Goal: Information Seeking & Learning: Check status

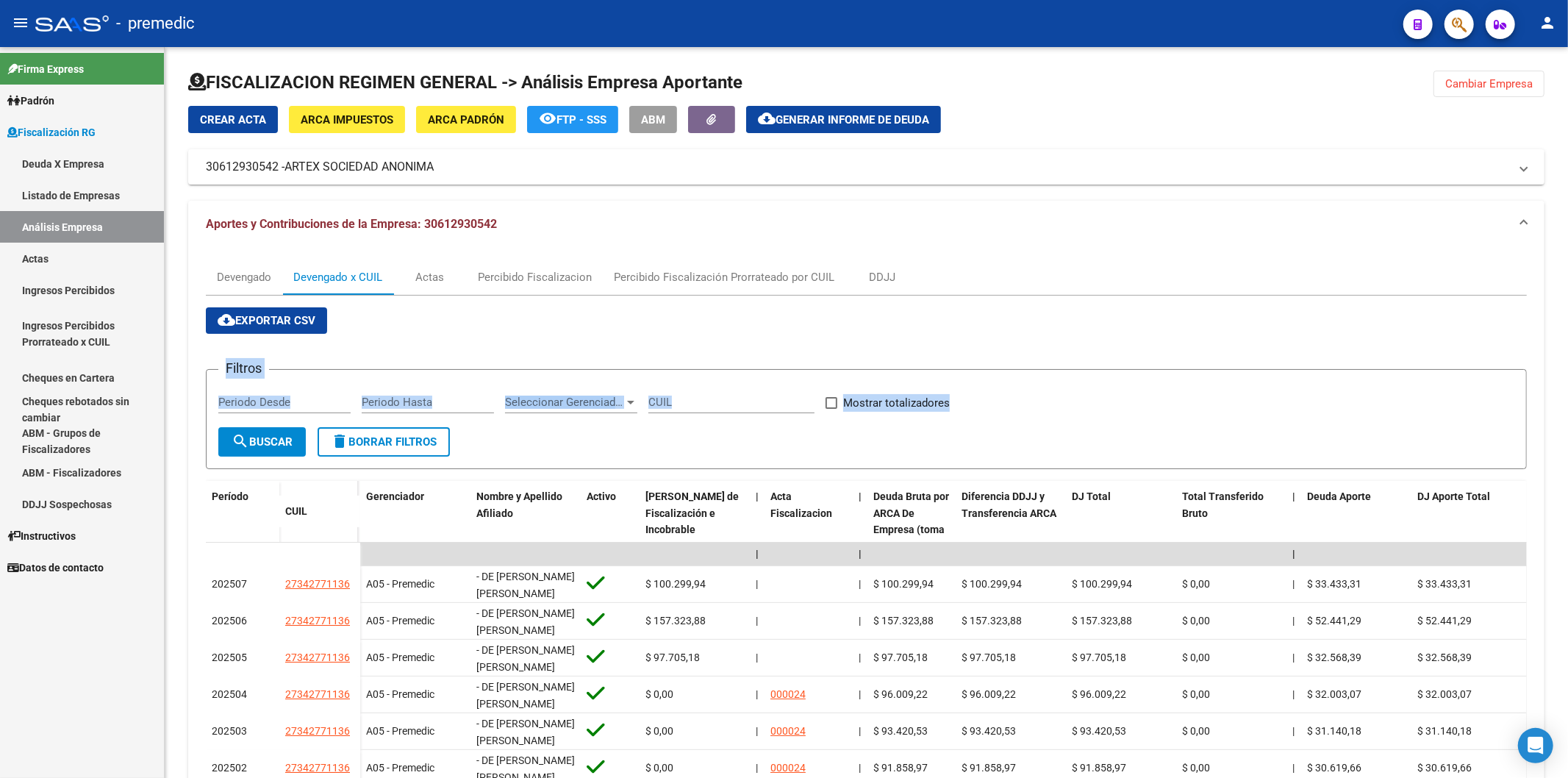
scroll to position [152, 0]
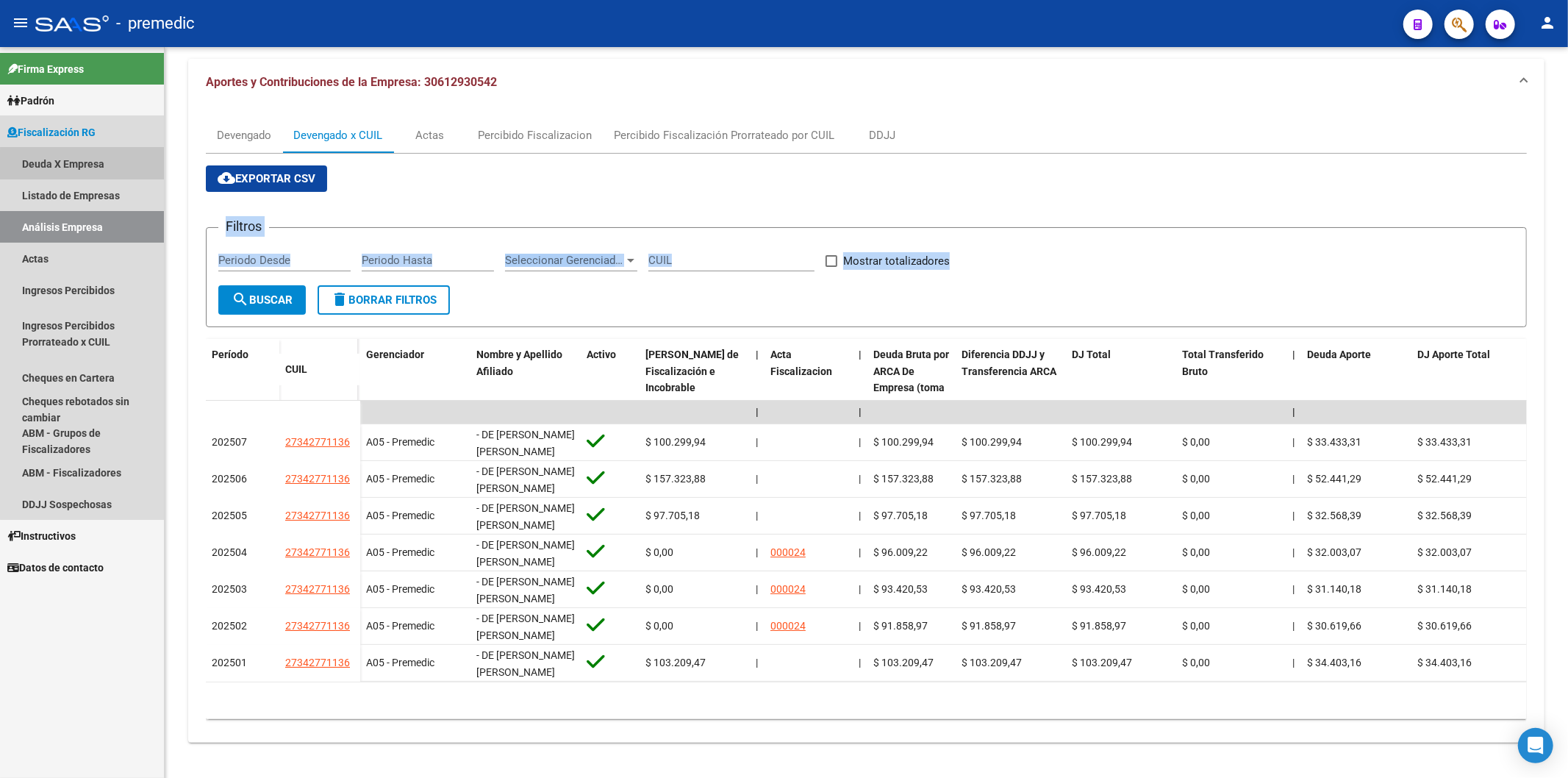
click at [94, 170] on link "Deuda X Empresa" at bounding box center [82, 164] width 164 height 32
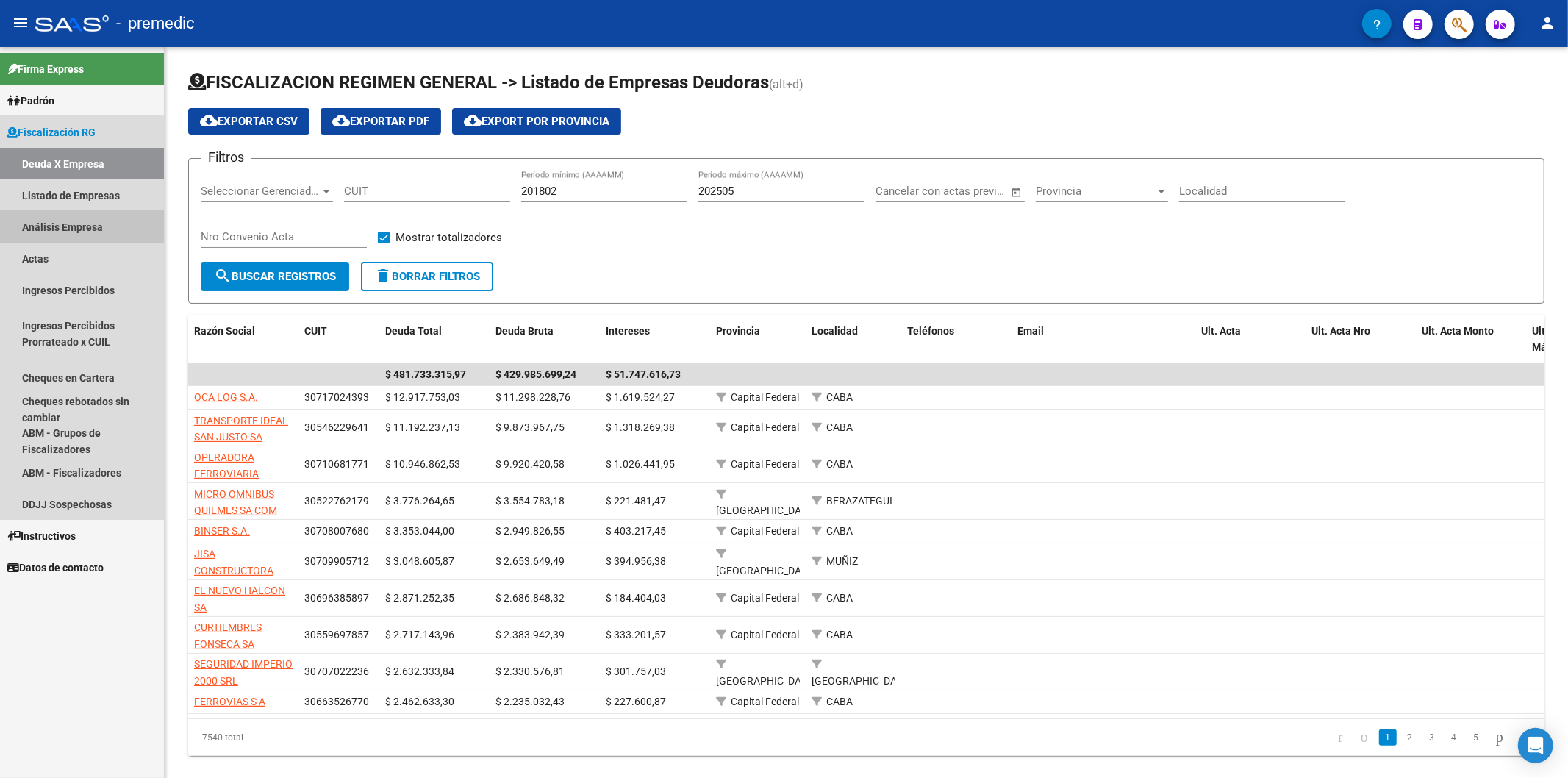
click at [67, 223] on link "Análisis Empresa" at bounding box center [82, 227] width 164 height 32
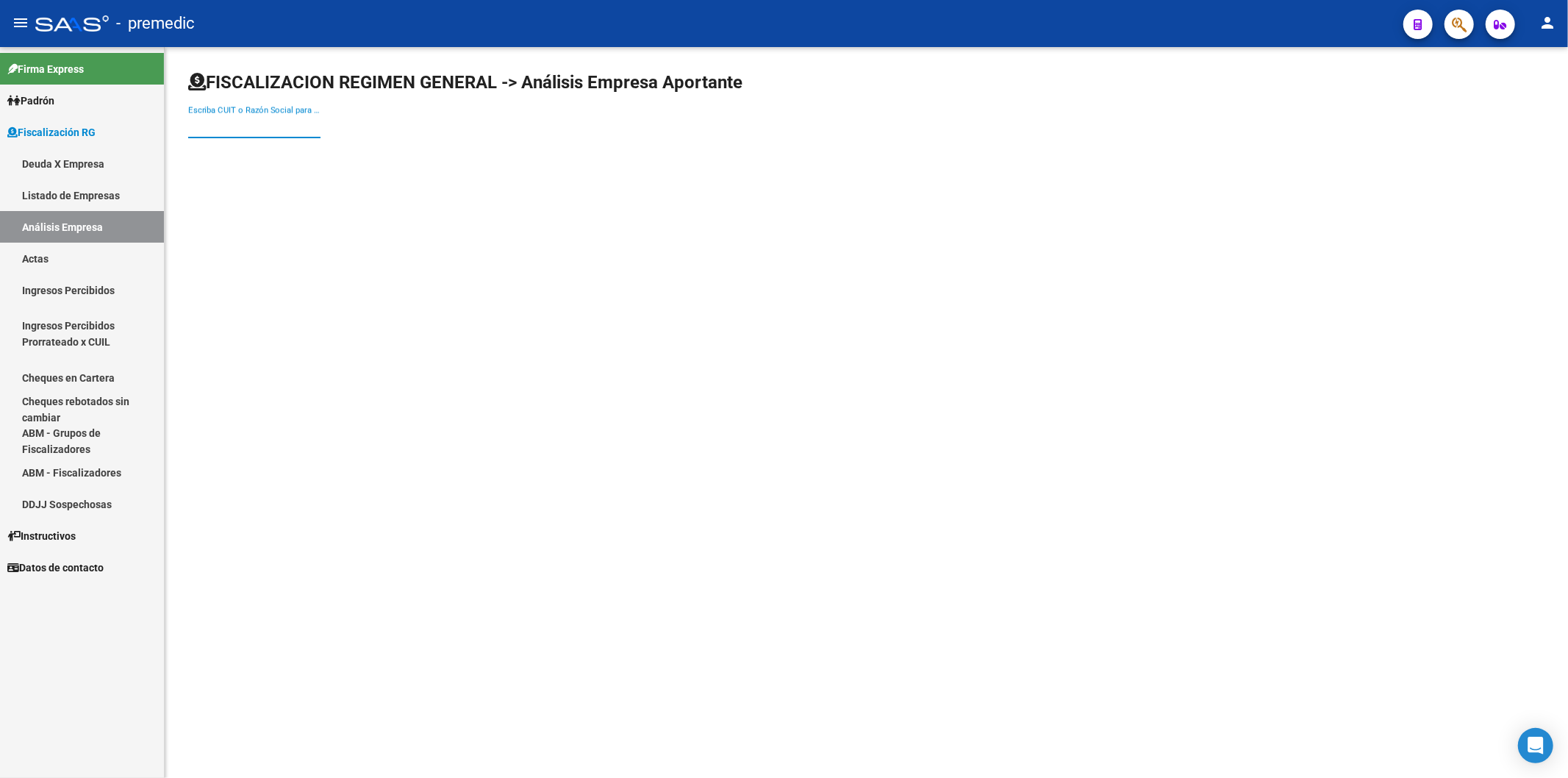
click at [213, 125] on input "Escriba CUIT o Razón Social para buscar" at bounding box center [254, 126] width 132 height 13
paste input "Maguncia 2023 S.A."
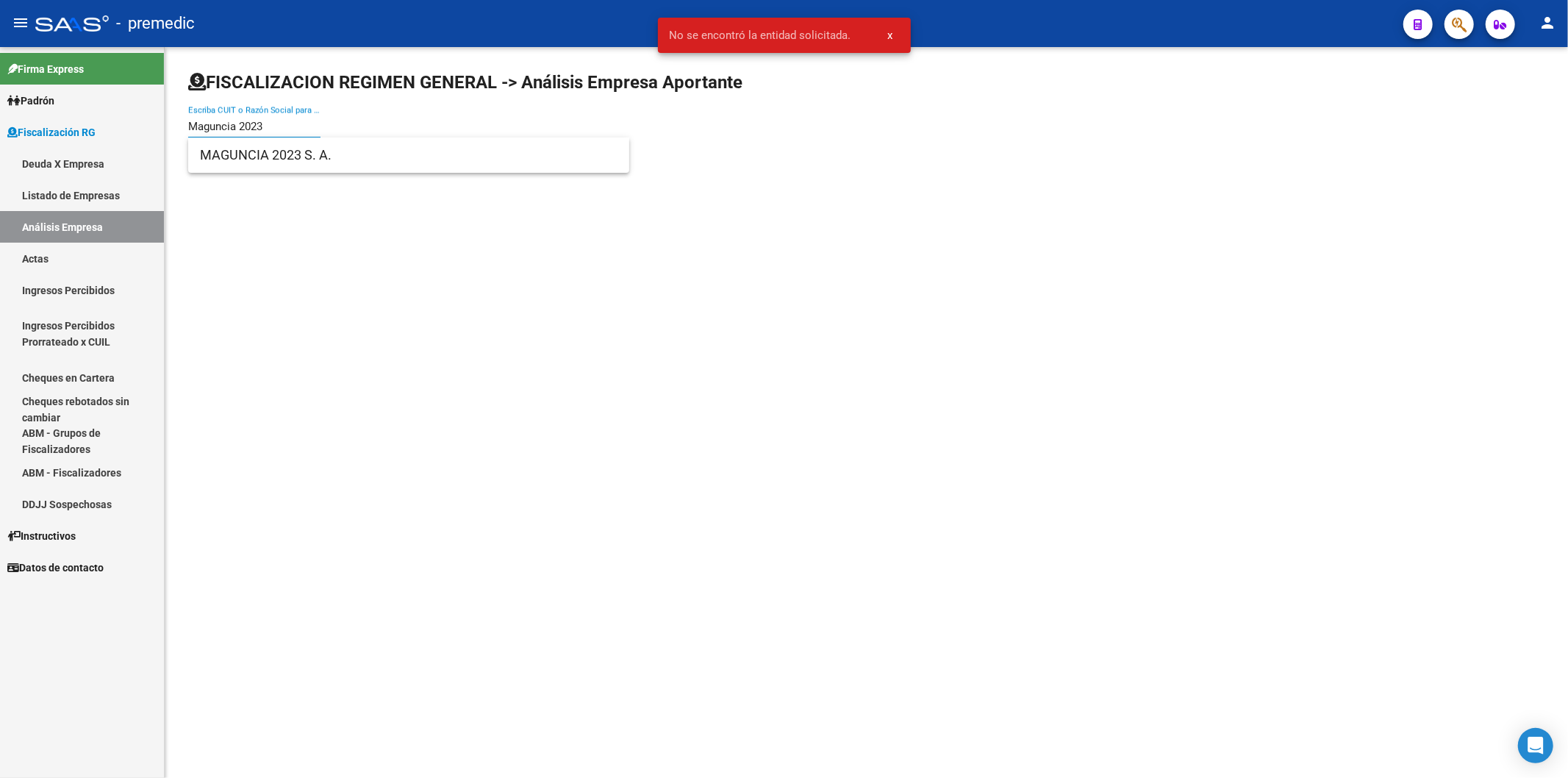
type input "Maguncia 2023"
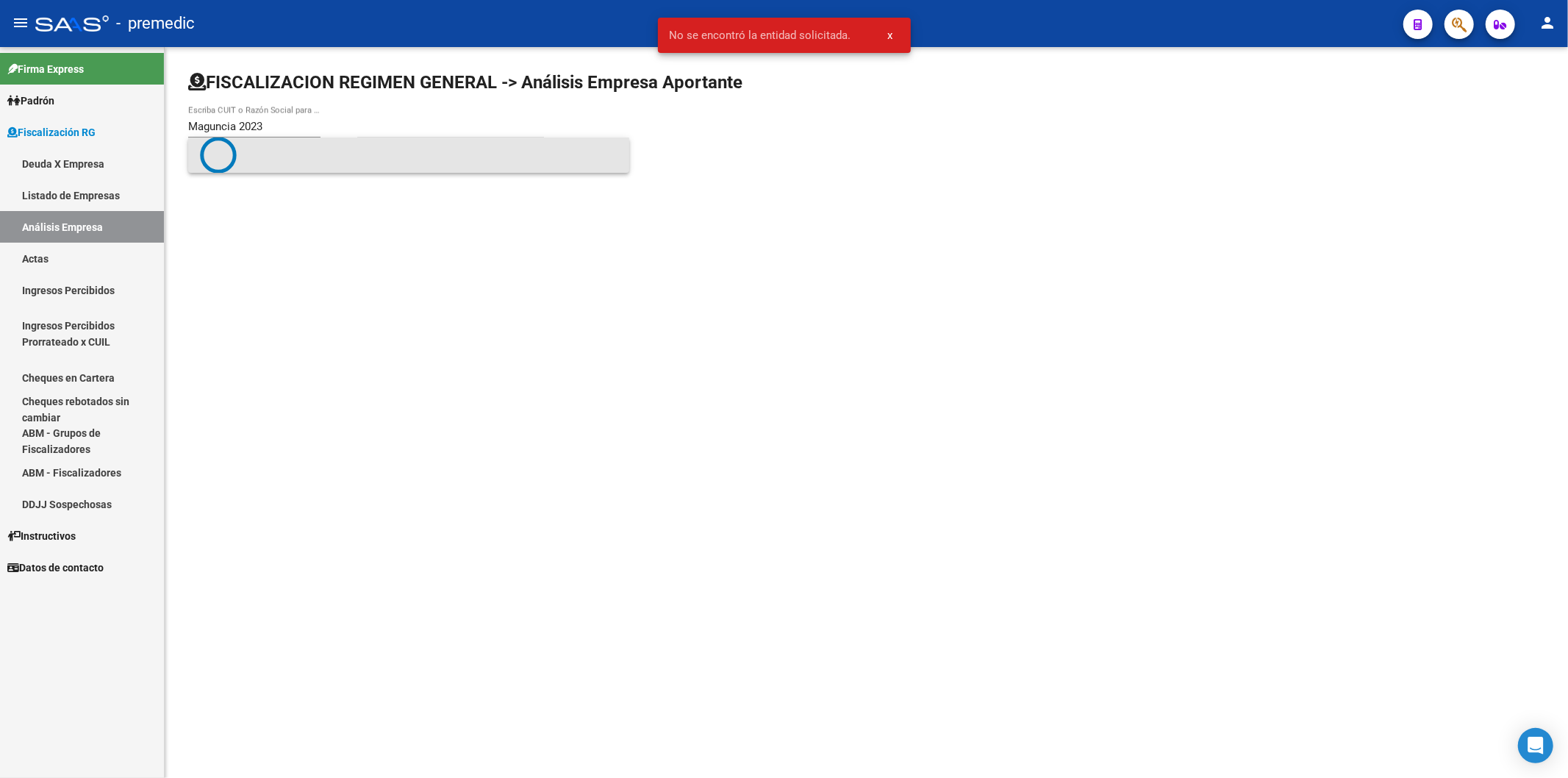
click at [307, 157] on span at bounding box center [409, 155] width 418 height 37
click at [307, 157] on div "FISCALIZACION REGIMEN GENERAL -> Análisis Empresa Aportante Escriba CUIT o Razó…" at bounding box center [866, 117] width 1404 height 140
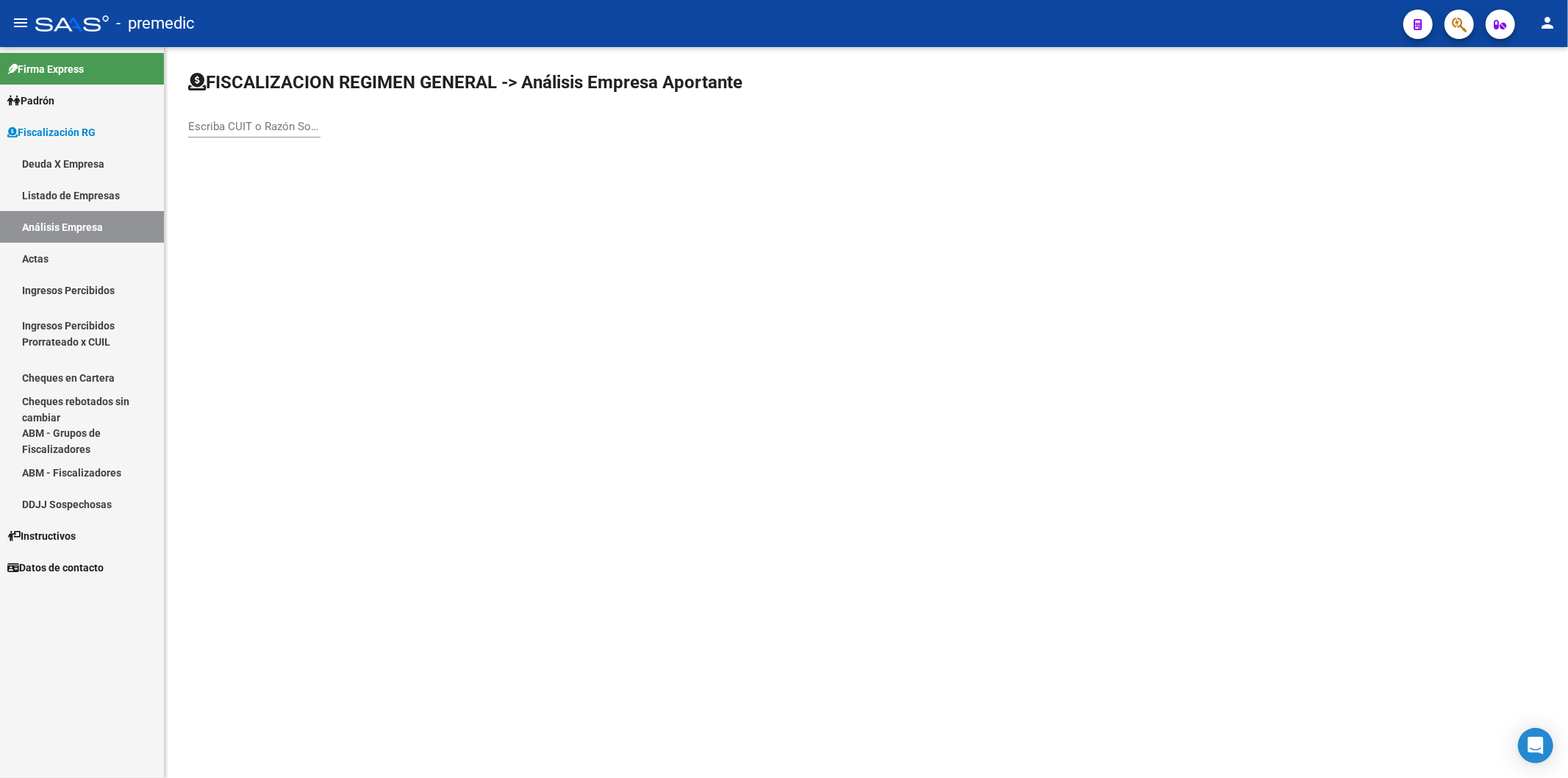
click at [307, 157] on div "FISCALIZACION REGIMEN GENERAL -> Análisis Empresa Aportante Escriba CUIT o Razó…" at bounding box center [866, 117] width 1404 height 140
click at [262, 126] on input "Escriba CUIT o Razón Social para buscar" at bounding box center [254, 126] width 132 height 13
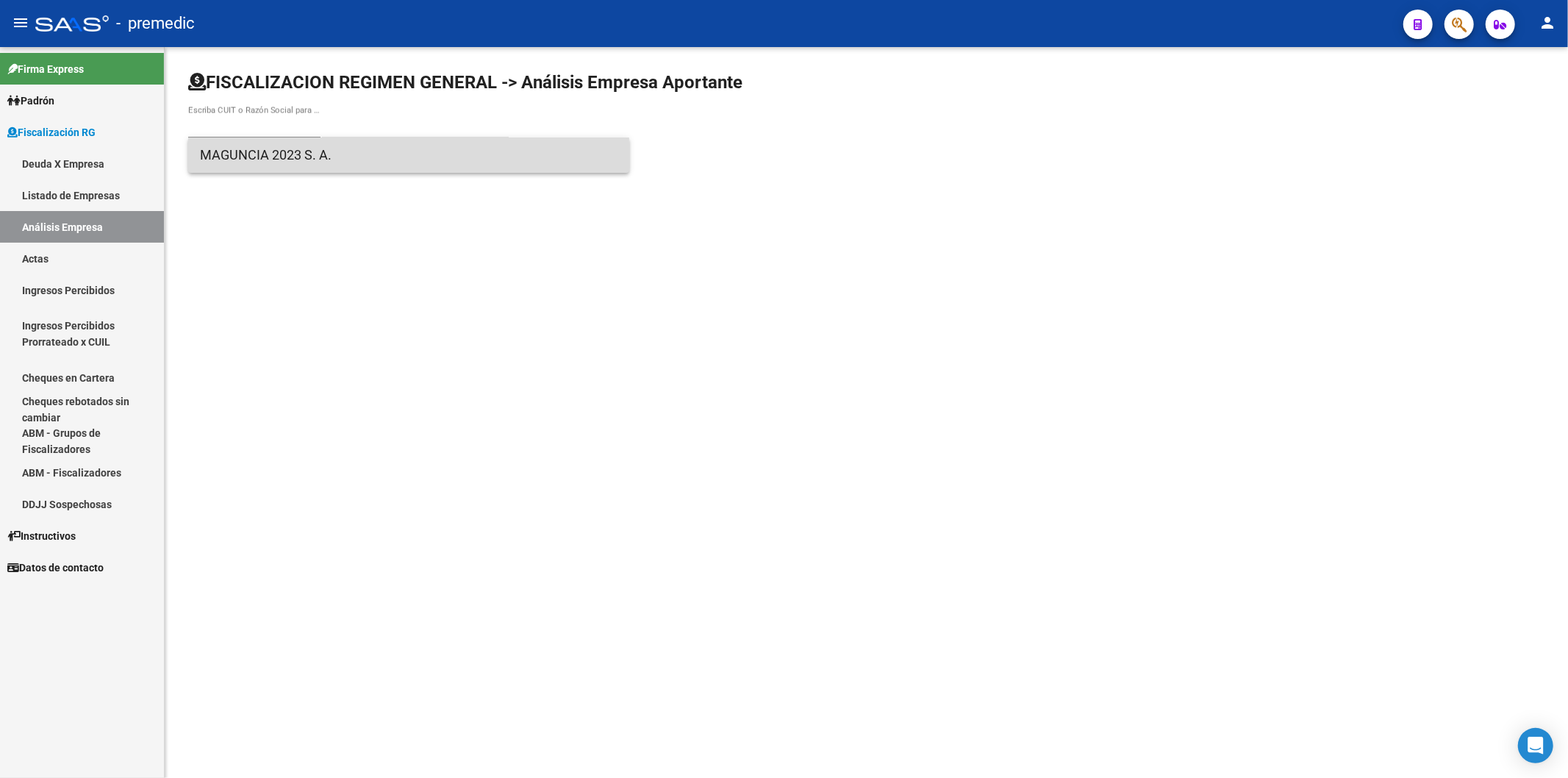
click at [289, 151] on span "MAGUNCIA 2023 S. A." at bounding box center [409, 155] width 418 height 35
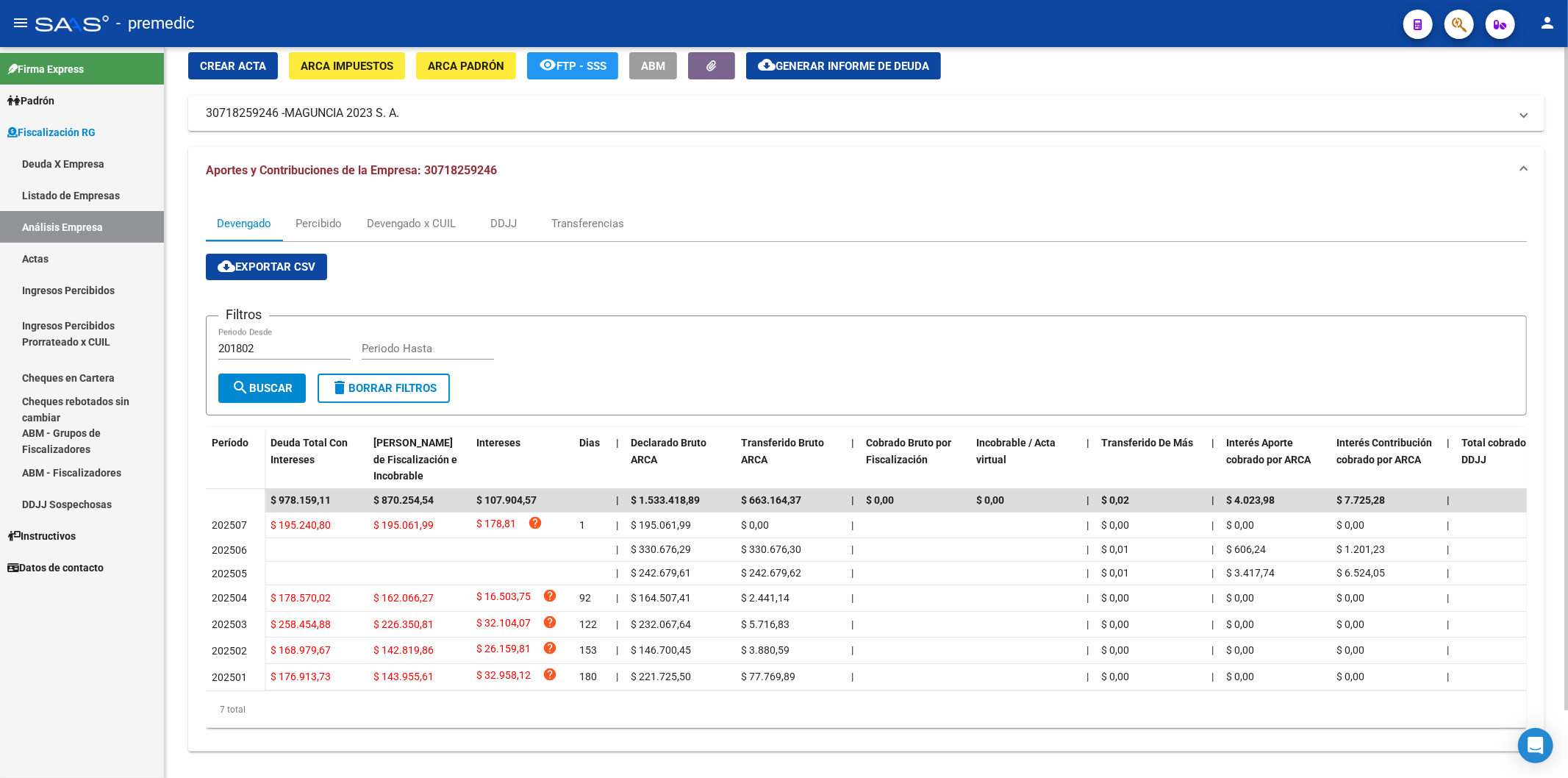
scroll to position [75, 0]
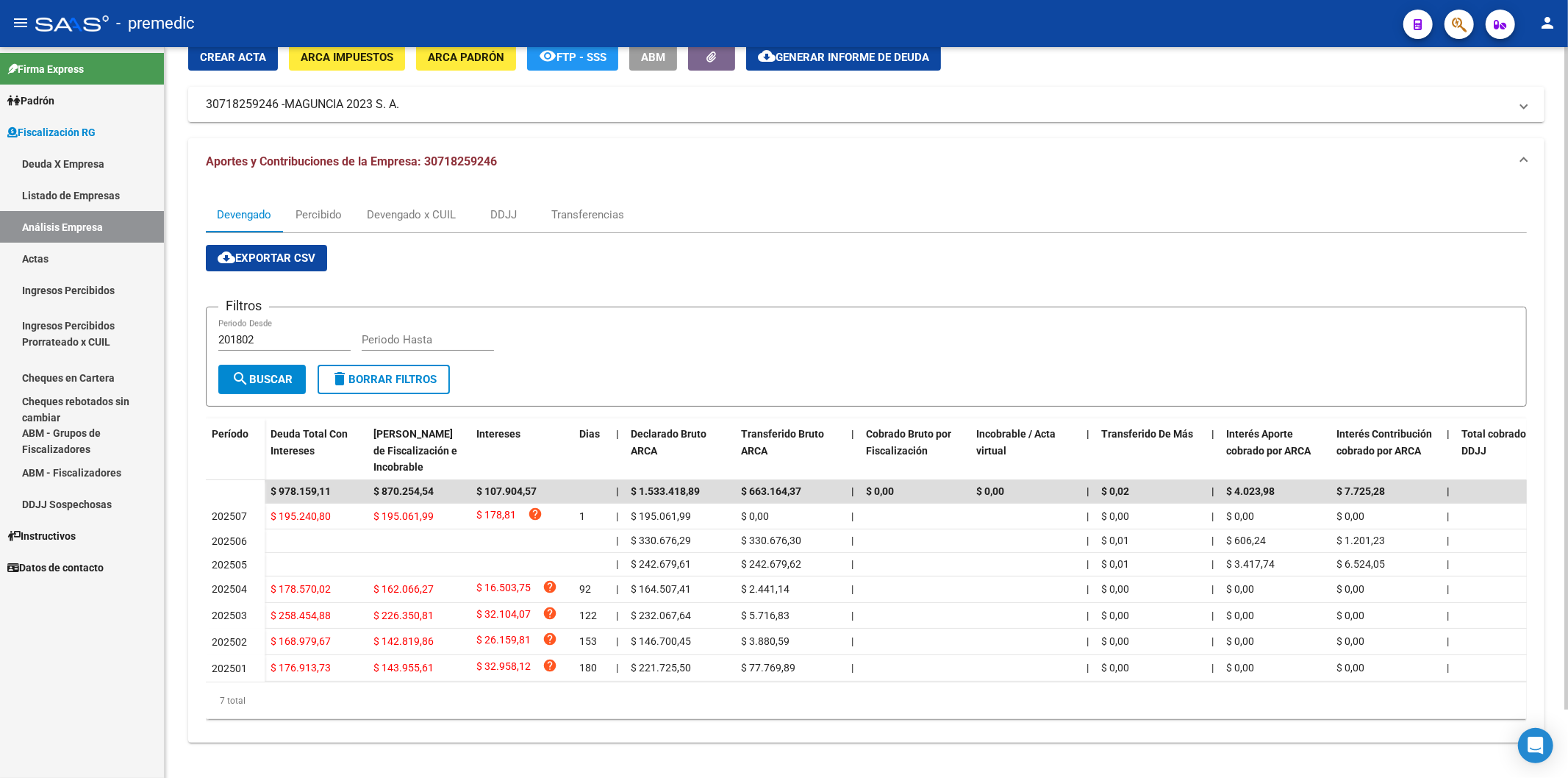
drag, startPoint x: 601, startPoint y: 181, endPoint x: 588, endPoint y: 201, distance: 23.9
click at [596, 186] on div "Devengado Percibido Devengado x CUIL DDJJ Transferencias cloud_download Exporta…" at bounding box center [866, 464] width 1356 height 557
click at [591, 207] on div "Transferencias" at bounding box center [588, 214] width 73 height 16
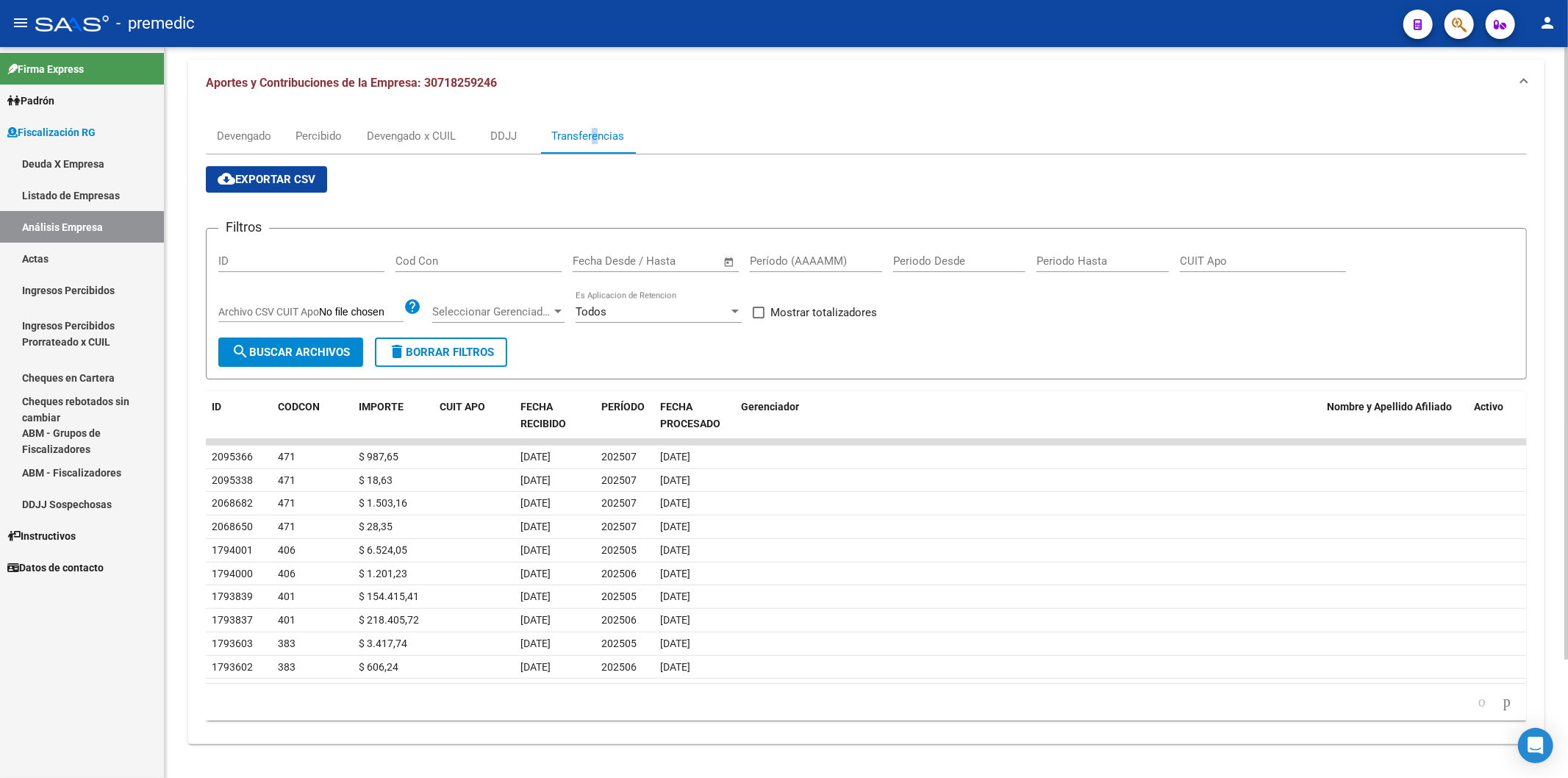
scroll to position [142, 0]
click at [582, 421] on div "FECHA RECIBIDO" at bounding box center [555, 414] width 69 height 33
click at [731, 91] on mat-expansion-panel-header "Aportes y Contribuciones de la Empresa: 30718259246" at bounding box center [866, 81] width 1356 height 47
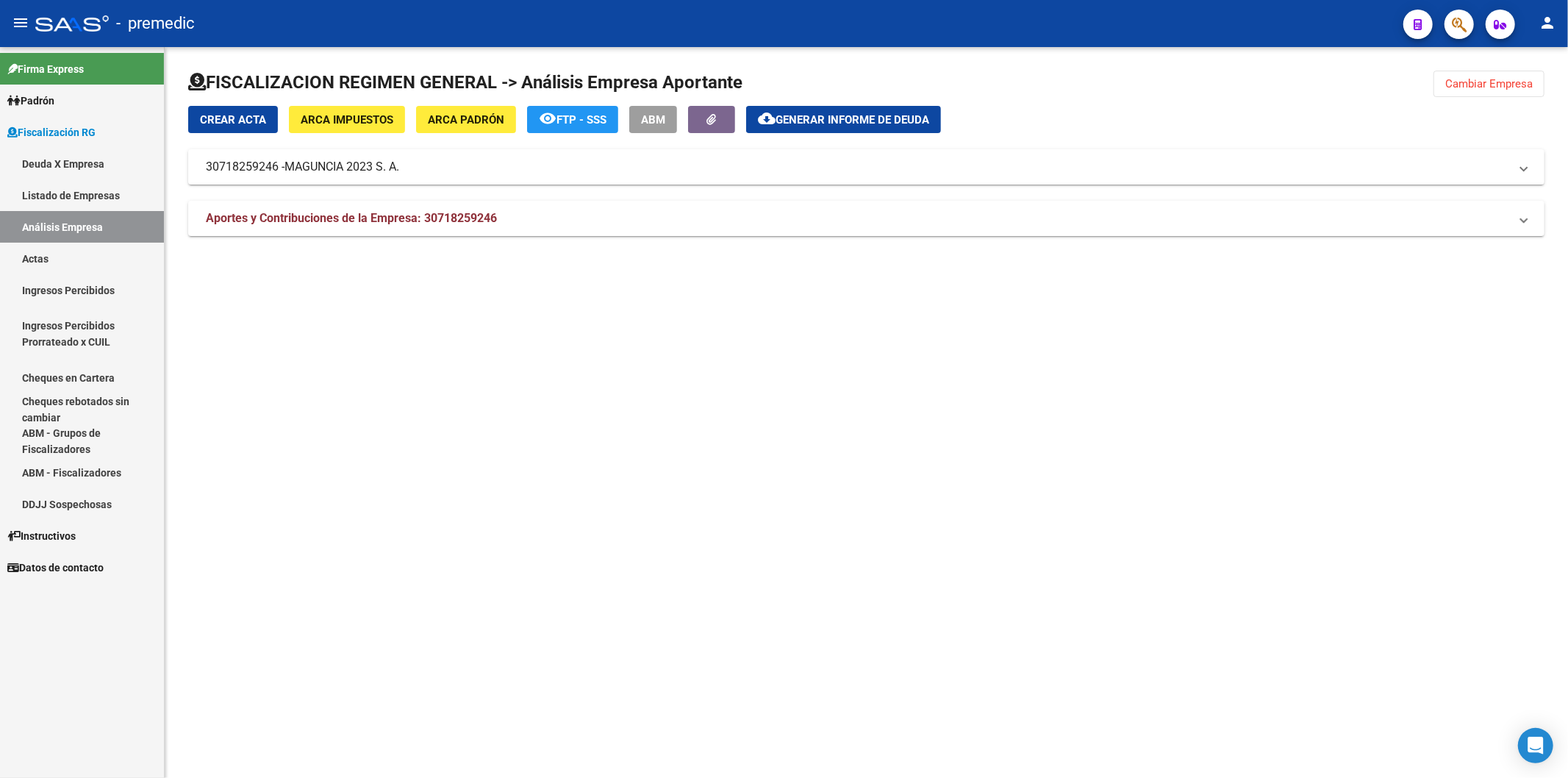
scroll to position [0, 0]
click at [1123, 219] on mat-panel-title "Aportes y Contribuciones de la Empresa: 30718259246" at bounding box center [858, 218] width 1304 height 16
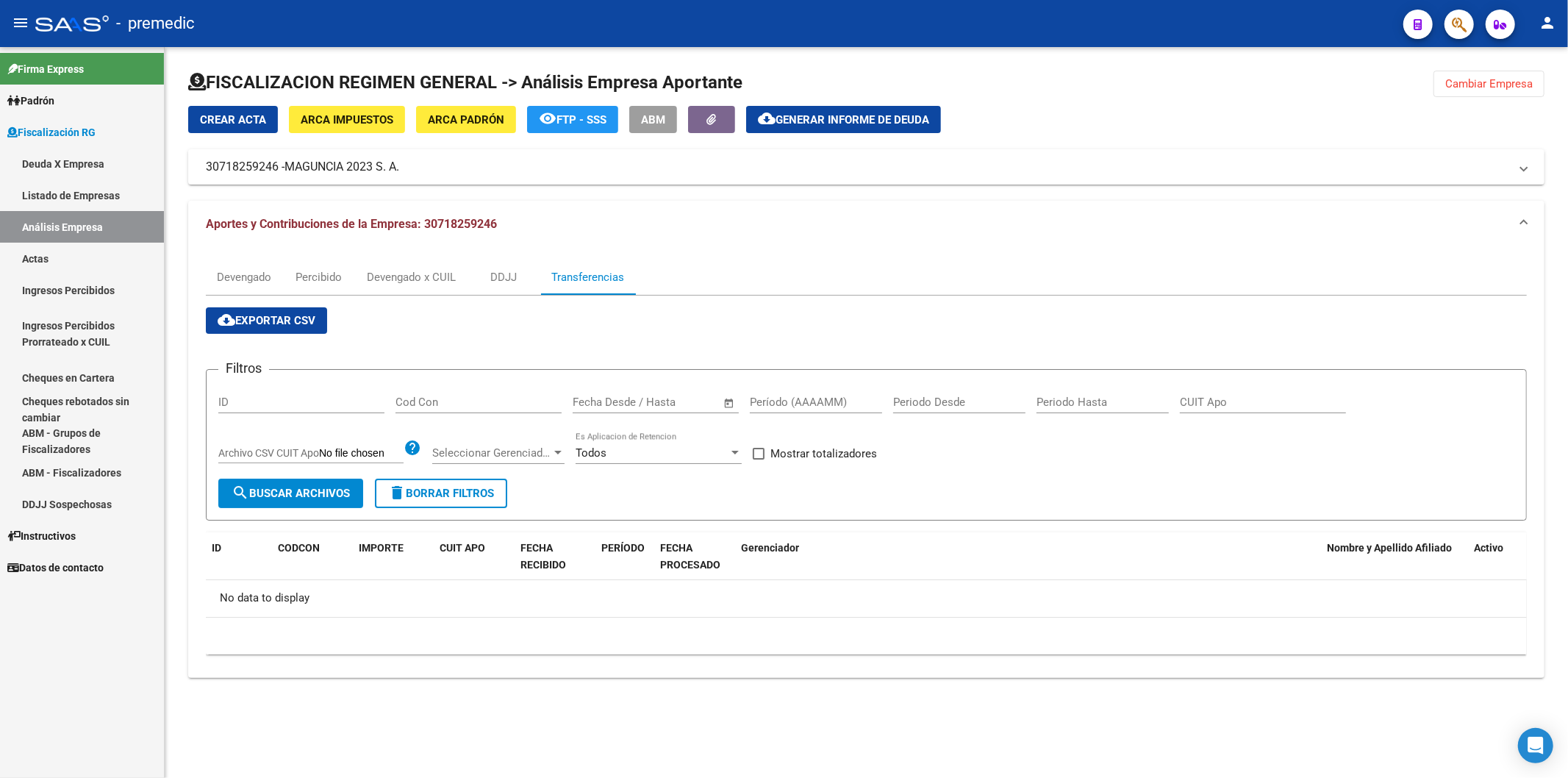
click at [1483, 82] on span "Cambiar Empresa" at bounding box center [1489, 83] width 87 height 13
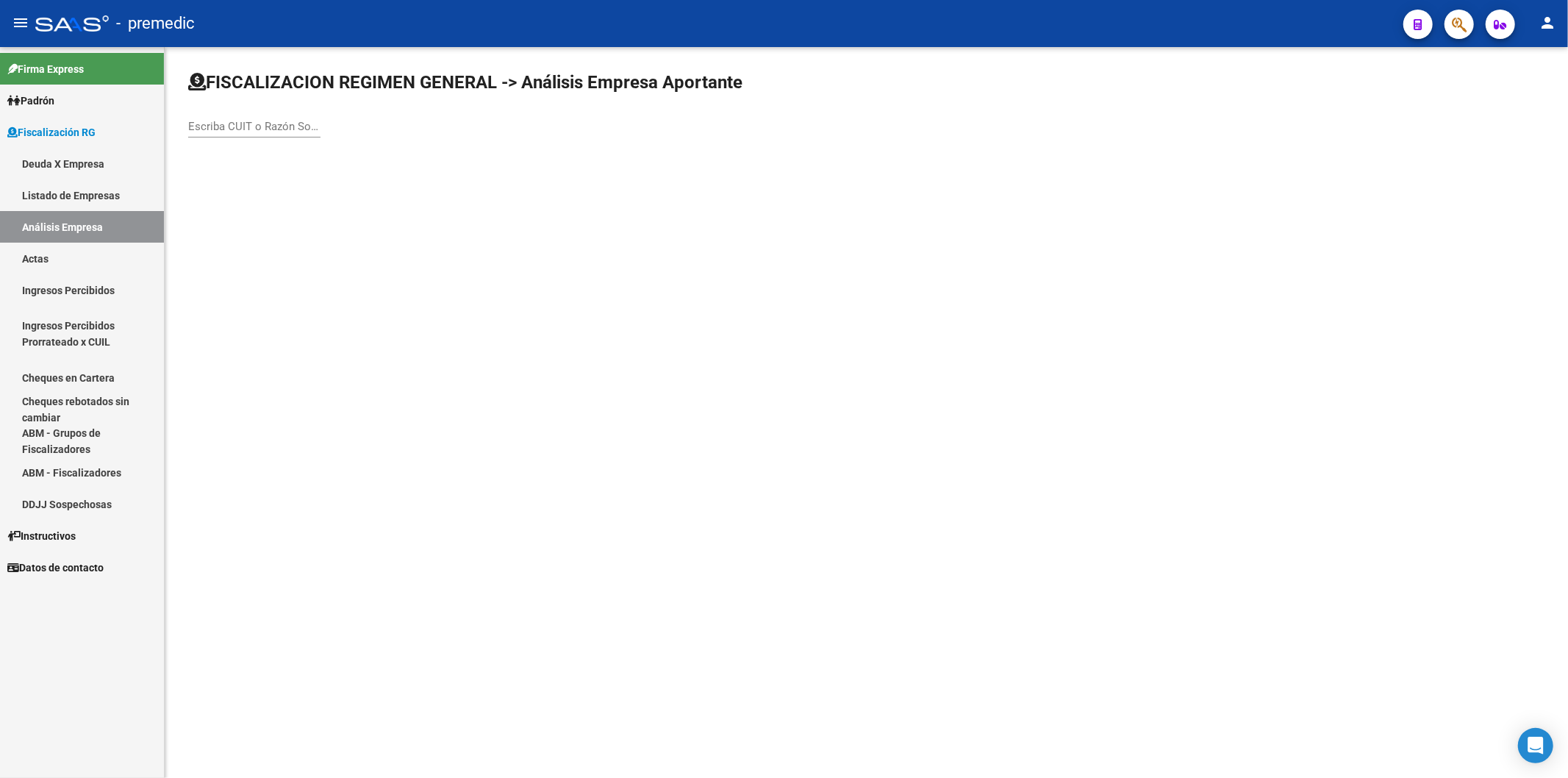
click at [280, 111] on div "Escriba CUIT o Razón Social para buscar" at bounding box center [254, 122] width 132 height 32
click at [282, 126] on input "Escriba CUIT o Razón Social para buscar" at bounding box center [254, 126] width 132 height 13
paste input "Maguncia 2023 S.A."
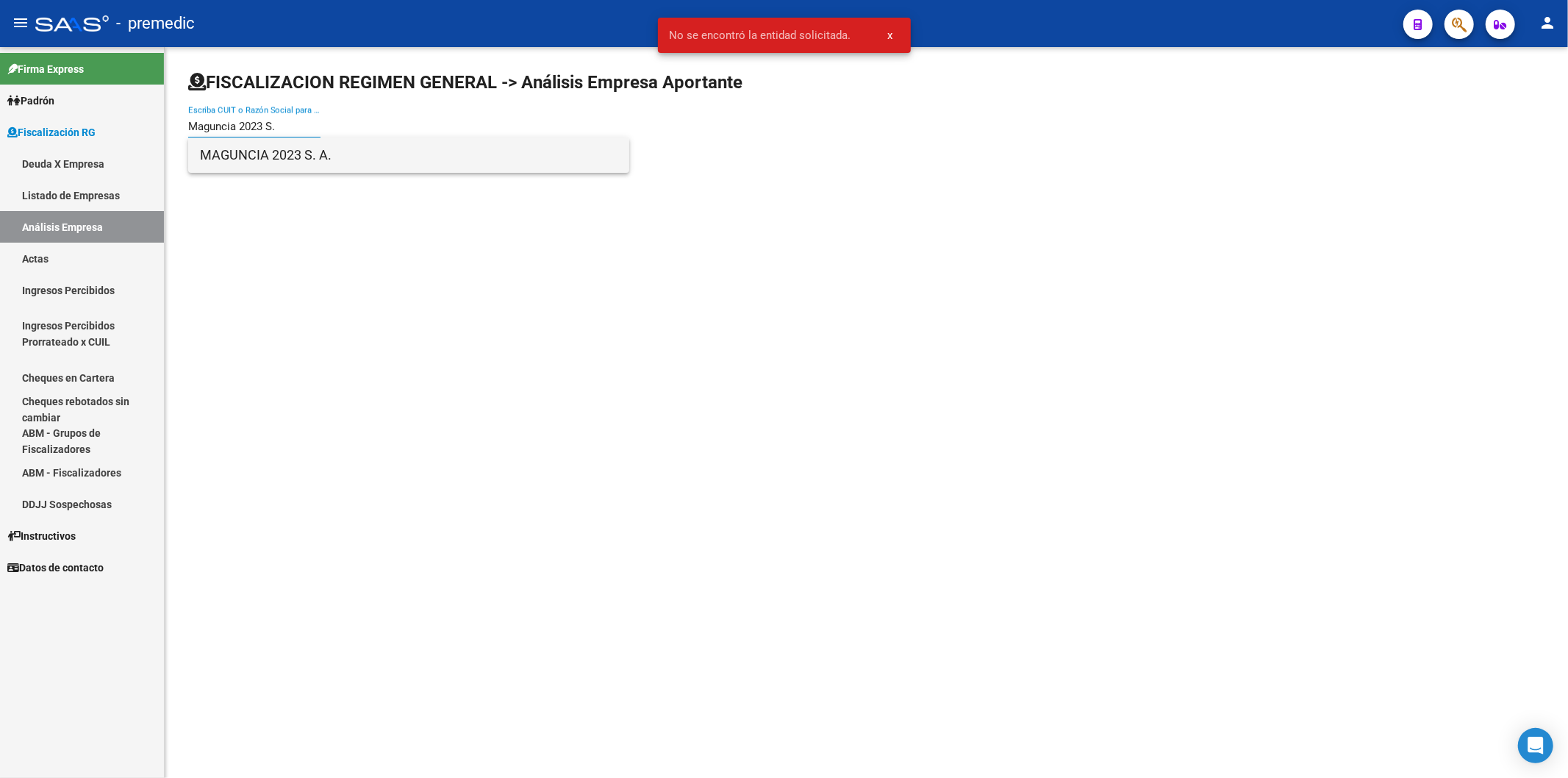
type input "Maguncia 2023 S."
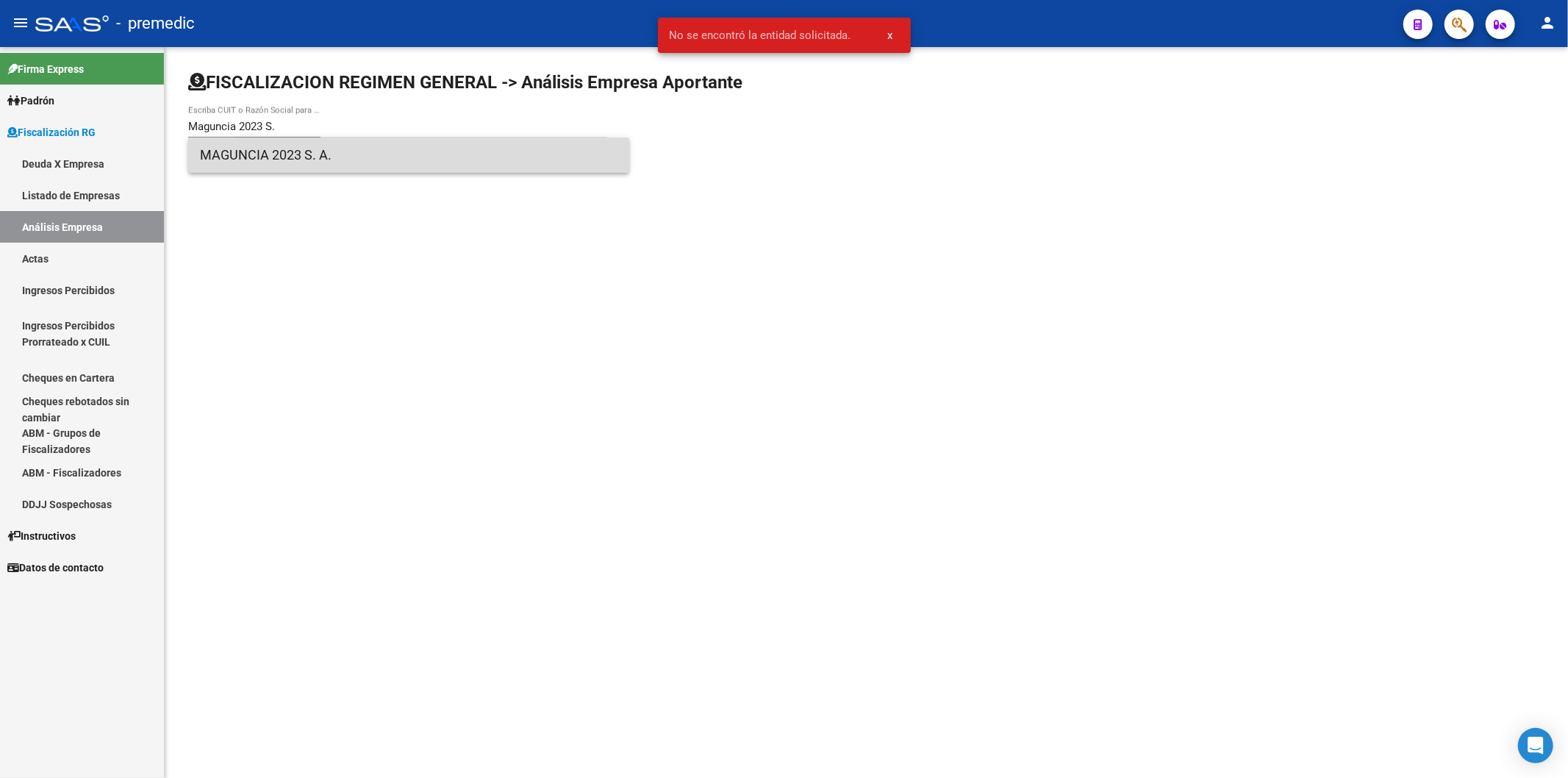
click at [339, 159] on span "MAGUNCIA 2023 S. A." at bounding box center [409, 155] width 418 height 35
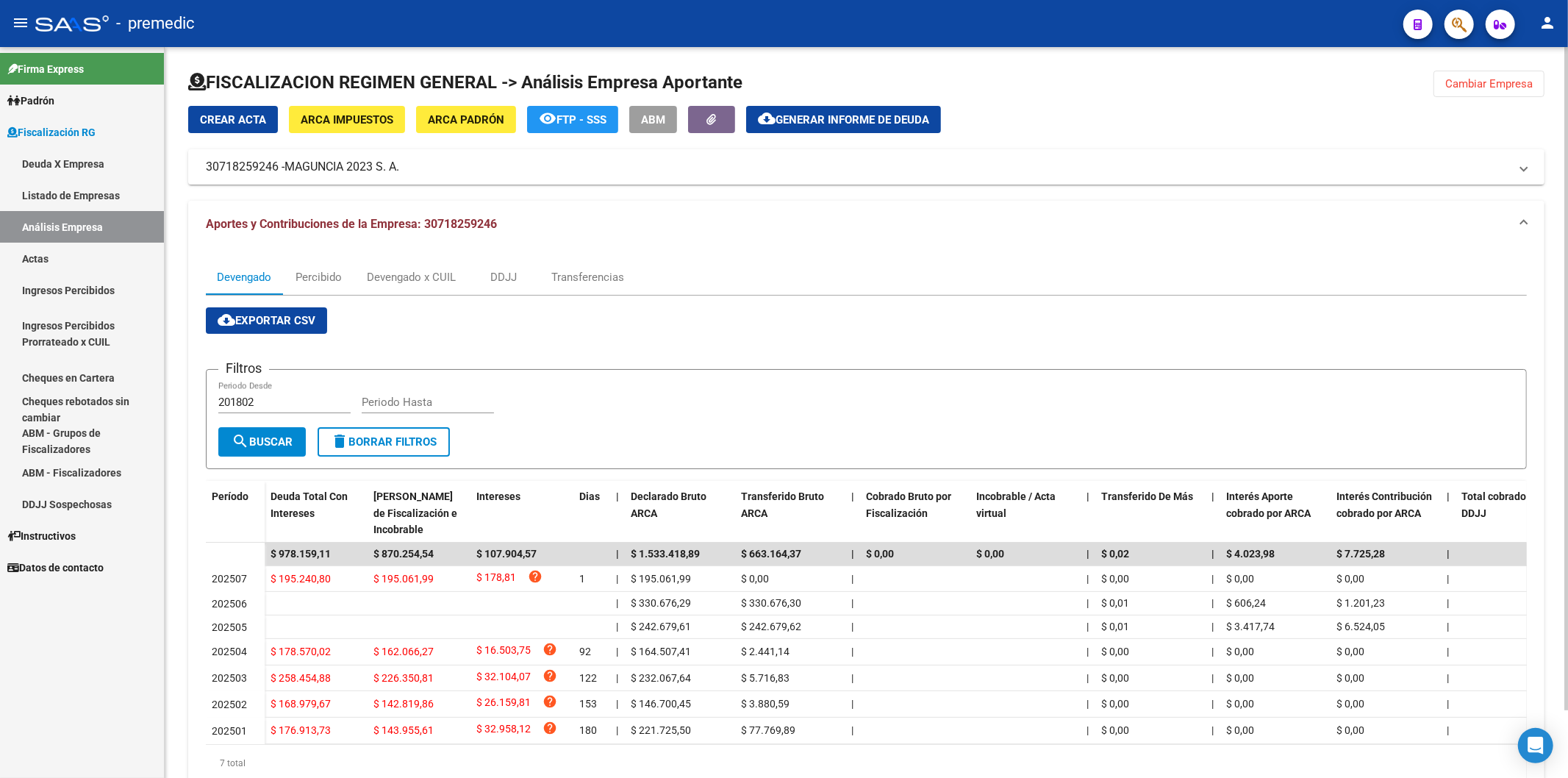
click at [784, 364] on app-list-header "Filtros 201802 Periodo Desde Periodo Hasta search Buscar delete Borrar Filtros" at bounding box center [867, 407] width 1322 height 123
click at [765, 271] on div "Devengado Percibido Devengado x CUIL DDJJ Transferencias" at bounding box center [867, 277] width 1322 height 35
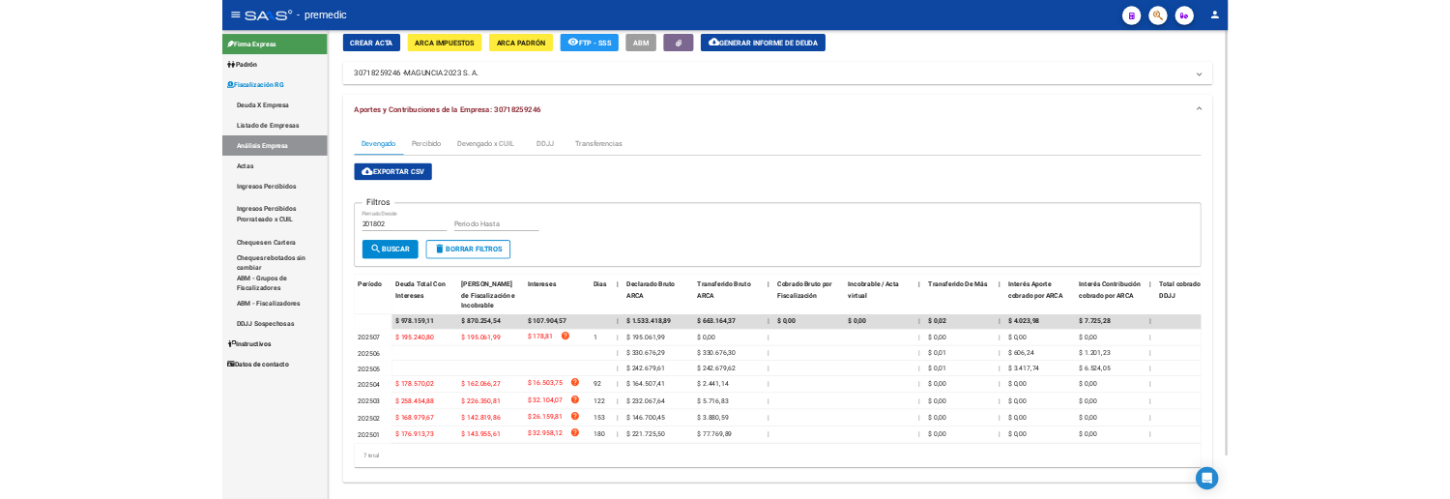
scroll to position [99, 0]
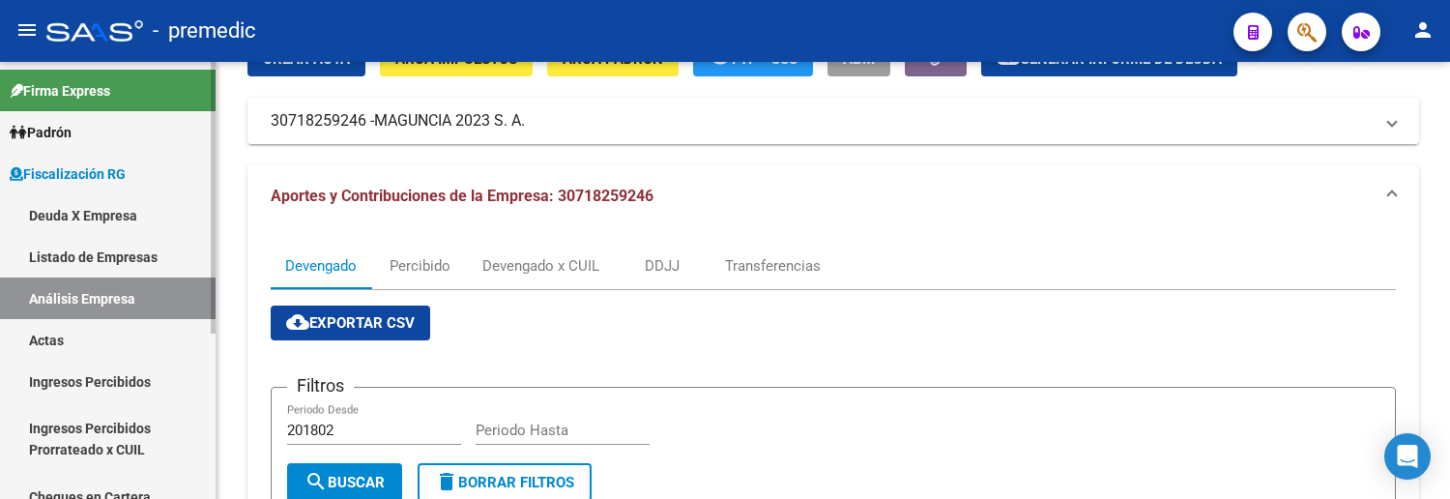
click at [101, 218] on link "Deuda X Empresa" at bounding box center [108, 215] width 216 height 42
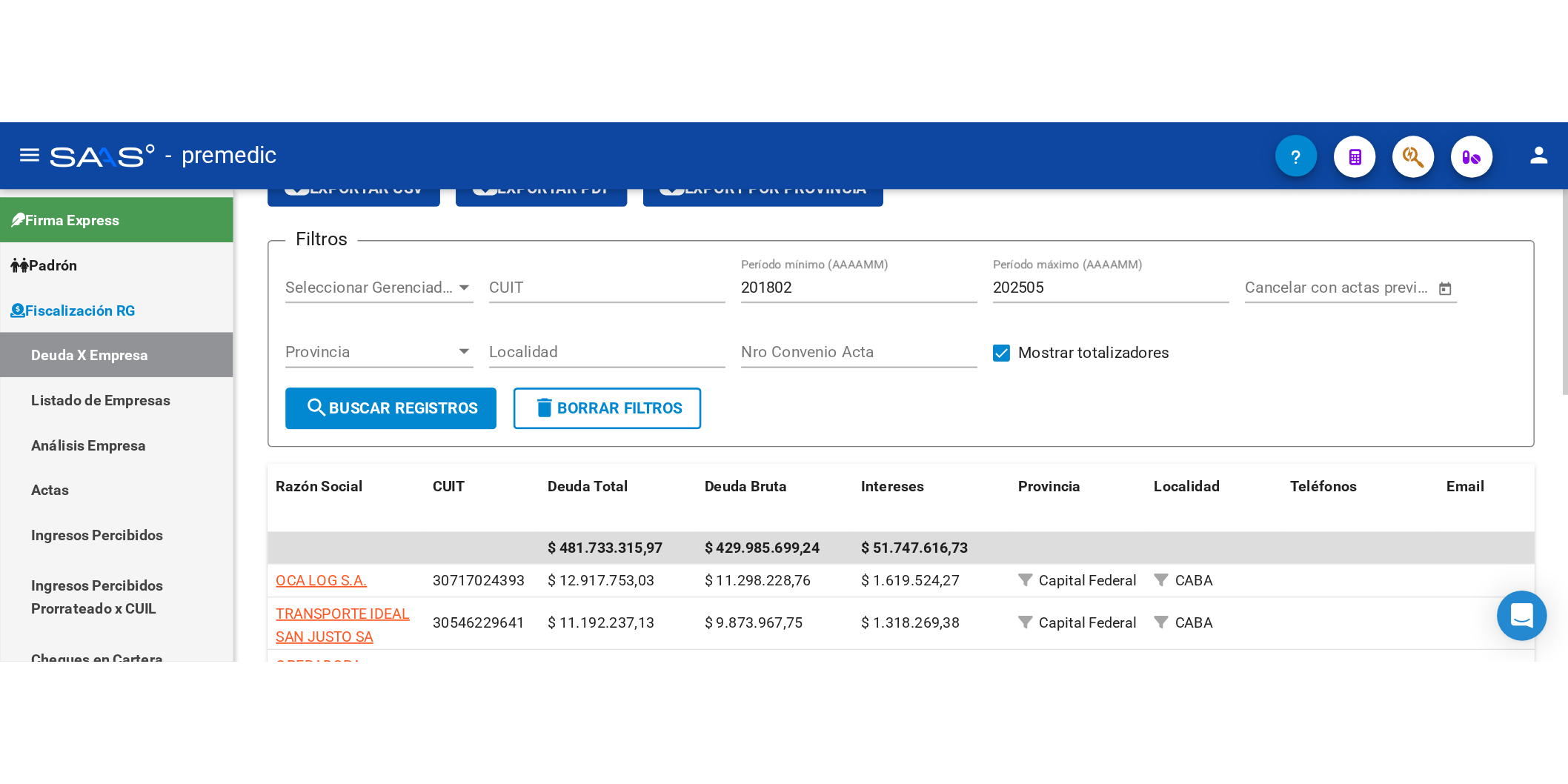
scroll to position [37, 0]
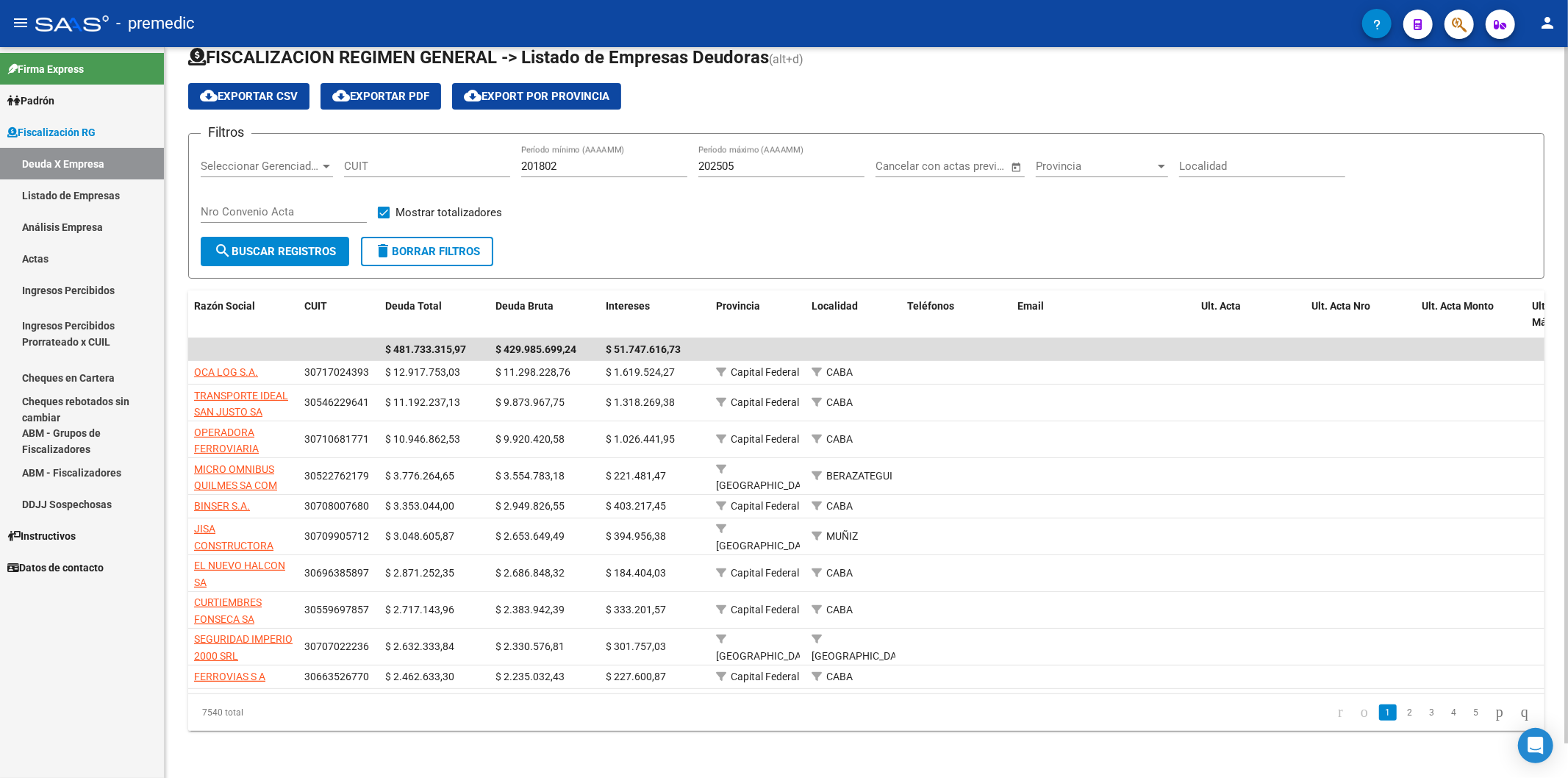
click at [1401, 710] on link "2" at bounding box center [1410, 712] width 17 height 16
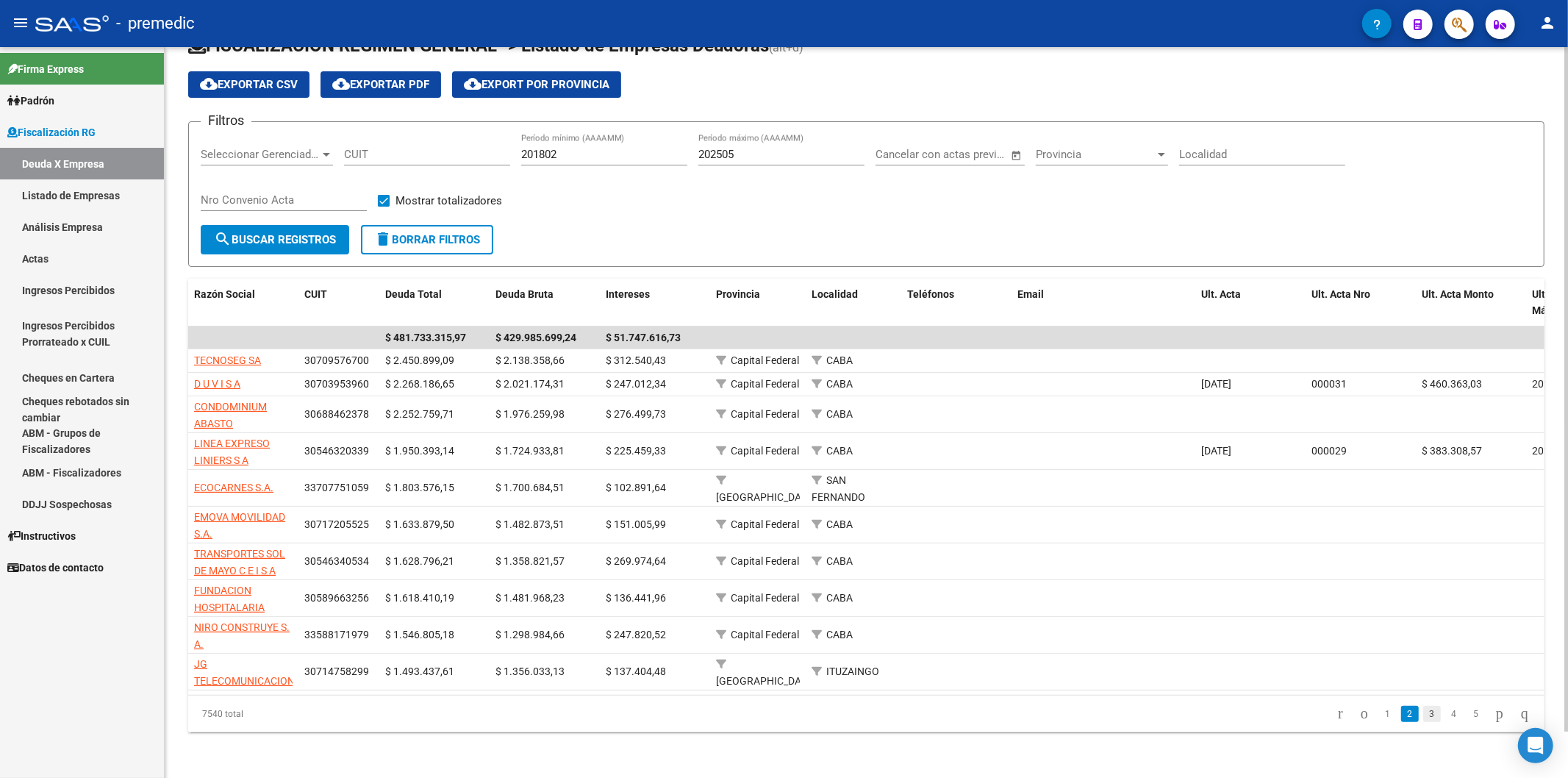
click at [1423, 722] on link "3" at bounding box center [1432, 713] width 17 height 16
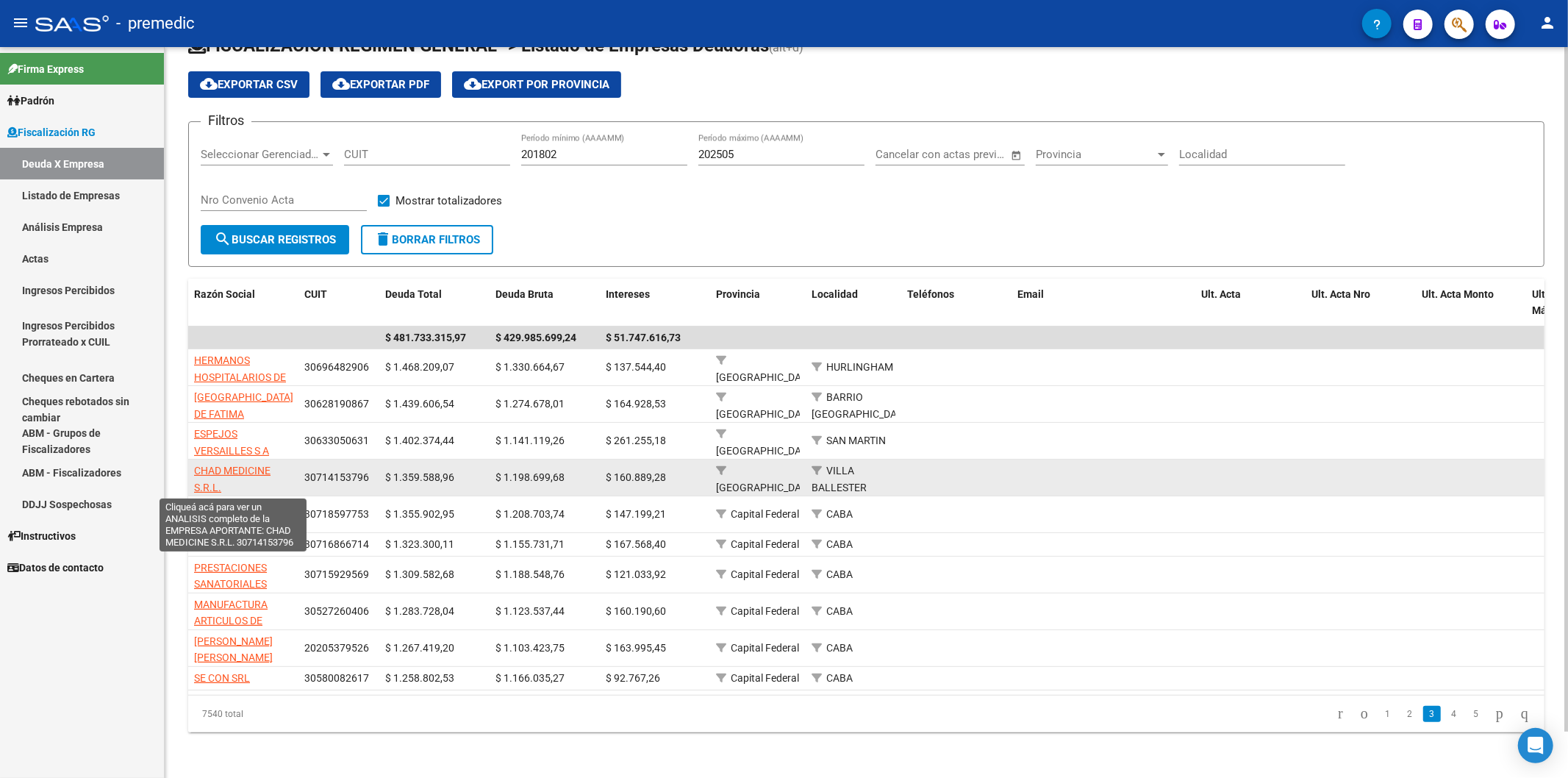
click at [251, 472] on span "CHAD MEDICINE S.R.L." at bounding box center [232, 479] width 77 height 29
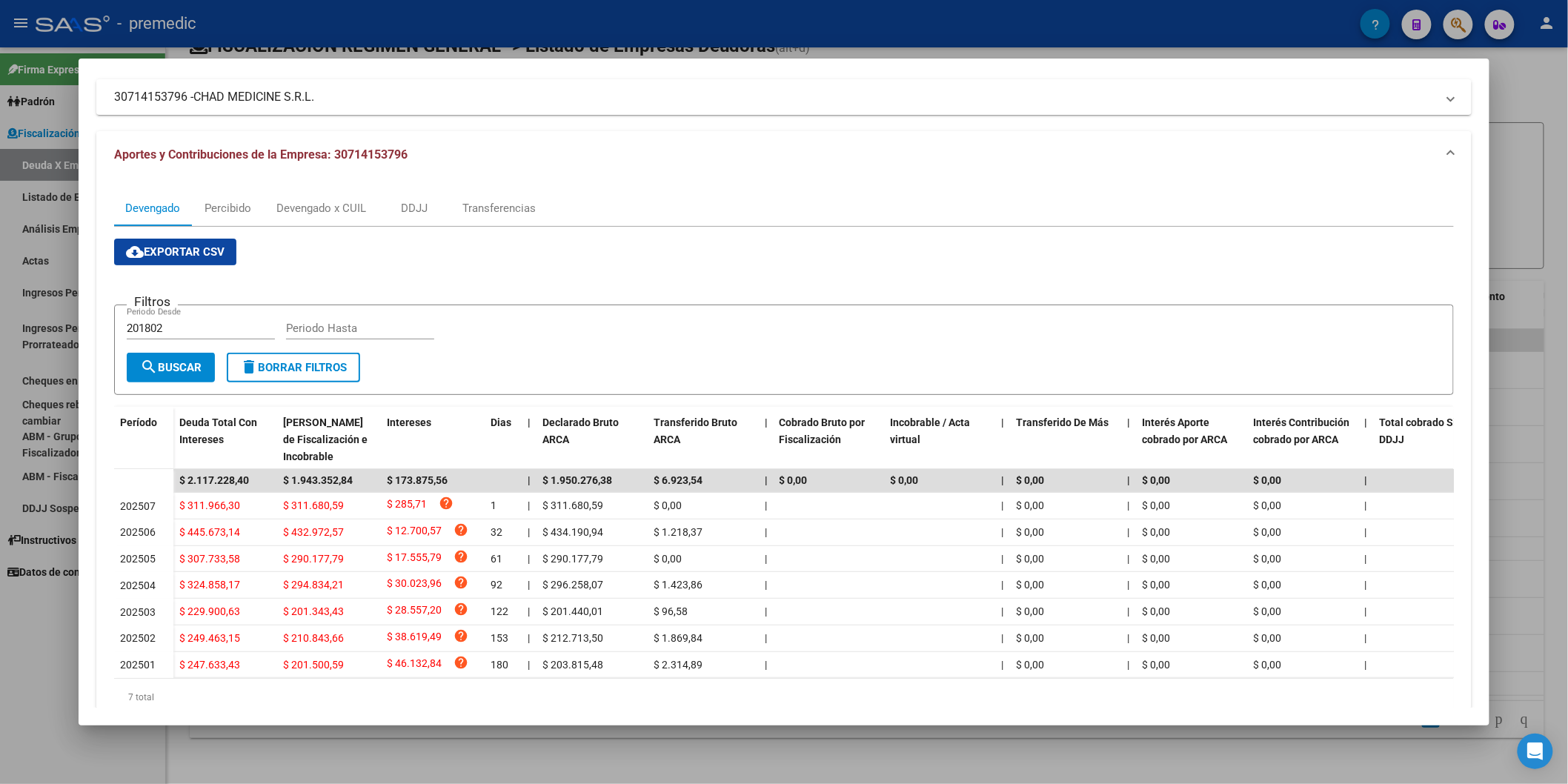
scroll to position [0, 0]
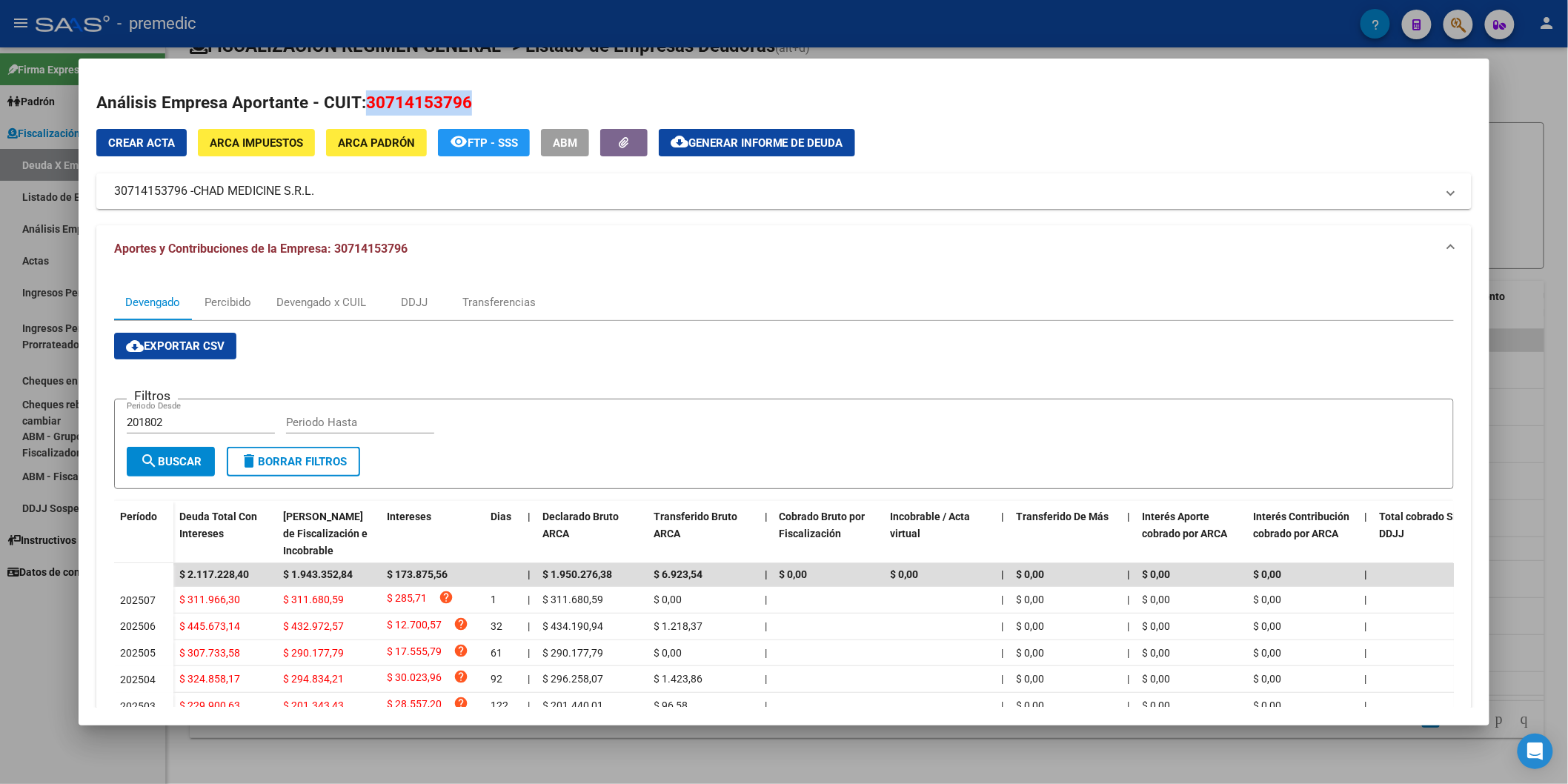
drag, startPoint x: 360, startPoint y: 114, endPoint x: 482, endPoint y: 103, distance: 122.5
click at [482, 103] on h2 "Análisis Empresa Aportante - CUIT: 30714153796" at bounding box center [784, 103] width 1376 height 25
copy span "30714153796"
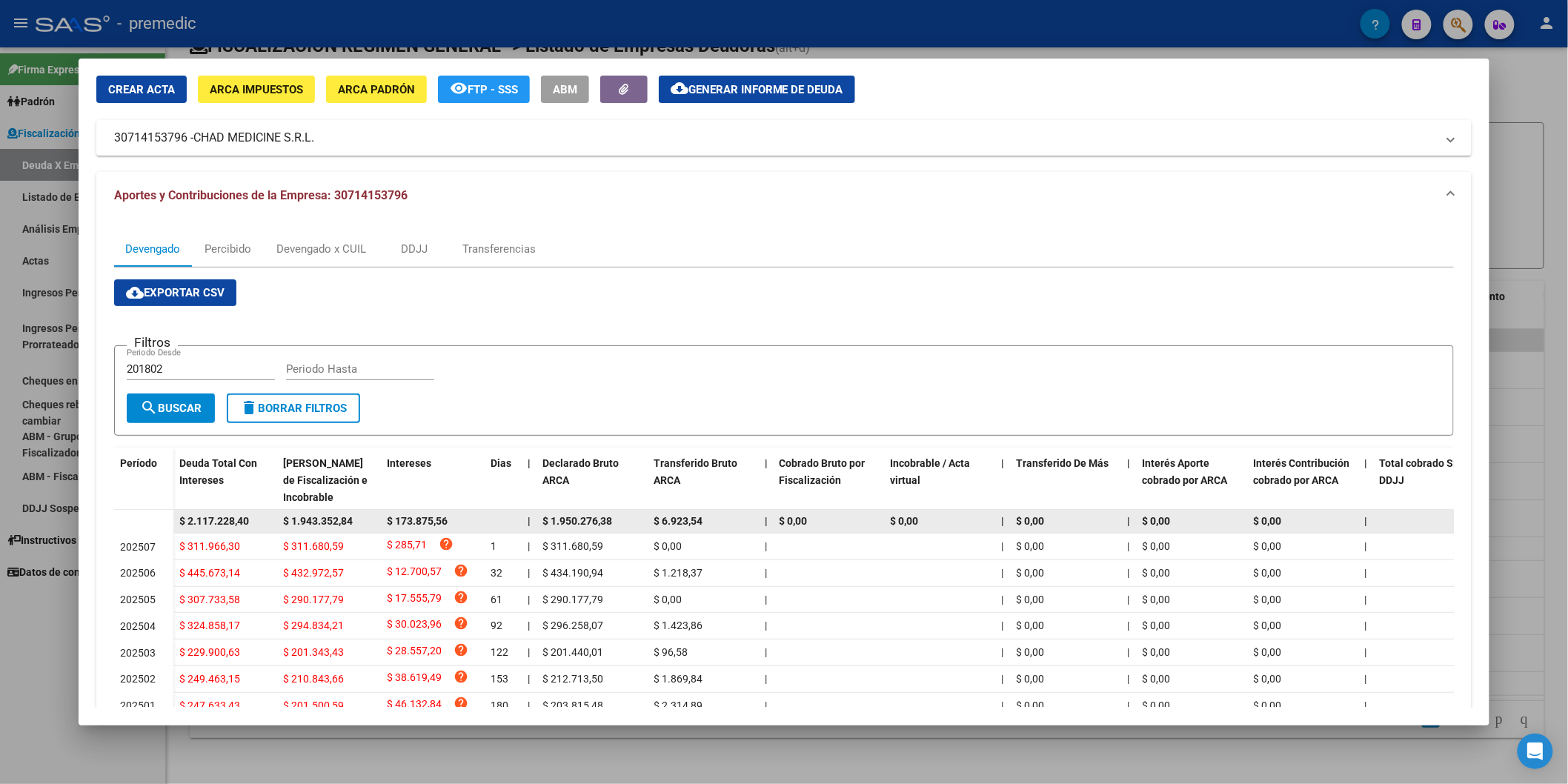
scroll to position [82, 0]
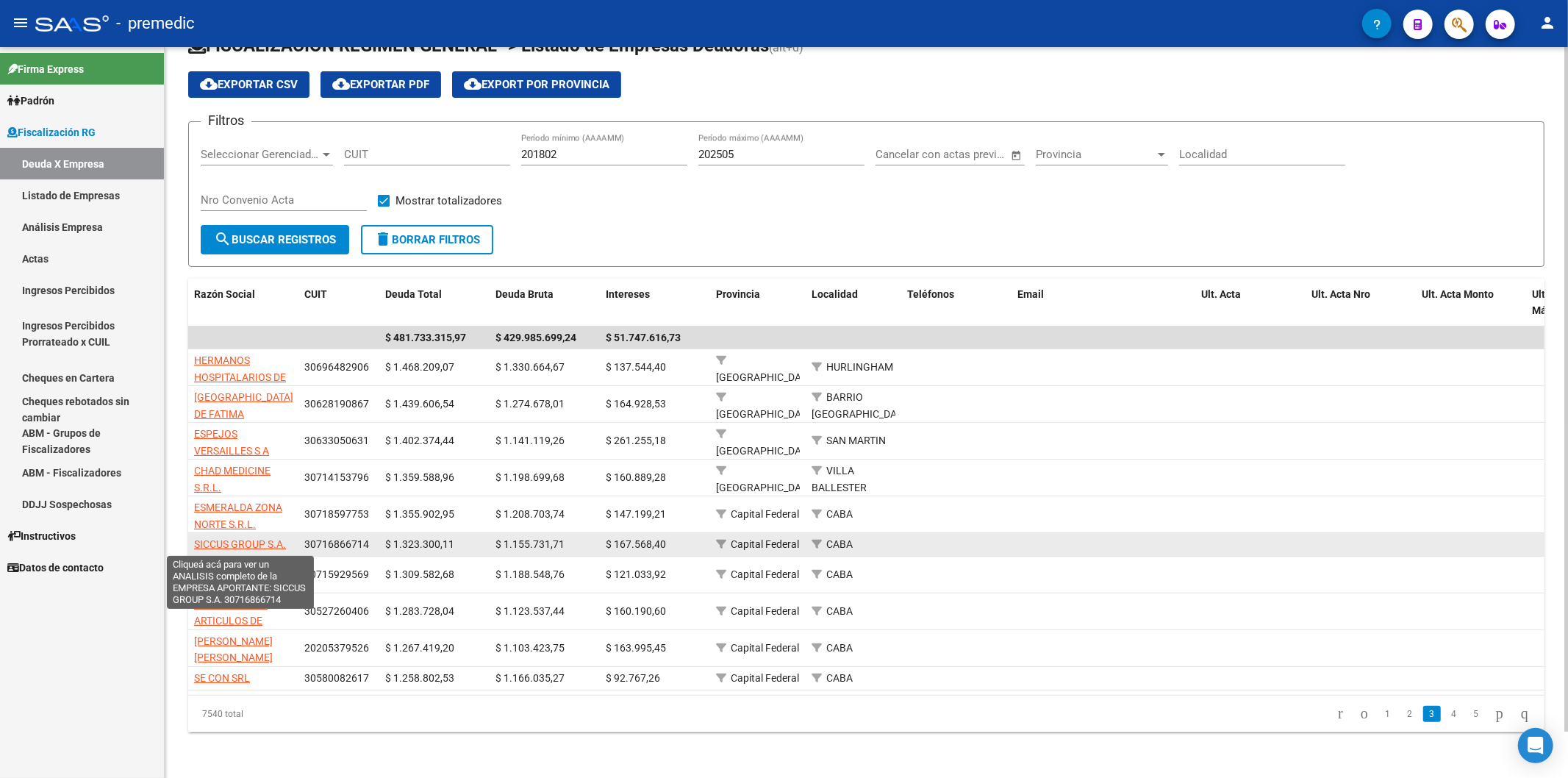
click at [275, 548] on span "SICCUS GROUP S.A." at bounding box center [240, 543] width 92 height 11
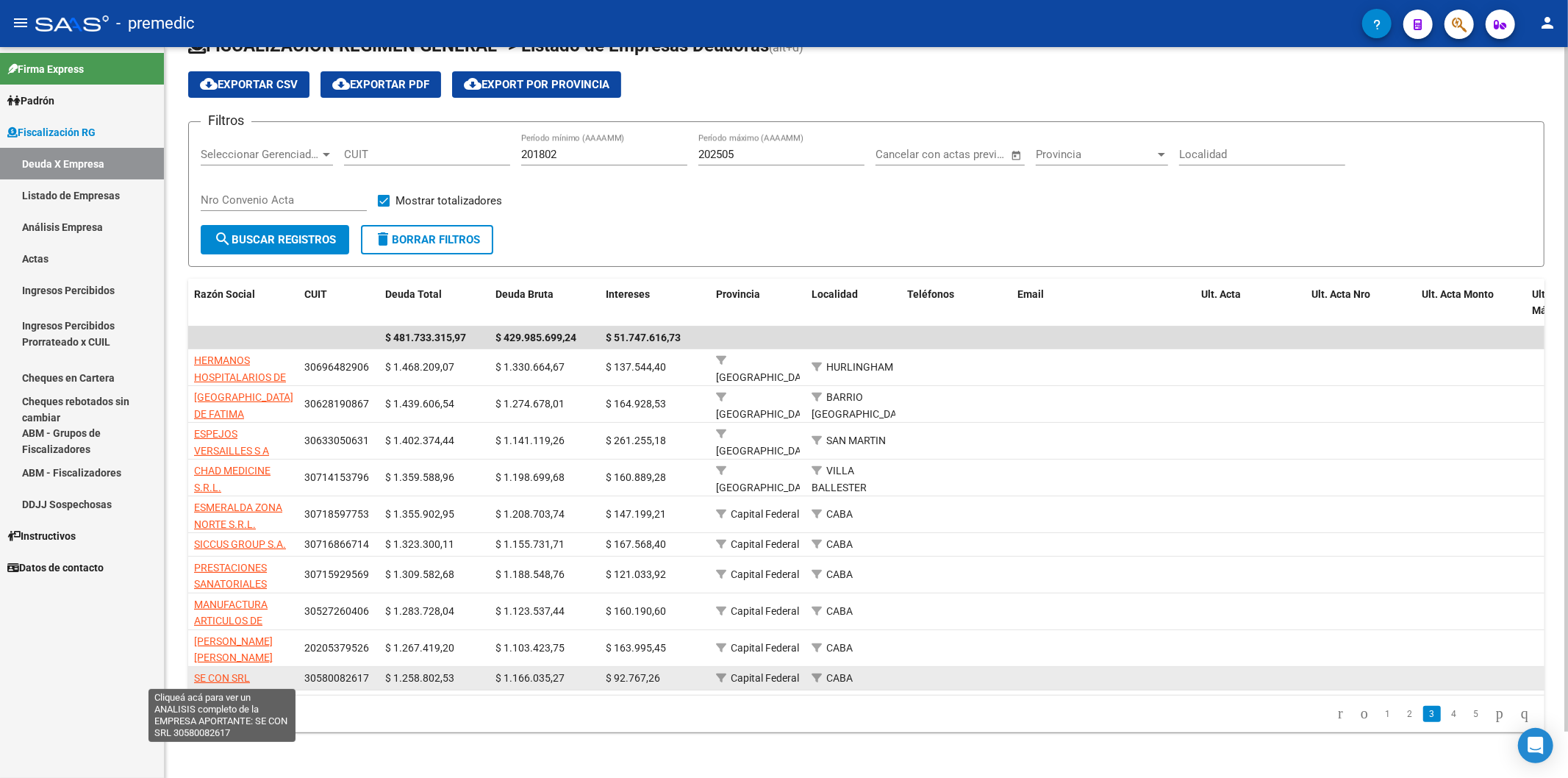
click at [207, 680] on span "SE CON SRL" at bounding box center [221, 677] width 56 height 11
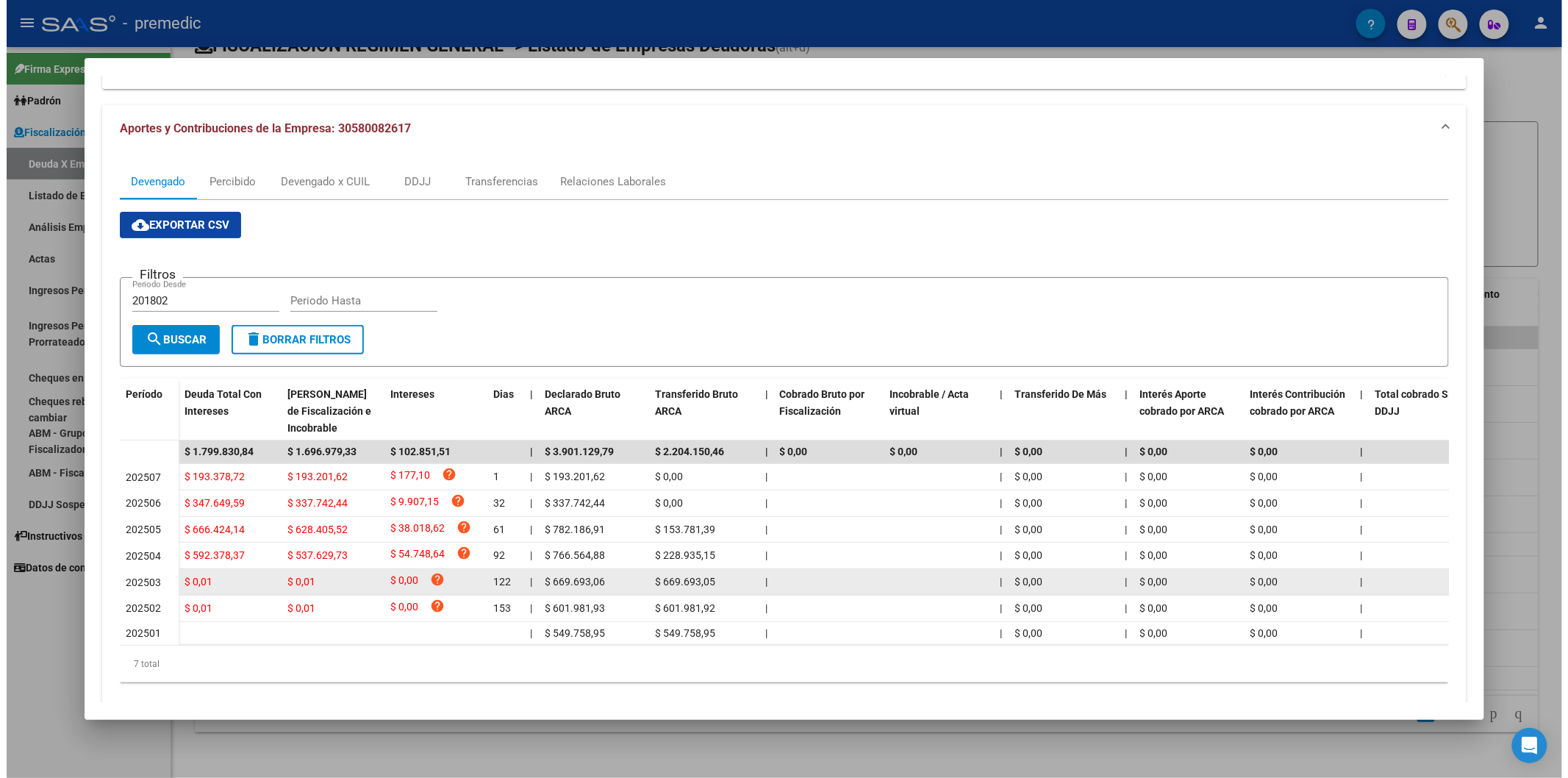
scroll to position [151, 0]
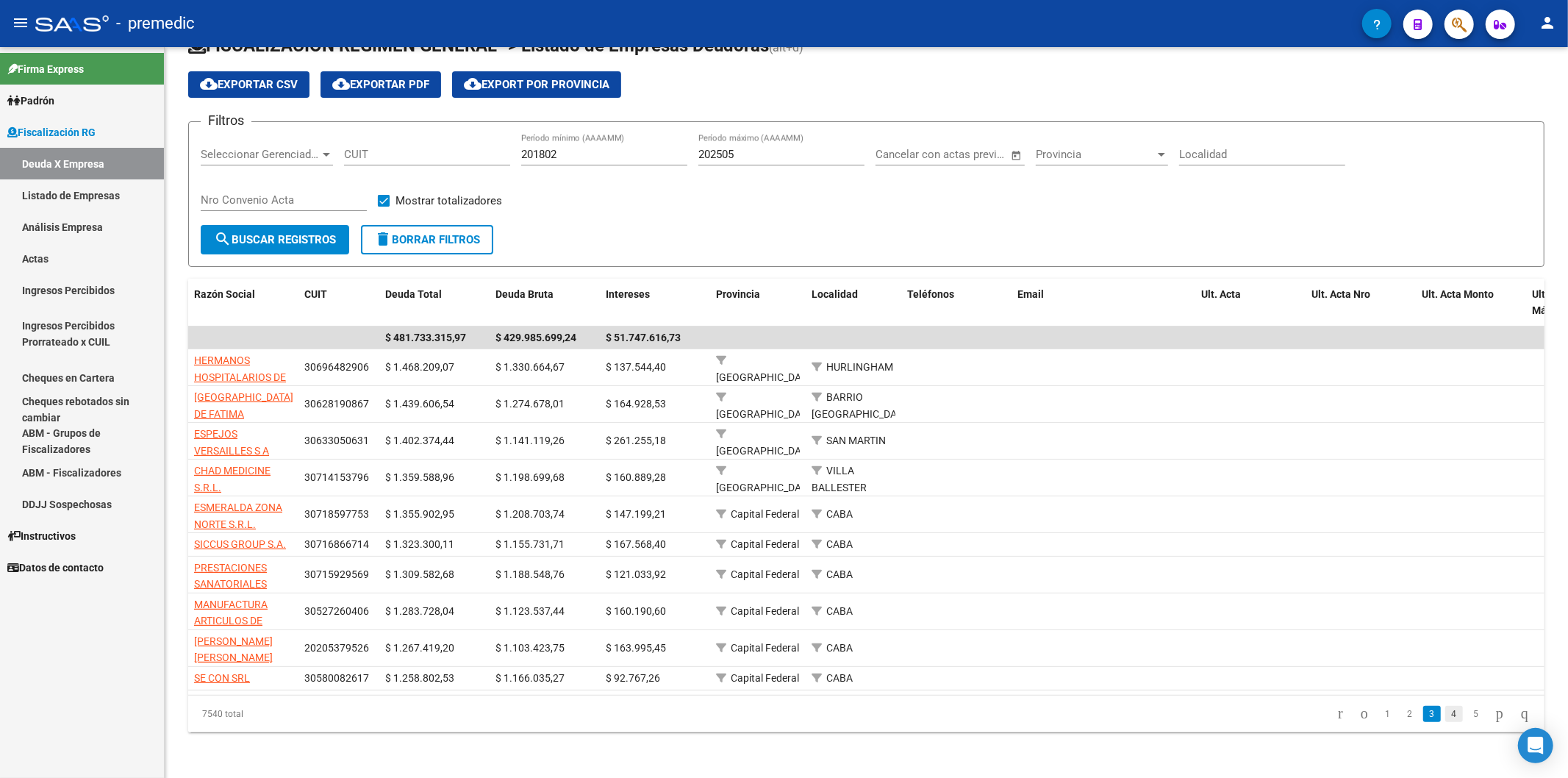
click at [1446, 722] on link "4" at bounding box center [1454, 713] width 17 height 16
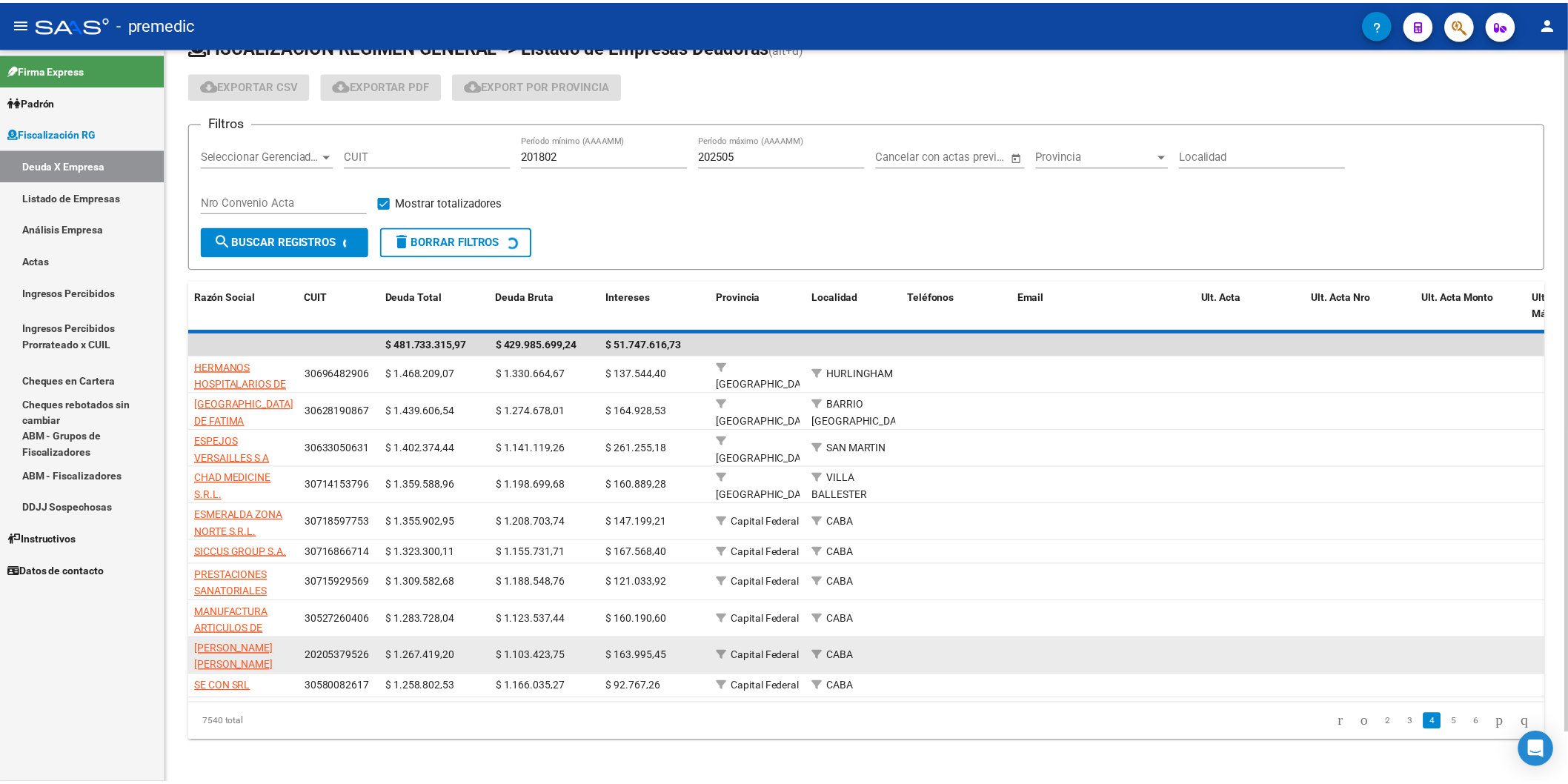
scroll to position [24, 0]
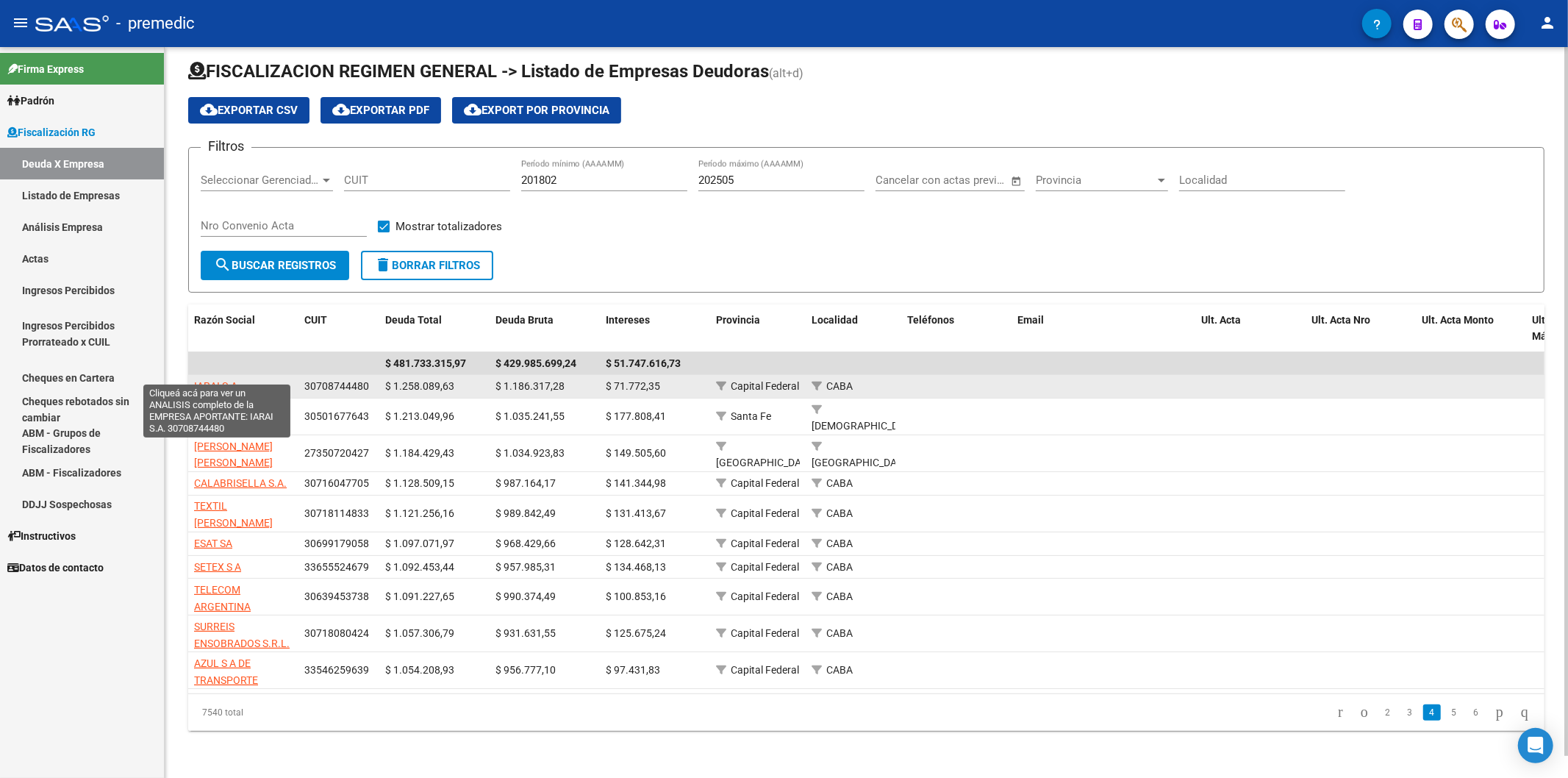
click at [231, 380] on span "IARAI S.A." at bounding box center [217, 386] width 46 height 11
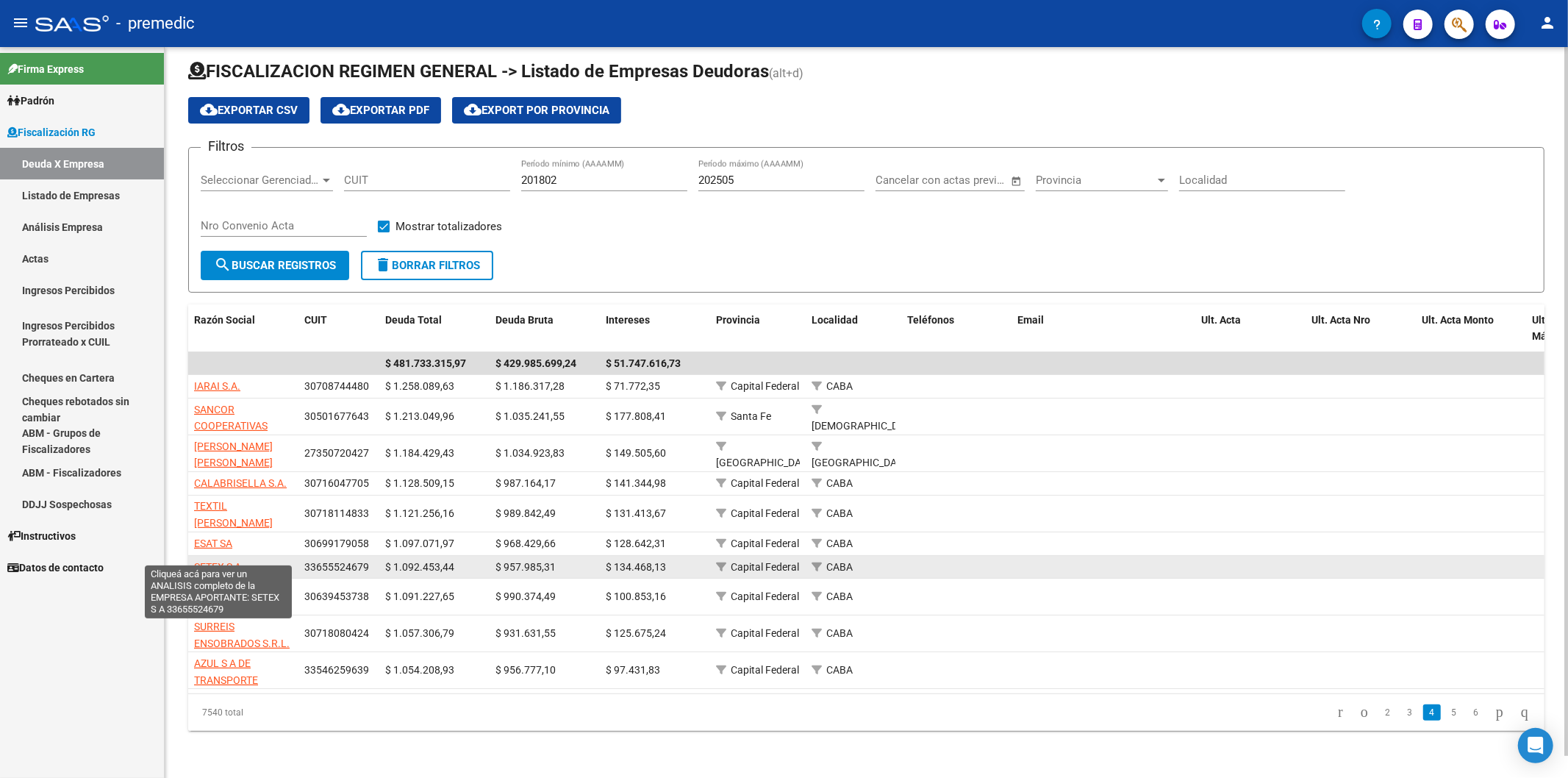
click at [233, 560] on span "SETEX S A" at bounding box center [218, 566] width 47 height 11
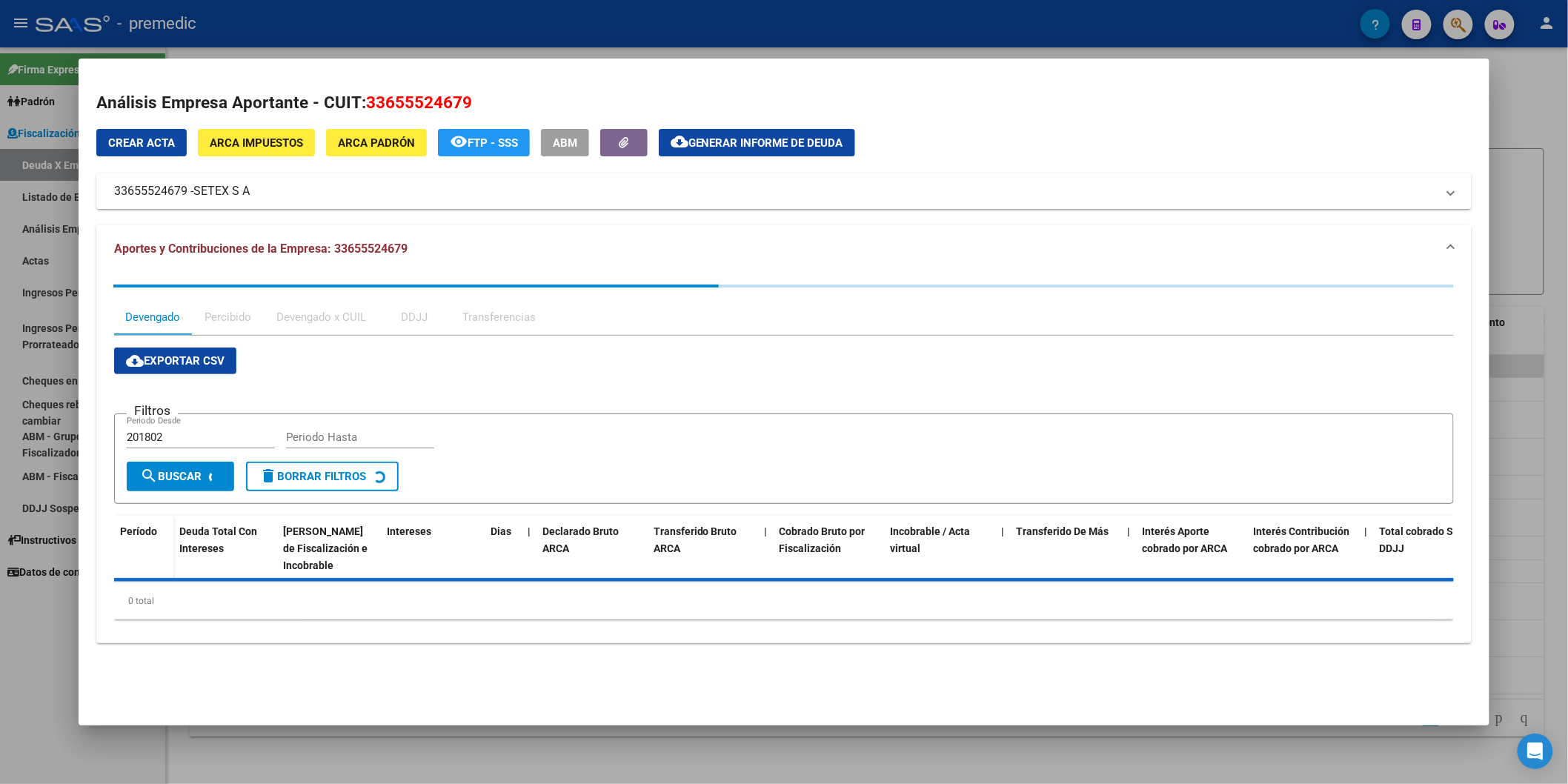
drag, startPoint x: 235, startPoint y: 562, endPoint x: 805, endPoint y: 86, distance: 742.6
click at [805, 86] on mat-dialog-content "Análisis Empresa Aportante - CUIT: 33655524679 Crear Acta ARCA Impuestos ARCA […" at bounding box center [784, 368] width 1411 height 583
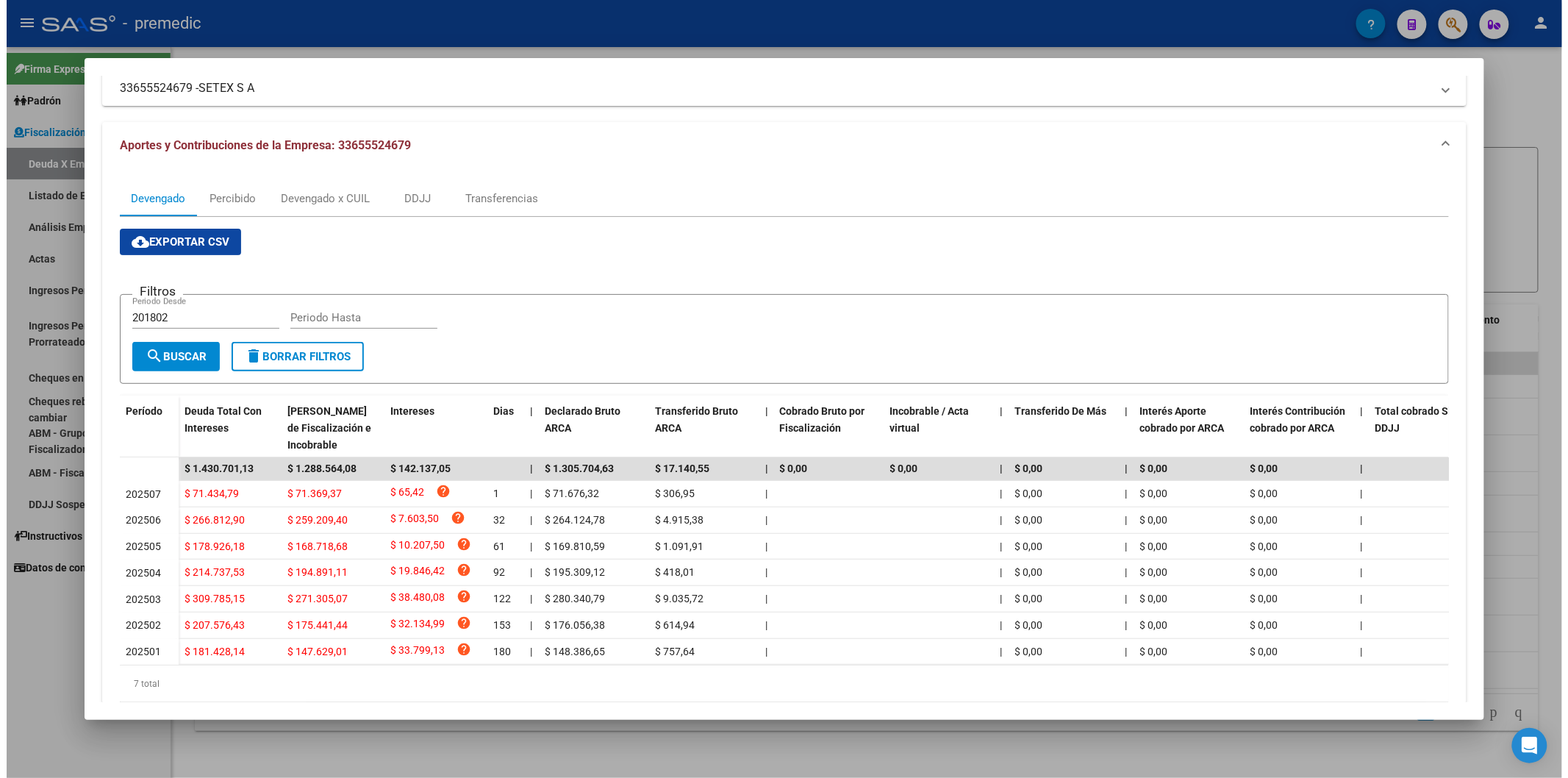
scroll to position [0, 0]
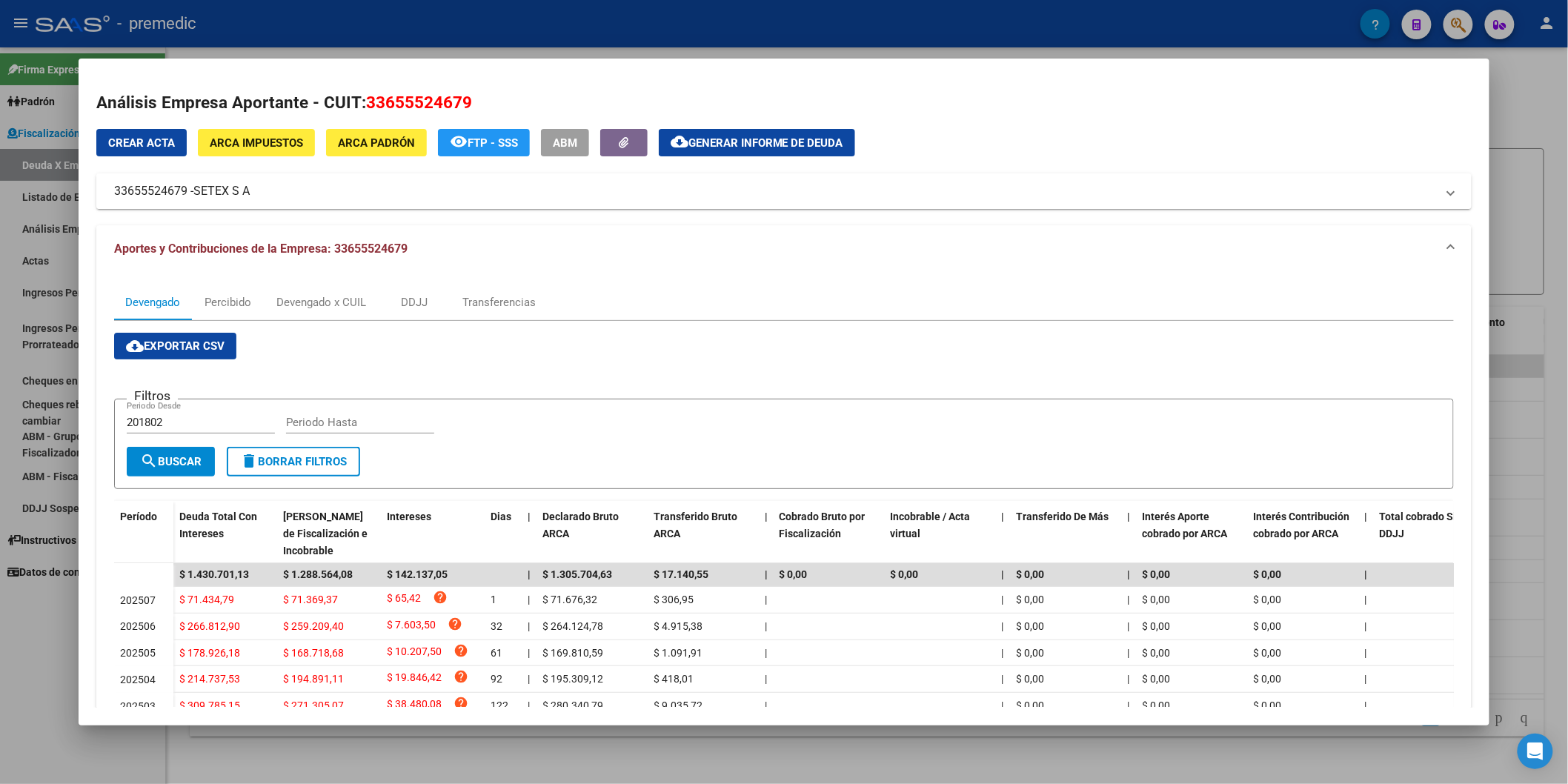
drag, startPoint x: 281, startPoint y: 186, endPoint x: 243, endPoint y: 189, distance: 38.1
click at [243, 189] on mat-panel-title "33655524679 - SETEX S A" at bounding box center [775, 191] width 1322 height 18
copy mat-panel-title "33655524679 - SETEX S A"
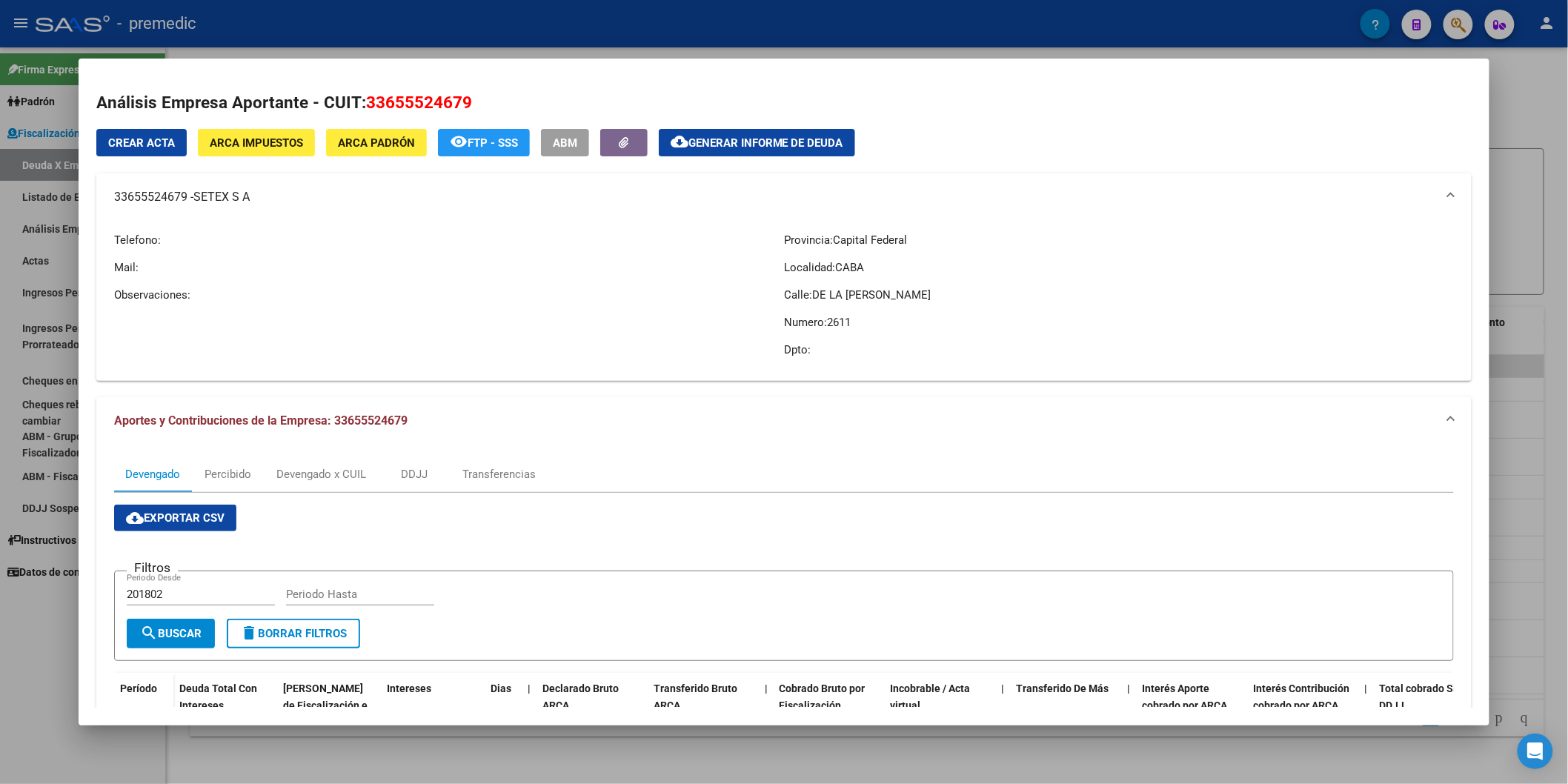
drag, startPoint x: 362, startPoint y: 100, endPoint x: 465, endPoint y: 101, distance: 103.0
click at [465, 101] on h2 "Análisis Empresa Aportante - CUIT: 33655524679" at bounding box center [784, 103] width 1376 height 25
copy span "33655524679"
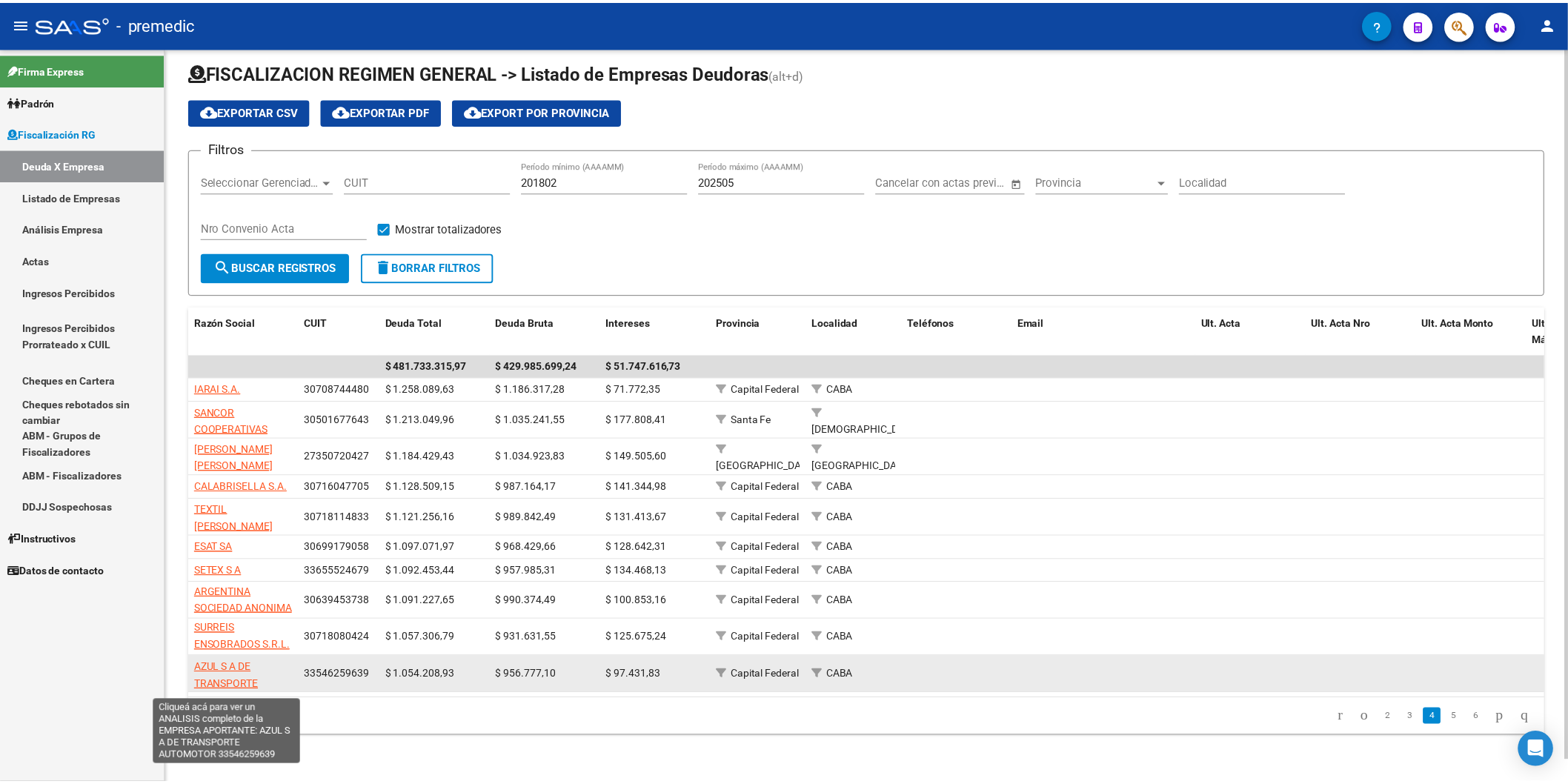
scroll to position [18, 0]
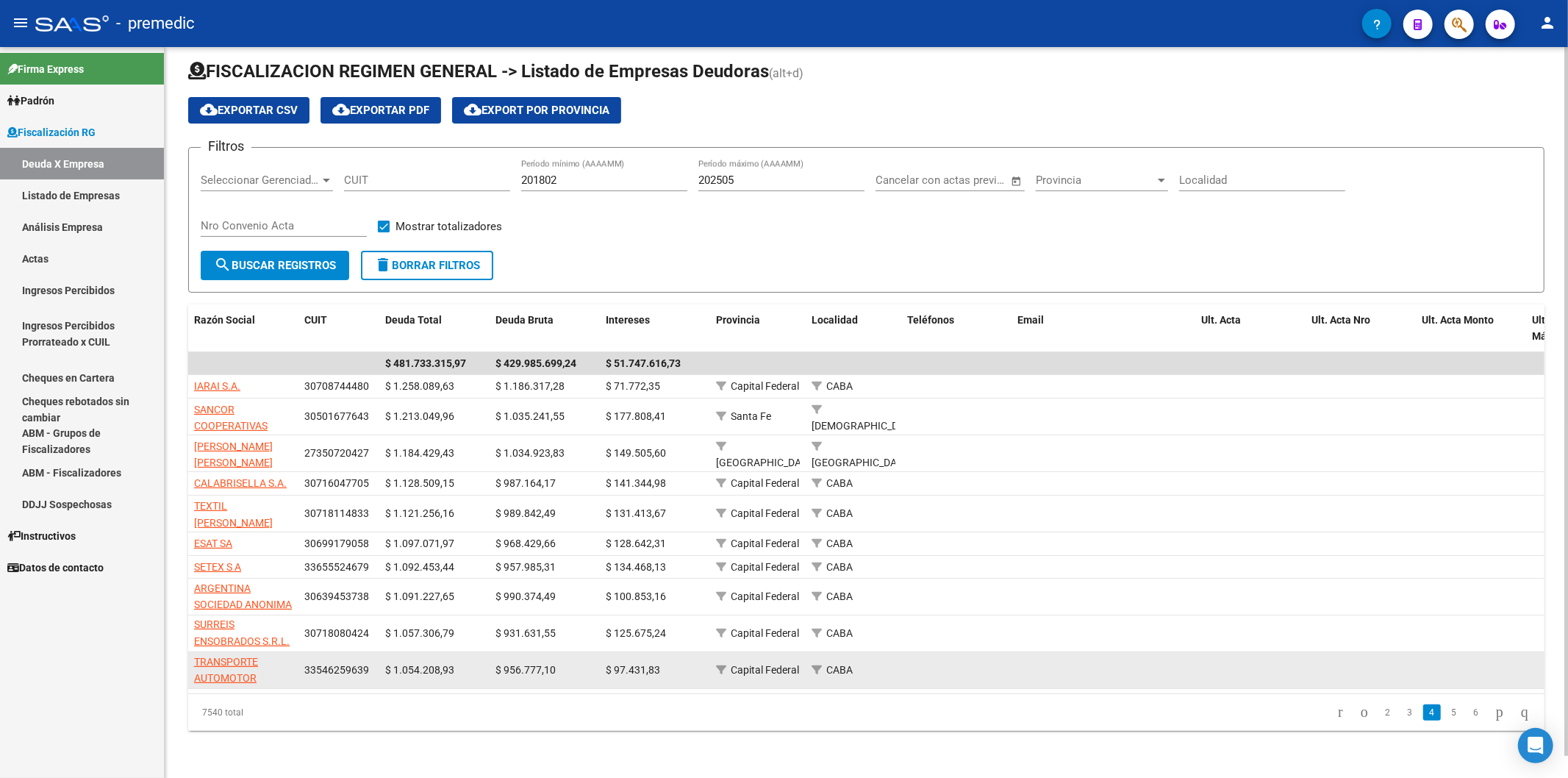
click at [231, 657] on app-link-go-to "AZUL S A DE TRANSPORTE AUTOMOTOR" at bounding box center [243, 662] width 99 height 50
click at [241, 665] on span "AZUL S A DE TRANSPORTE AUTOMOTOR" at bounding box center [226, 662] width 64 height 46
type textarea "33546259639"
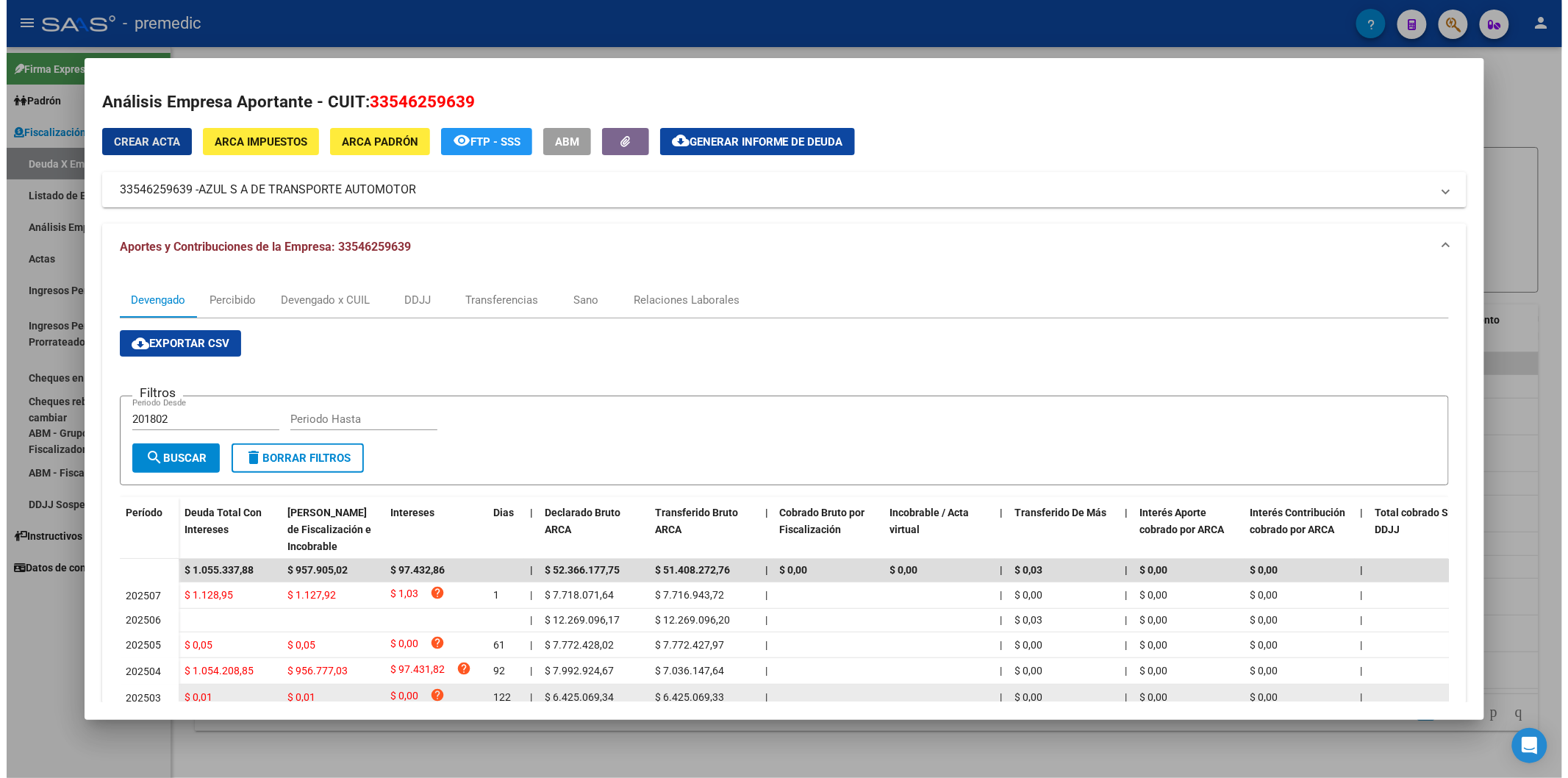
scroll to position [148, 0]
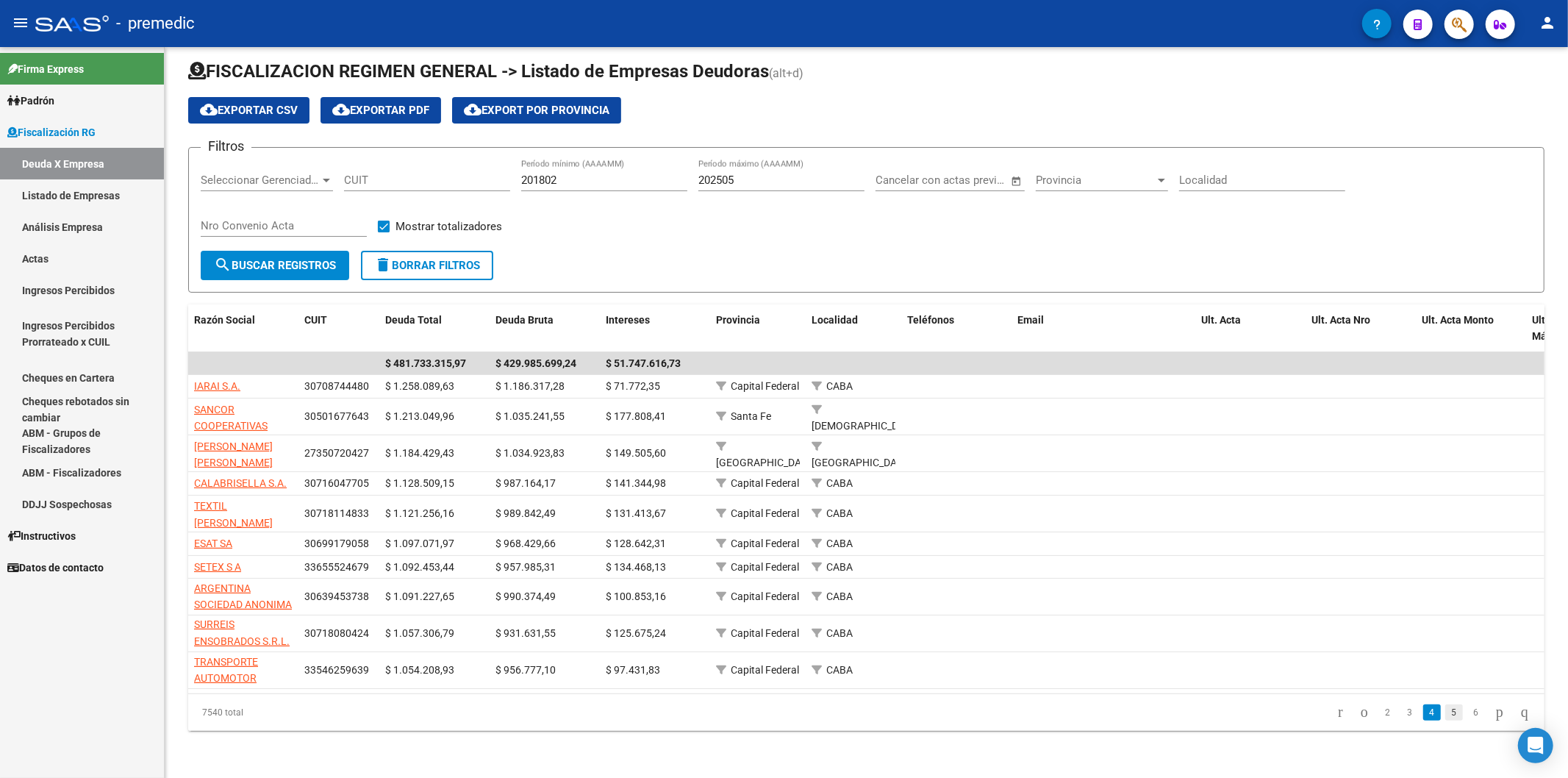
click at [1446, 718] on link "5" at bounding box center [1454, 712] width 17 height 16
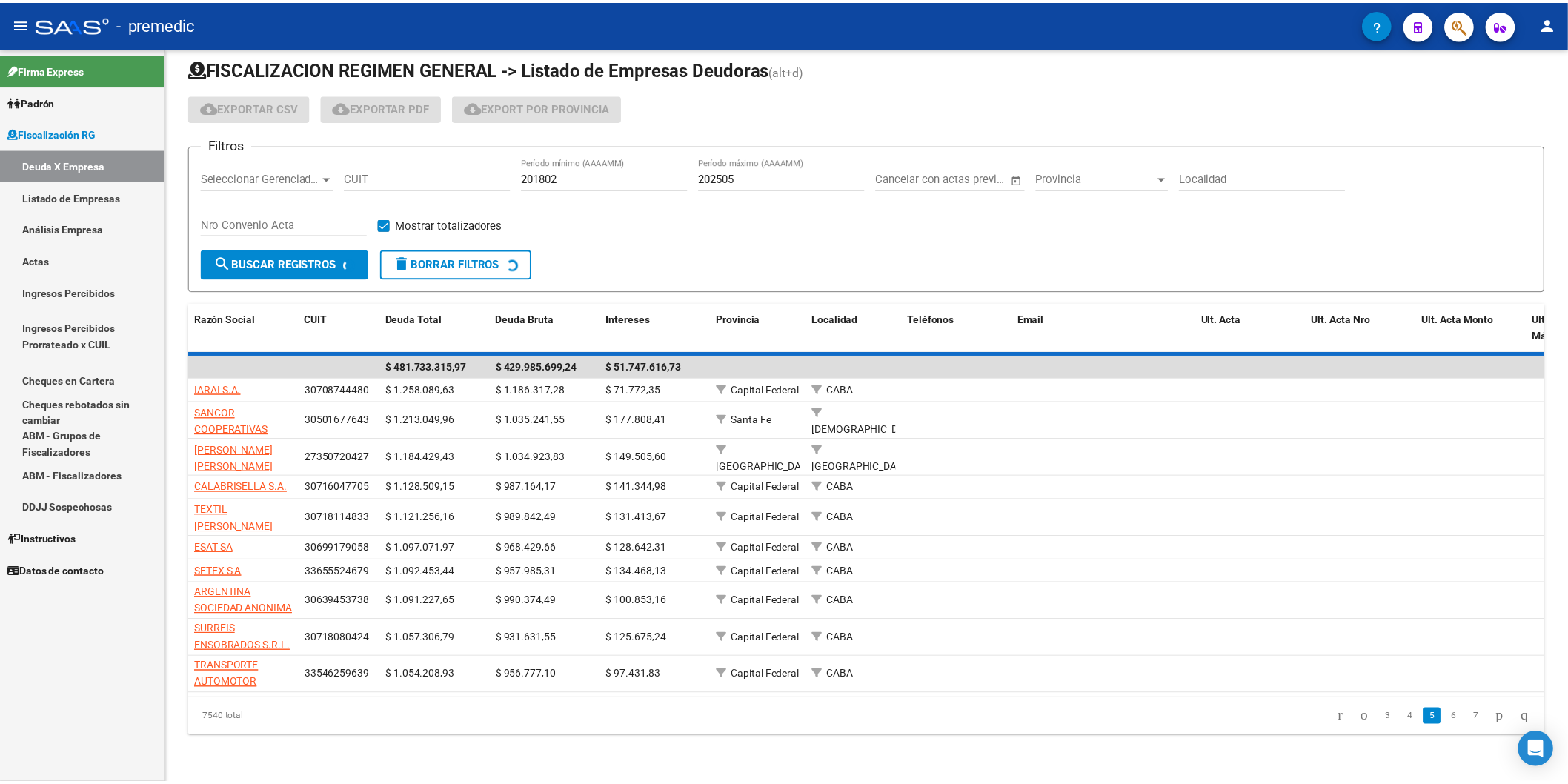
scroll to position [0, 0]
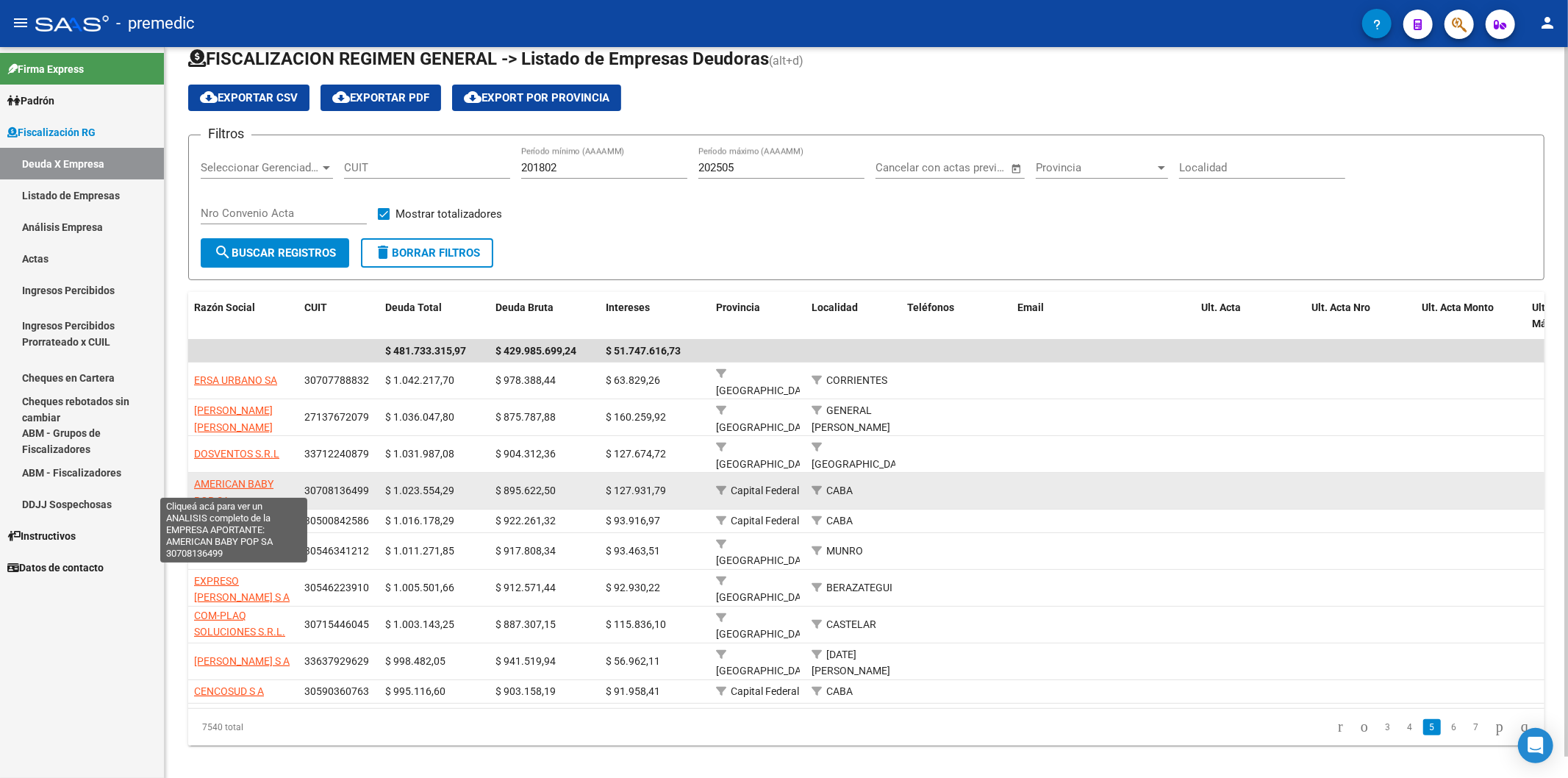
click at [256, 478] on span "AMERICAN BABY POP SA" at bounding box center [234, 492] width 79 height 29
type textarea "30708136499"
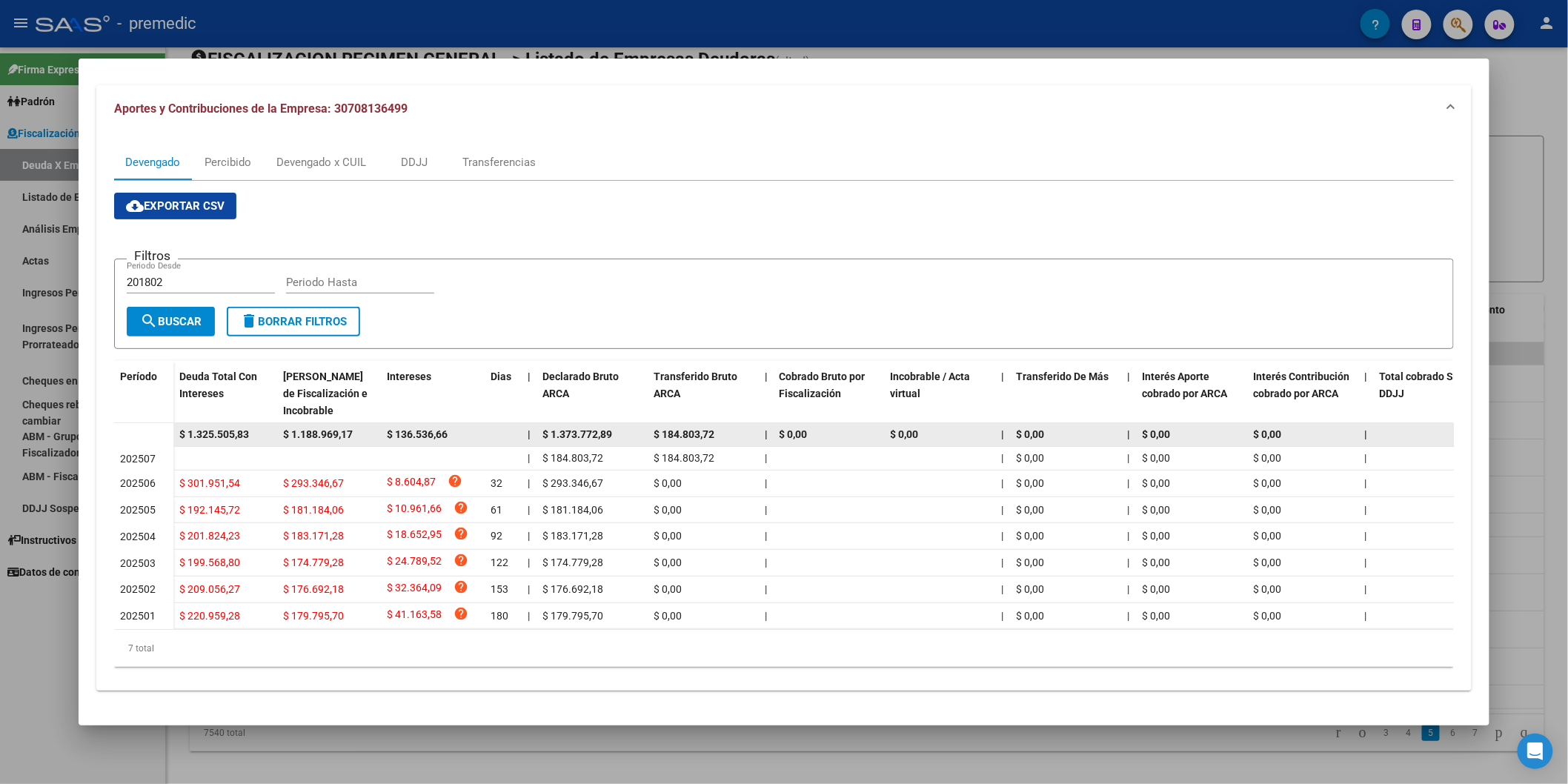
scroll to position [153, 0]
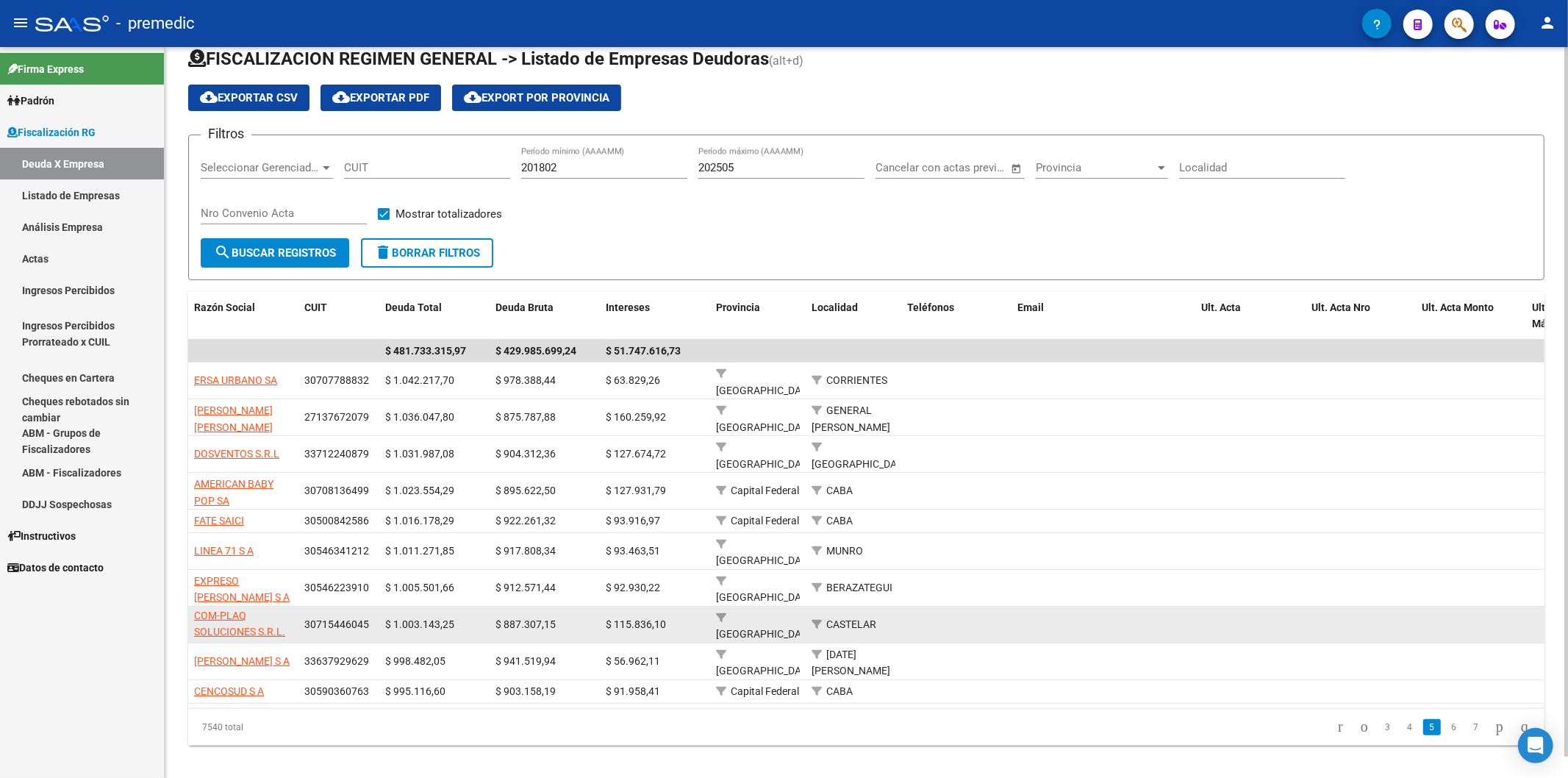
click at [271, 607] on app-link-go-to "COM-PLAQ SOLUCIONES S.R.L." at bounding box center [243, 624] width 99 height 33
click at [270, 609] on span "COM-PLAQ SOLUCIONES S.R.L." at bounding box center [240, 624] width 91 height 29
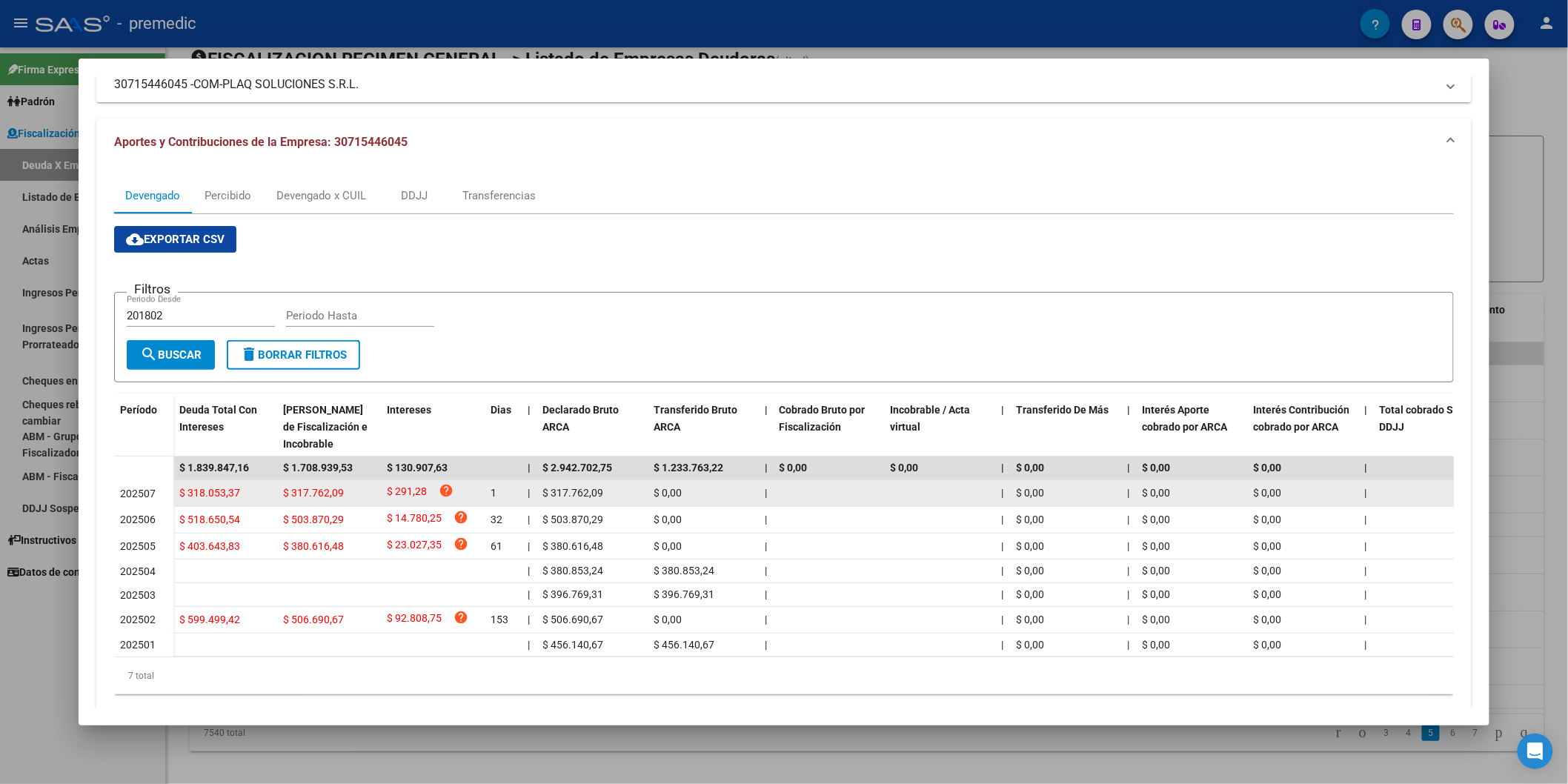
scroll to position [146, 0]
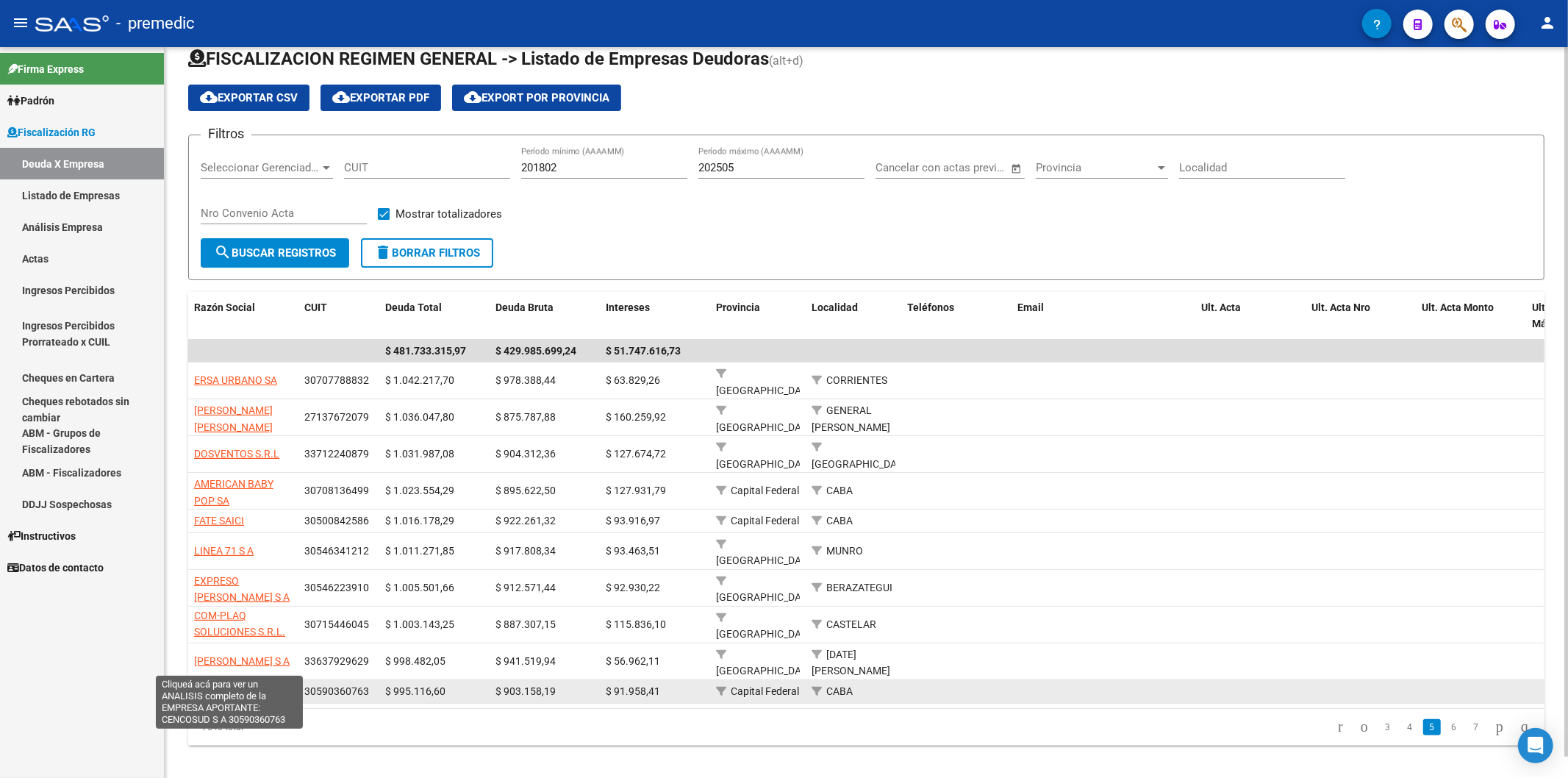
click at [248, 685] on span "CENCOSUD S A" at bounding box center [229, 691] width 70 height 11
type textarea "30590360763"
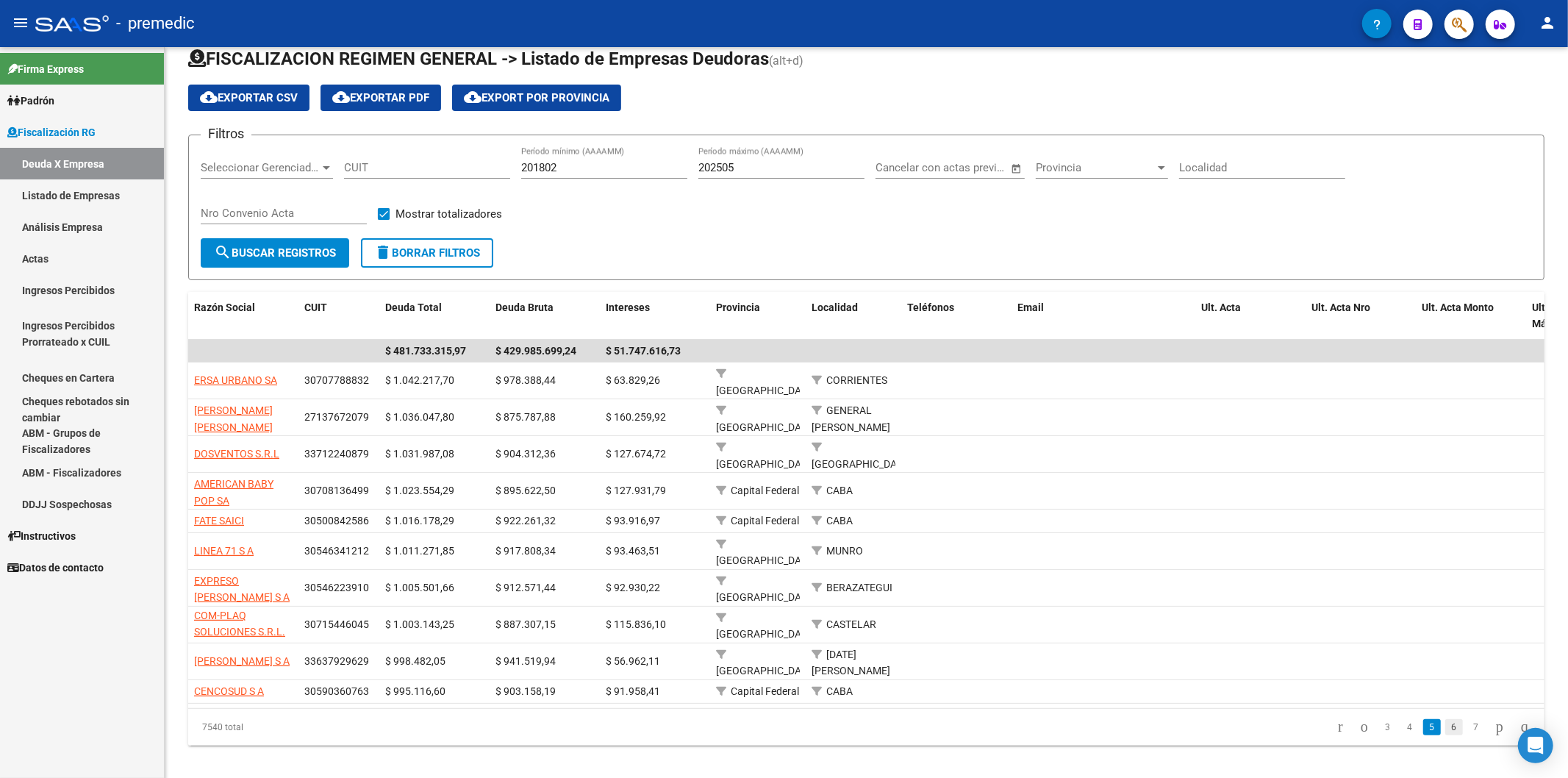
click at [1446, 719] on link "6" at bounding box center [1454, 726] width 17 height 16
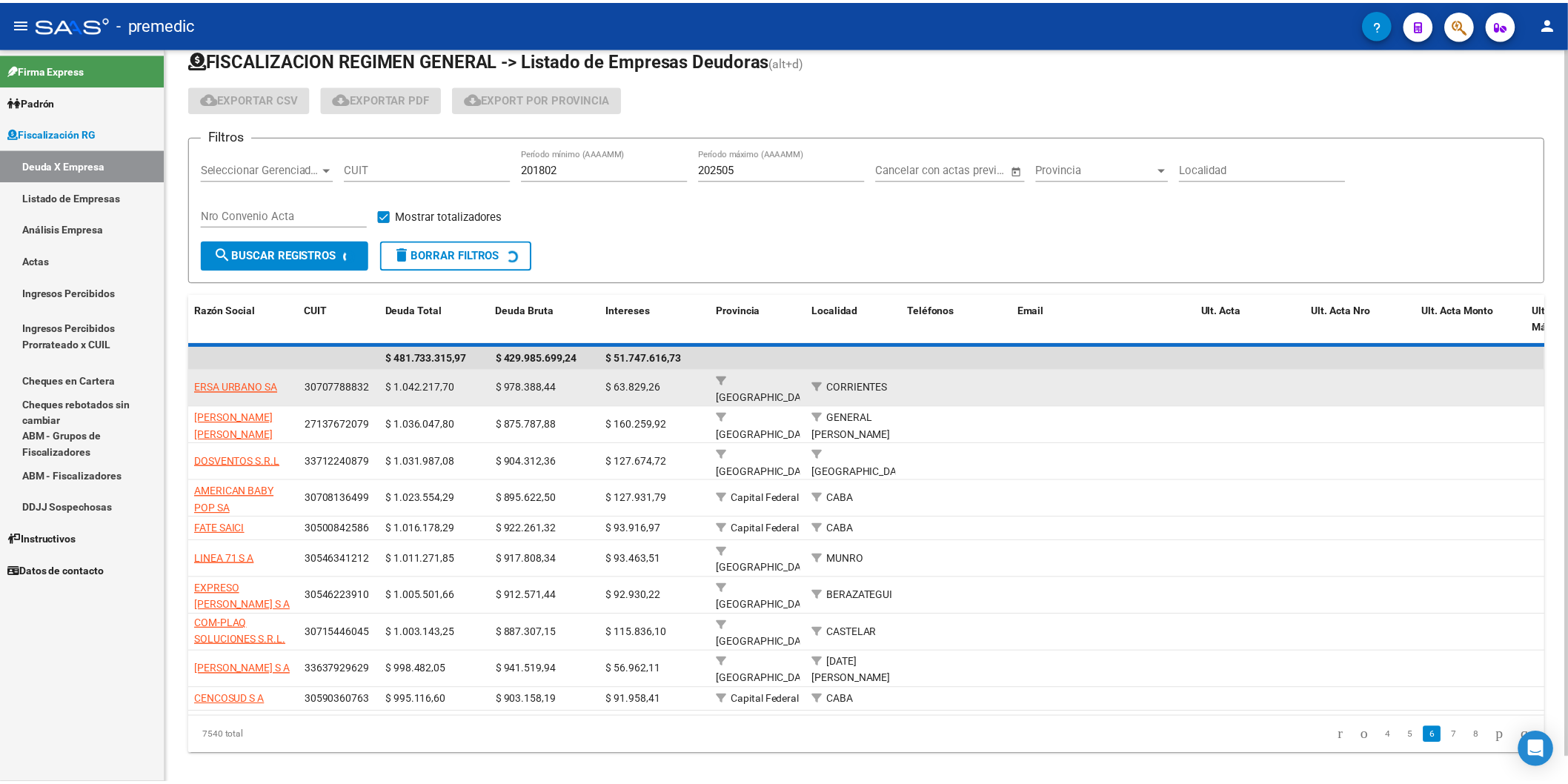
scroll to position [0, 0]
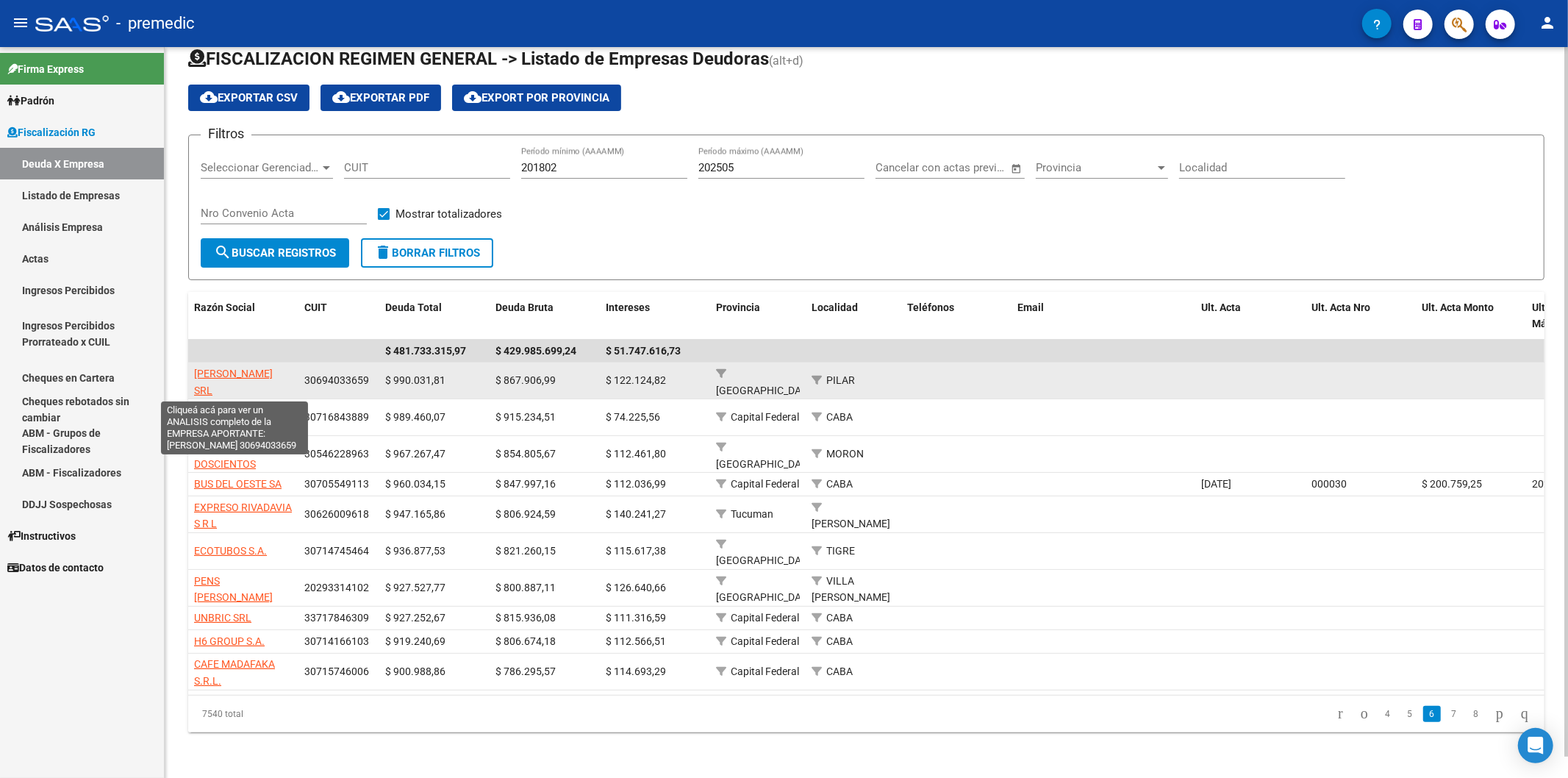
click at [271, 373] on span "[PERSON_NAME] SRL" at bounding box center [233, 382] width 78 height 29
type textarea "30694033659"
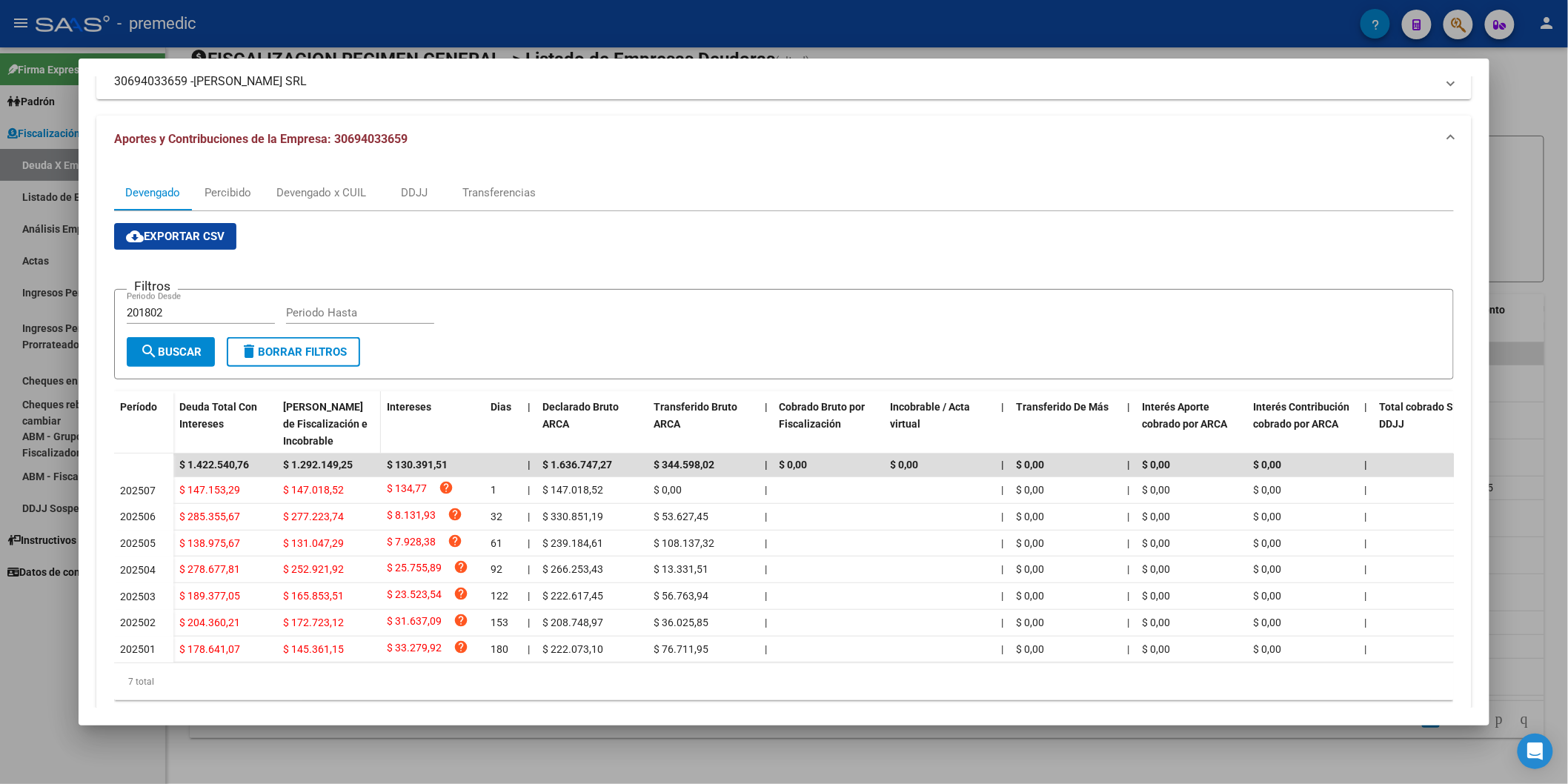
scroll to position [156, 0]
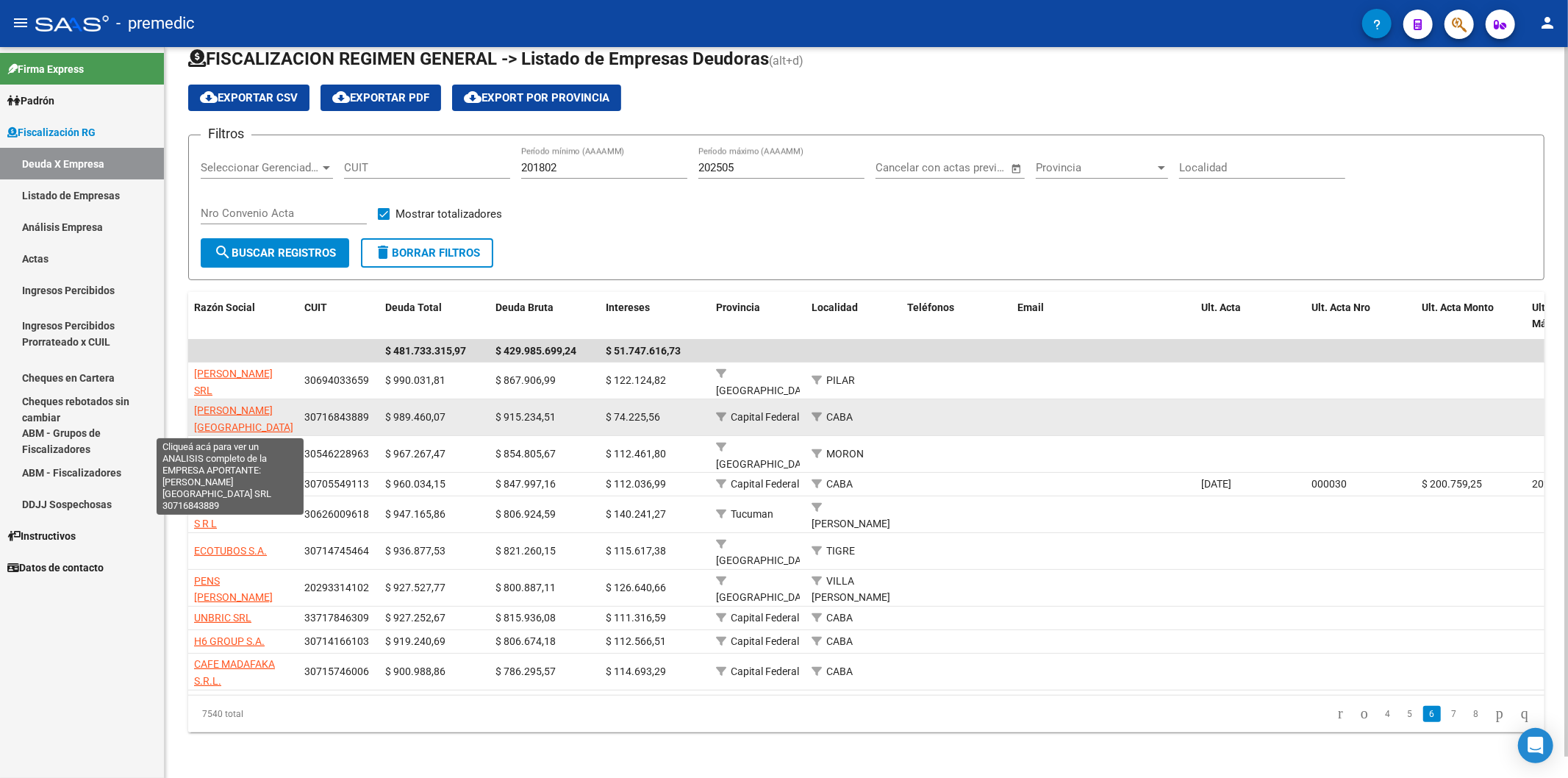
click at [259, 405] on span "[PERSON_NAME][GEOGRAPHIC_DATA] SRL" at bounding box center [243, 427] width 99 height 46
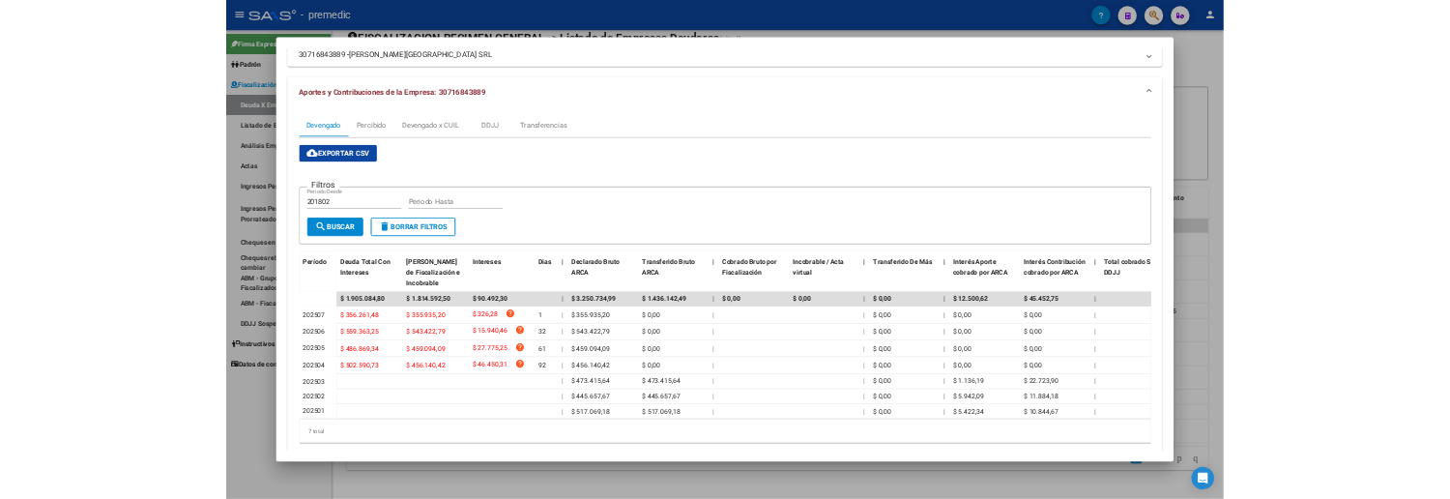
scroll to position [83, 0]
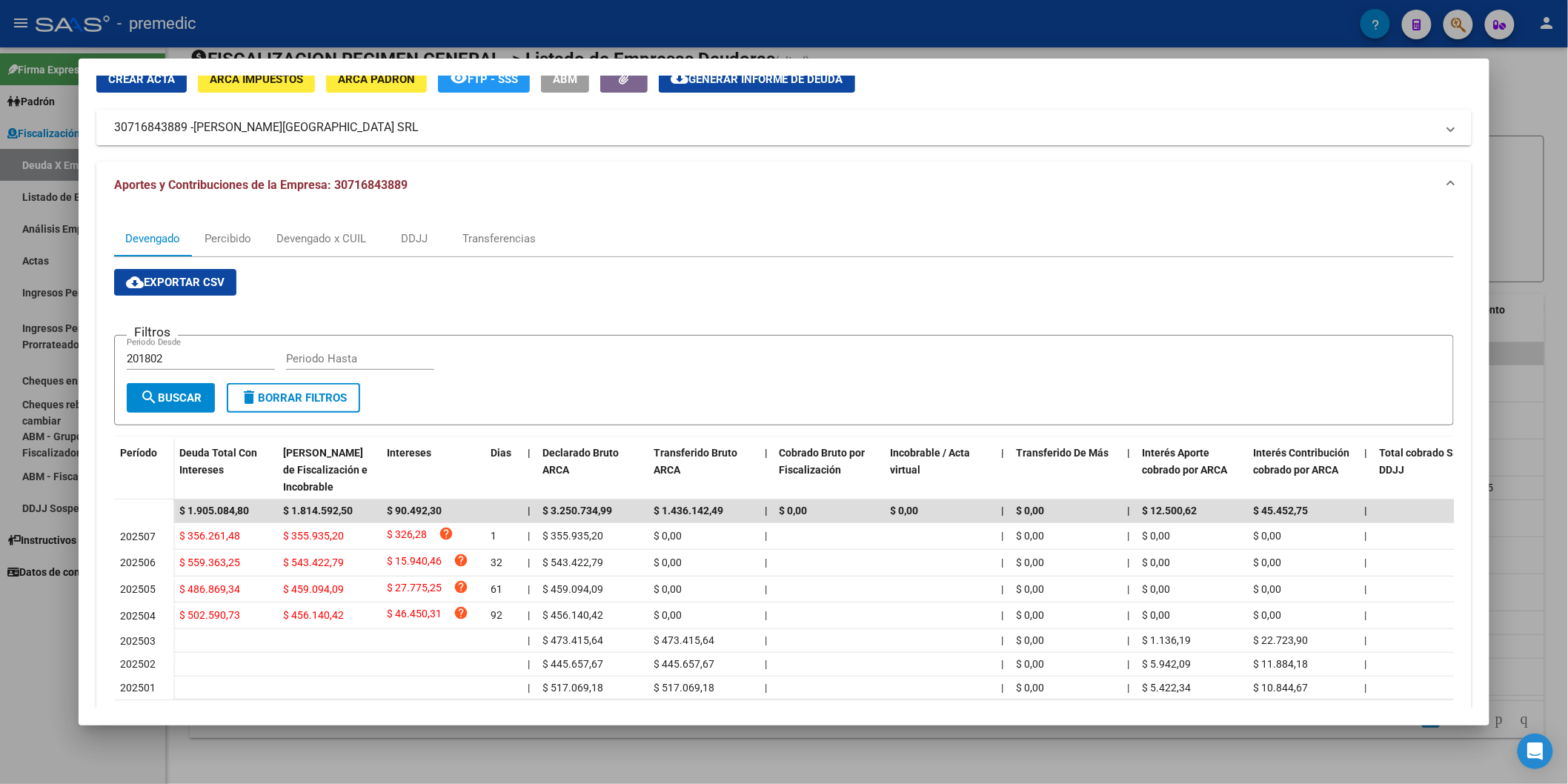
drag, startPoint x: 190, startPoint y: 130, endPoint x: 326, endPoint y: 128, distance: 136.0
click at [326, 128] on span "[PERSON_NAME][GEOGRAPHIC_DATA] SRL" at bounding box center [306, 127] width 225 height 18
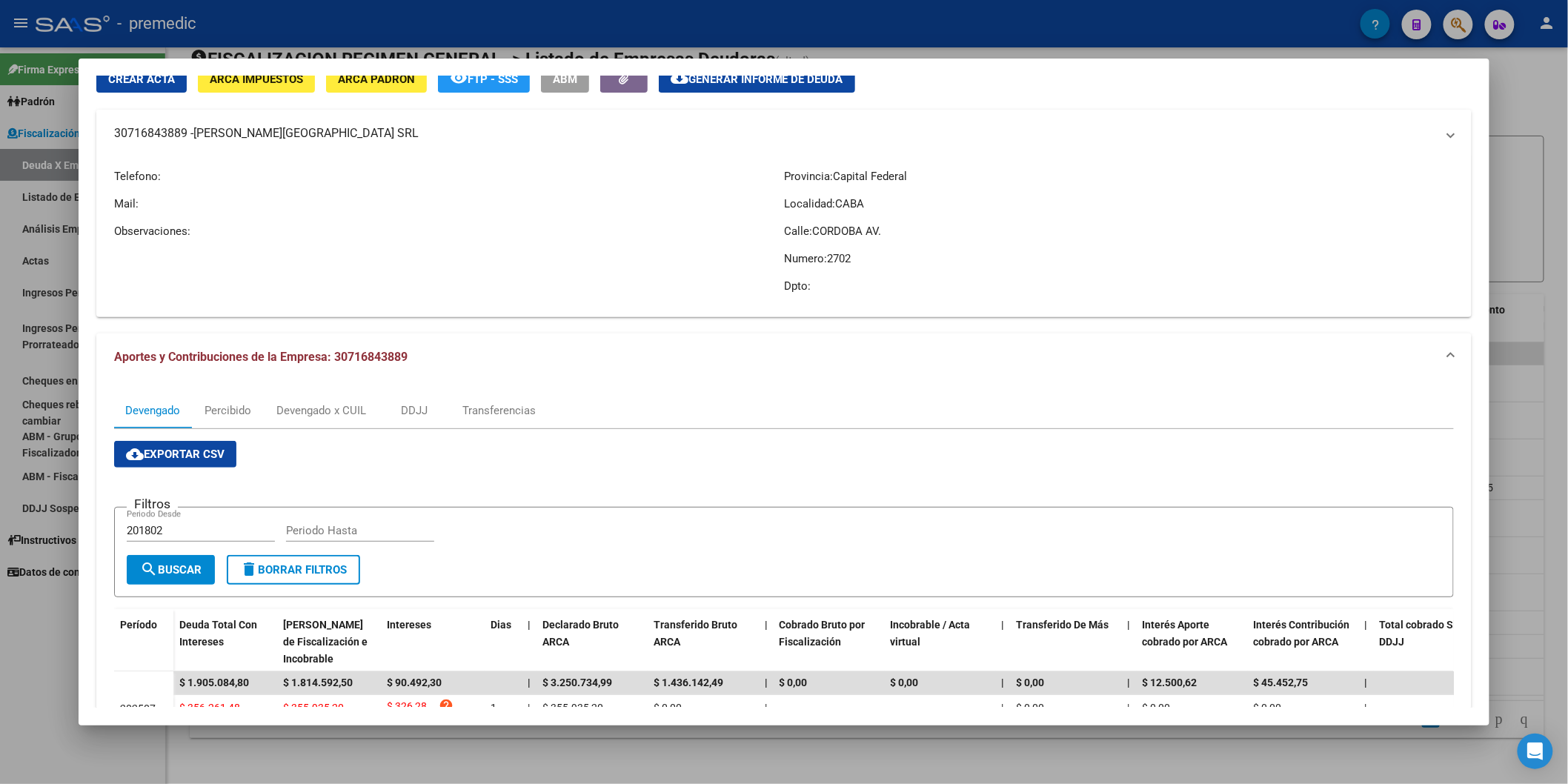
copy span "[PERSON_NAME][GEOGRAPHIC_DATA] SRL"
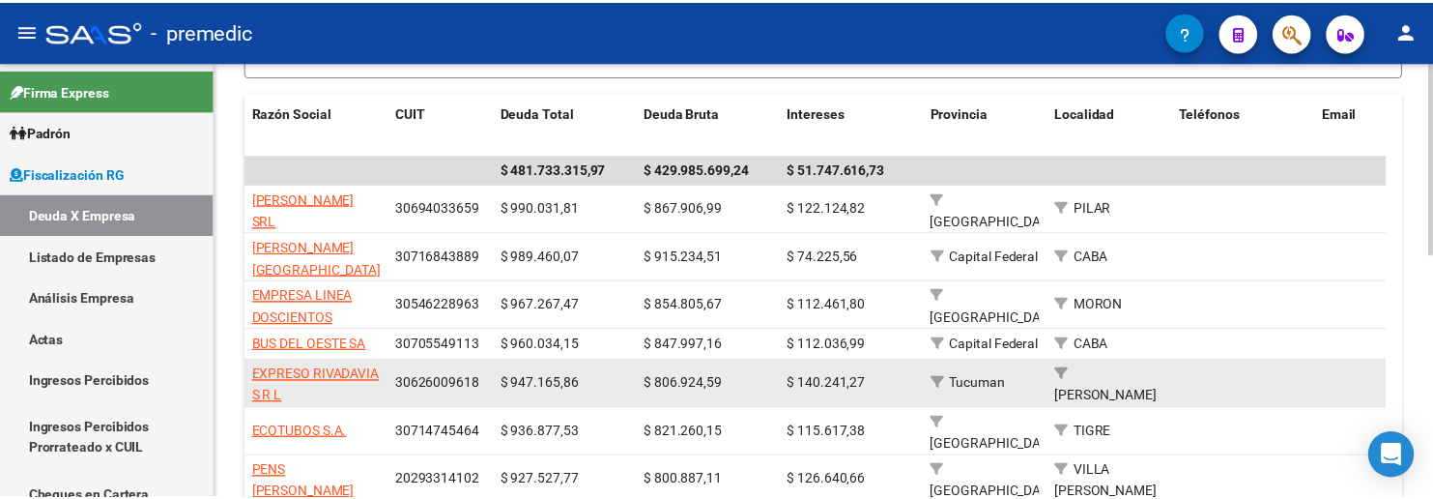
scroll to position [460, 0]
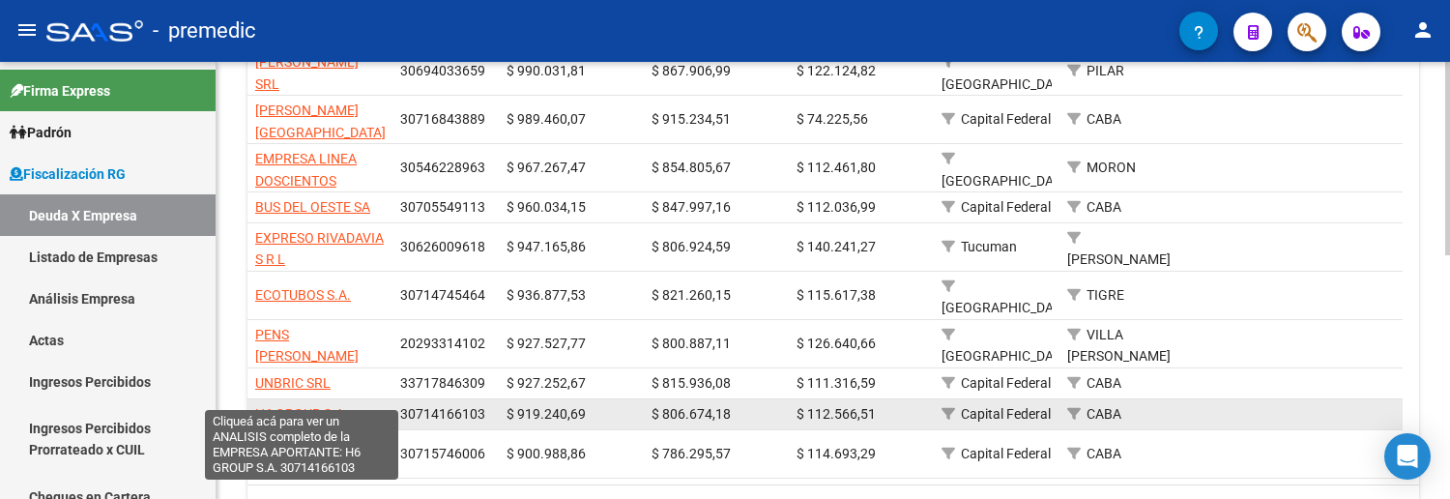
click at [301, 406] on span "H6 GROUP S.A." at bounding box center [301, 413] width 93 height 15
type textarea "30714166103"
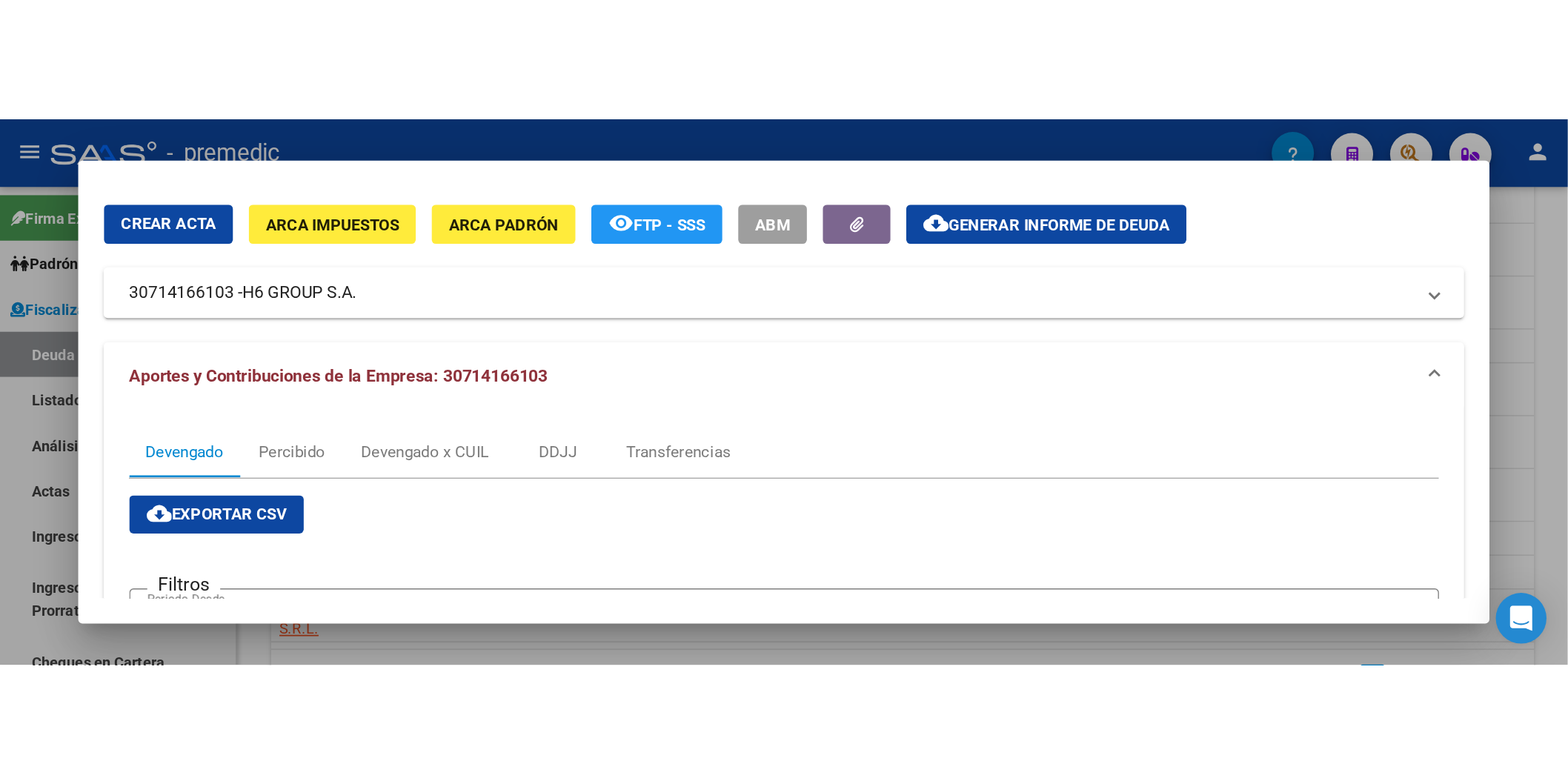
scroll to position [0, 0]
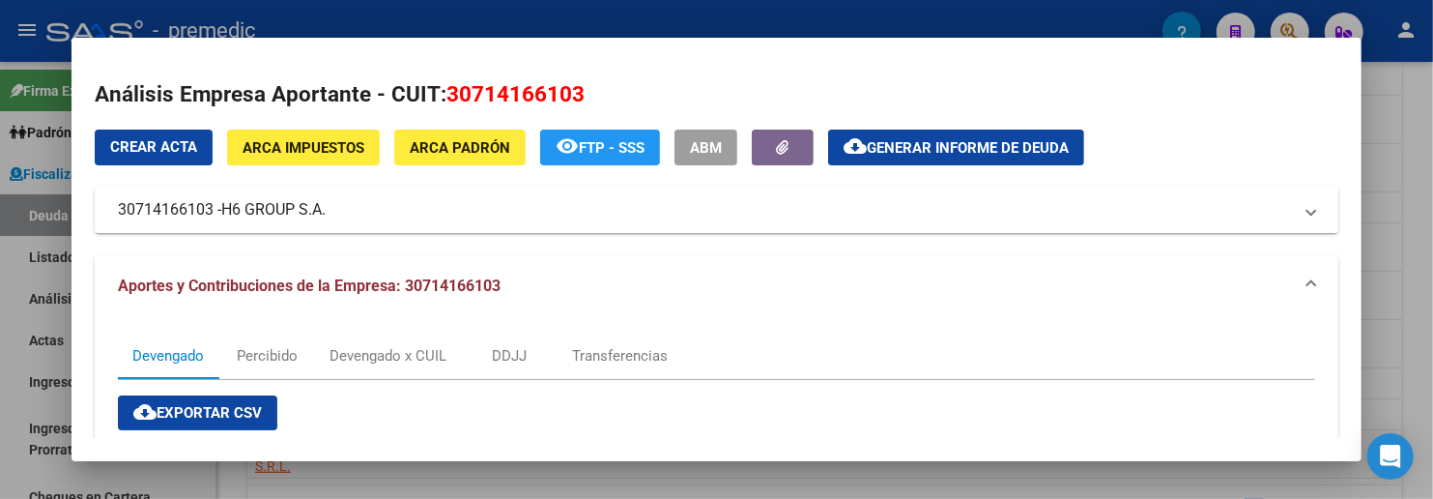
drag, startPoint x: 363, startPoint y: 216, endPoint x: 320, endPoint y: 216, distance: 43.5
click at [320, 216] on mat-panel-title "30714166103 - H6 GROUP S.A." at bounding box center [705, 209] width 1174 height 23
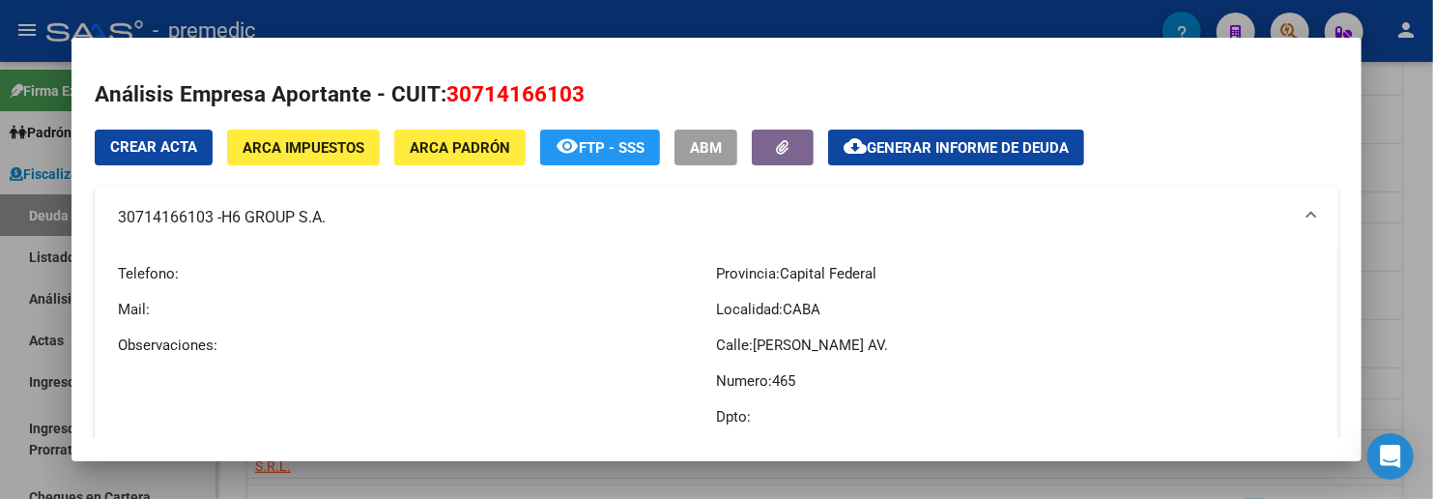
copy mat-panel-title "30714166103 - H6 GROUP S.A"
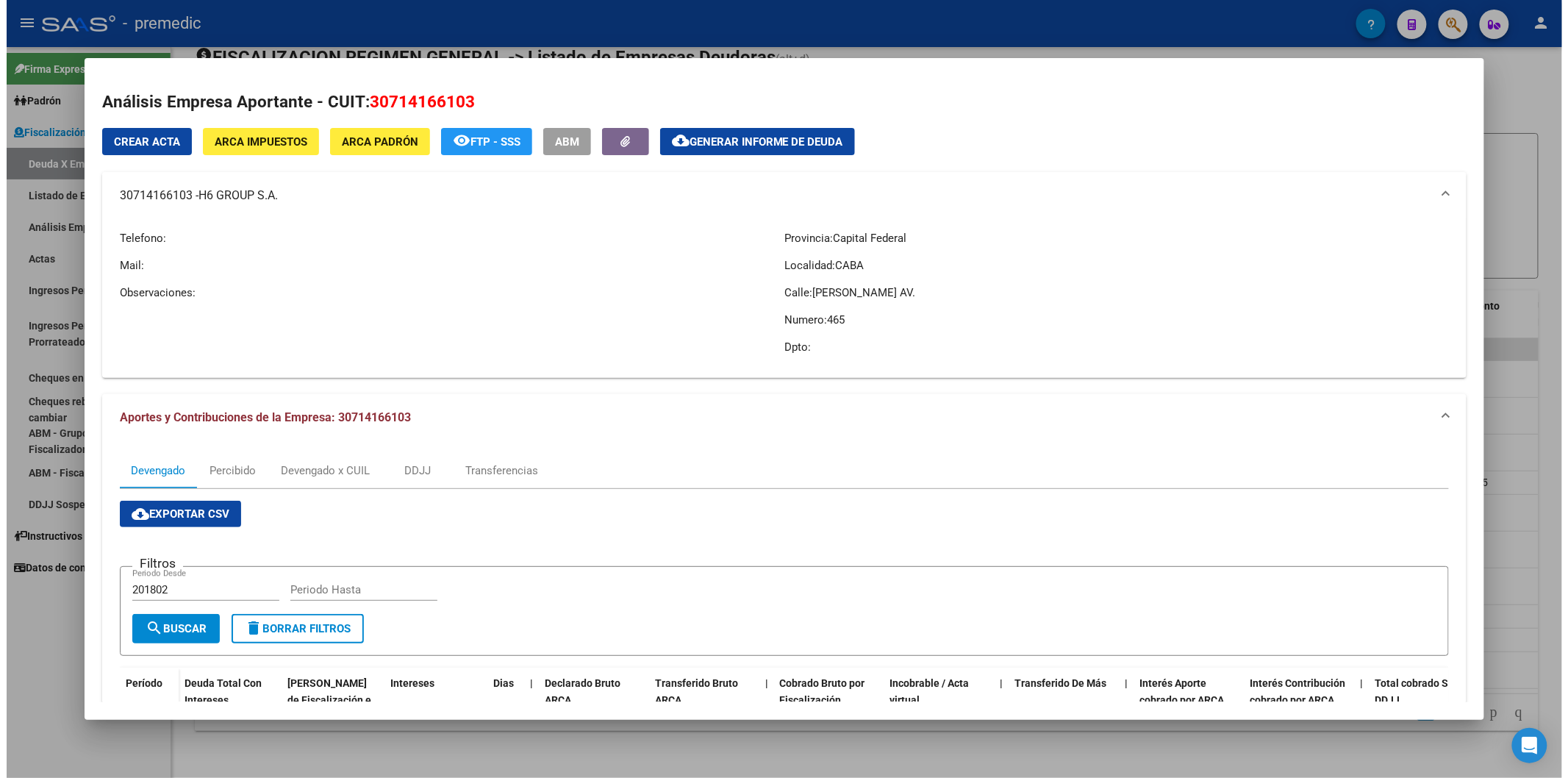
scroll to position [24, 0]
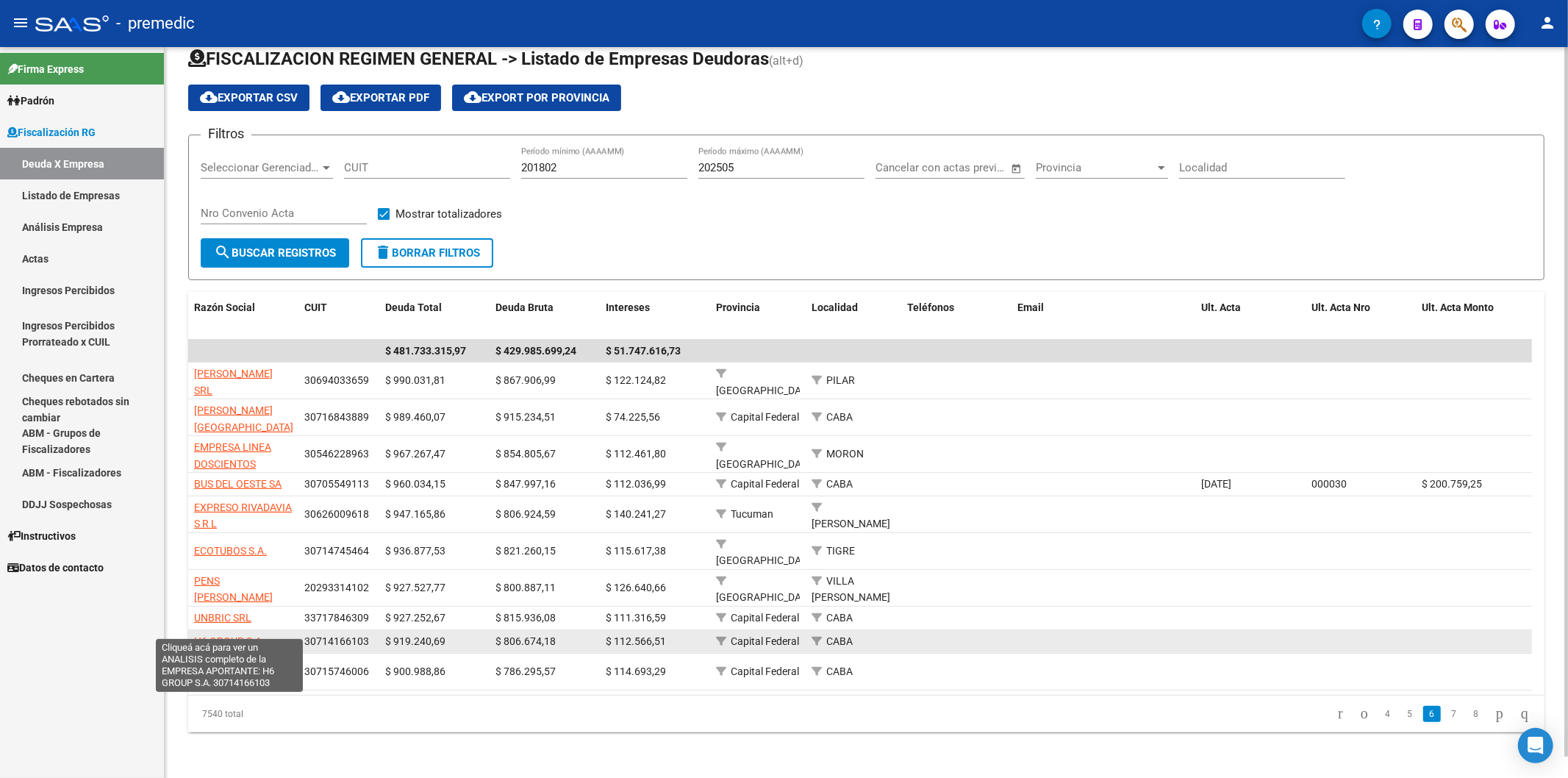
click at [247, 635] on span "H6 GROUP S.A." at bounding box center [229, 640] width 71 height 11
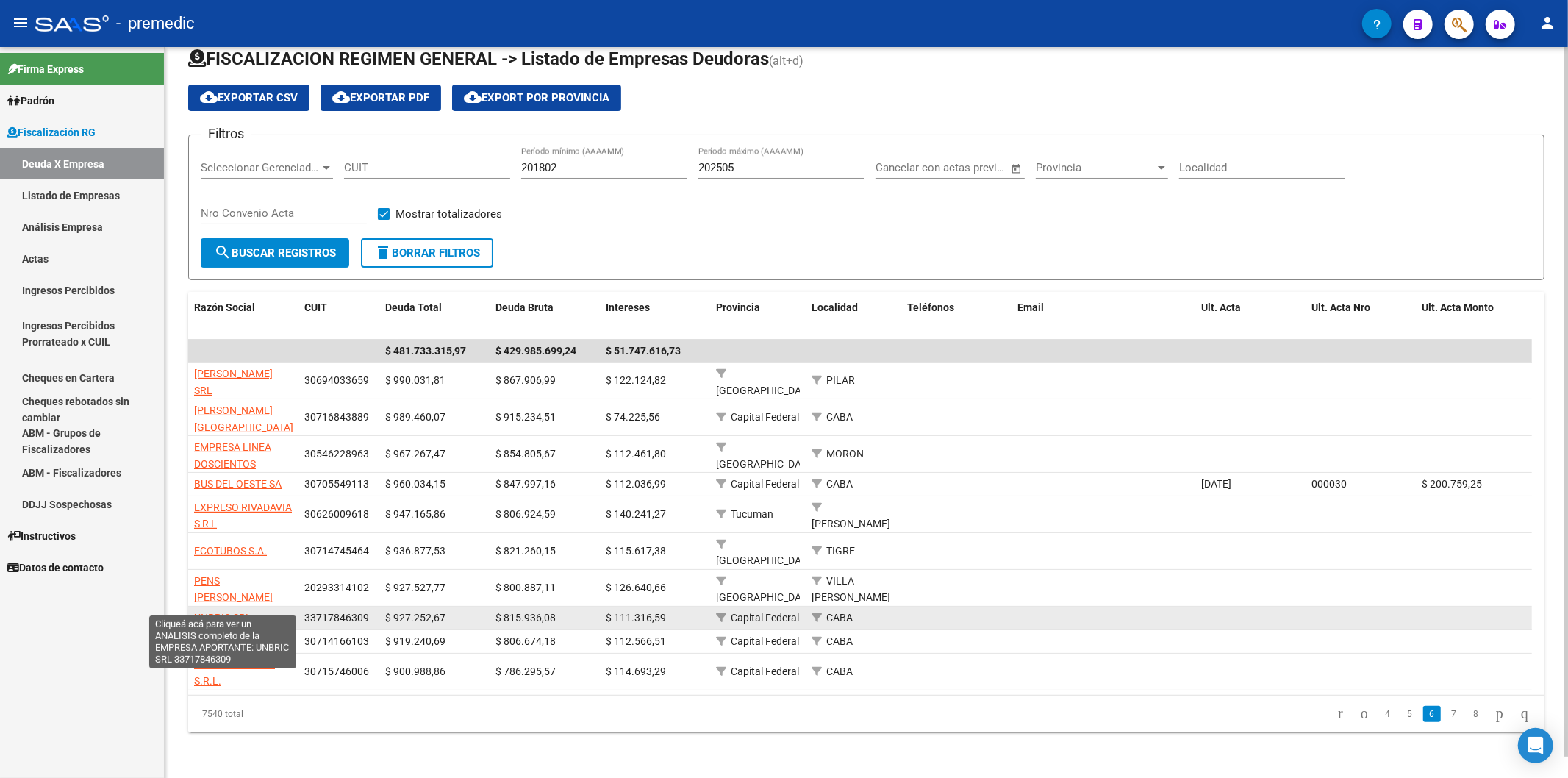
click at [231, 611] on span "UNBRIC SRL" at bounding box center [222, 617] width 57 height 11
type textarea "33717846309"
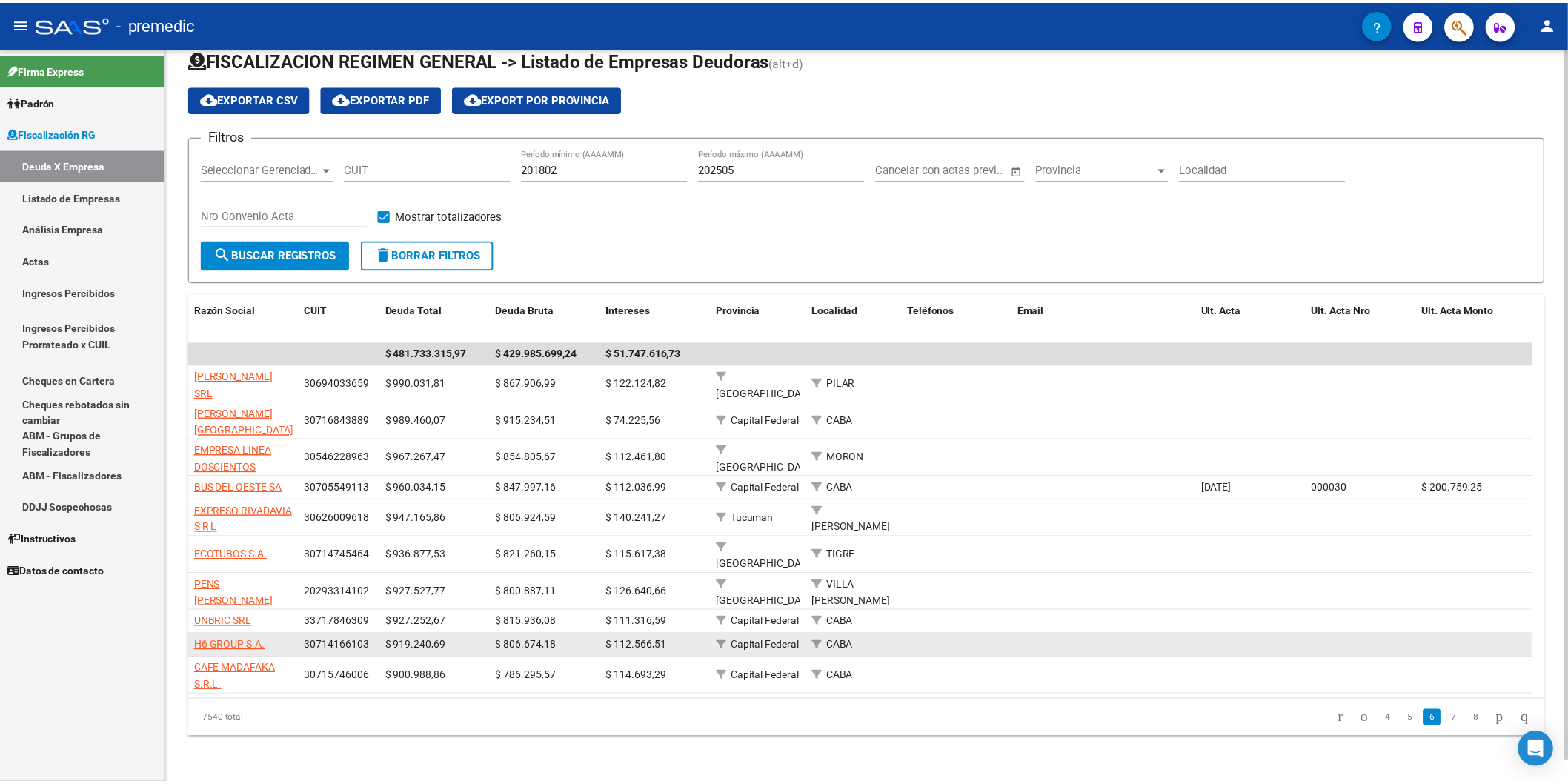
scroll to position [23, 0]
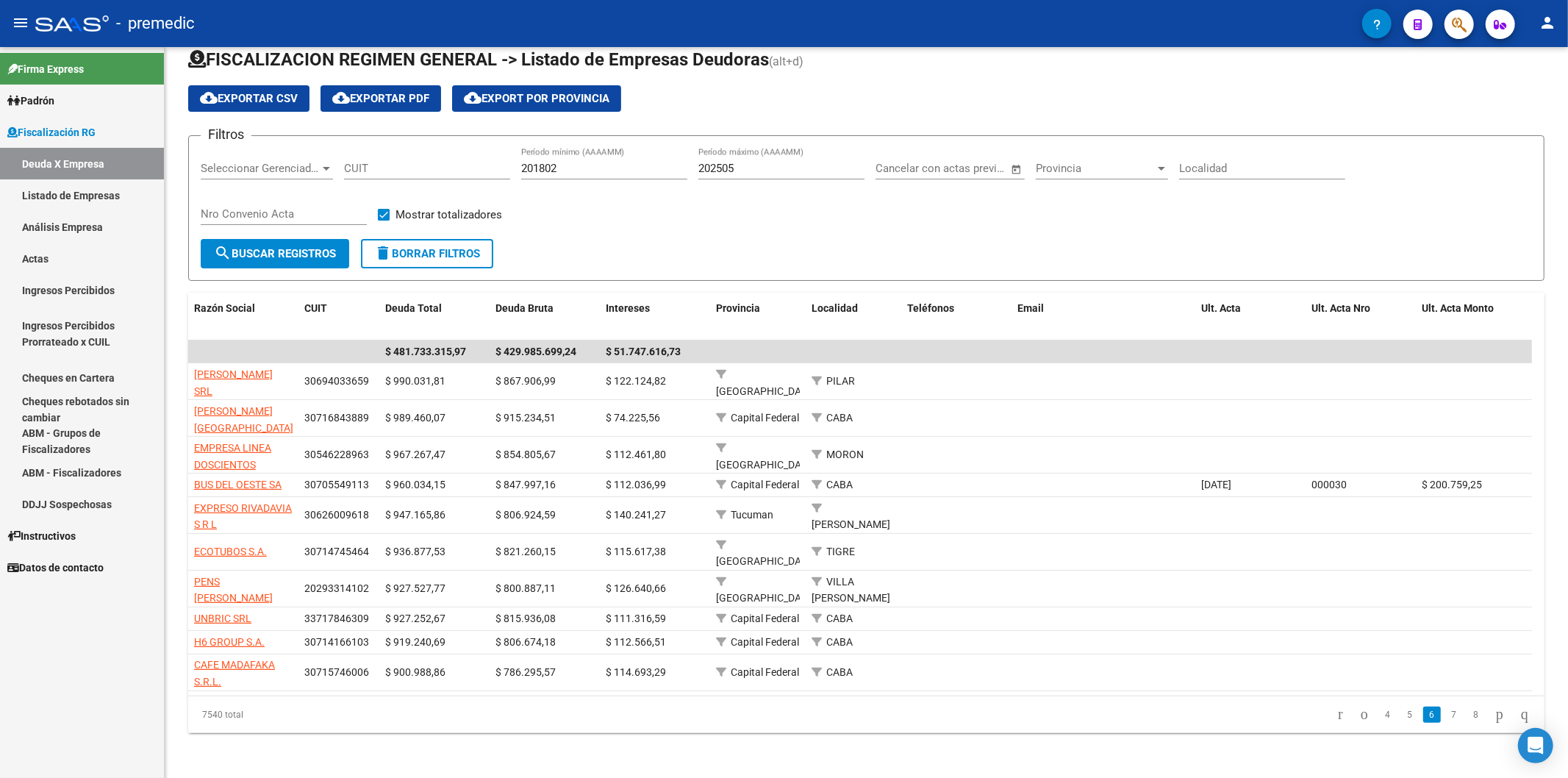
click at [1379, 710] on link "4" at bounding box center [1388, 714] width 17 height 16
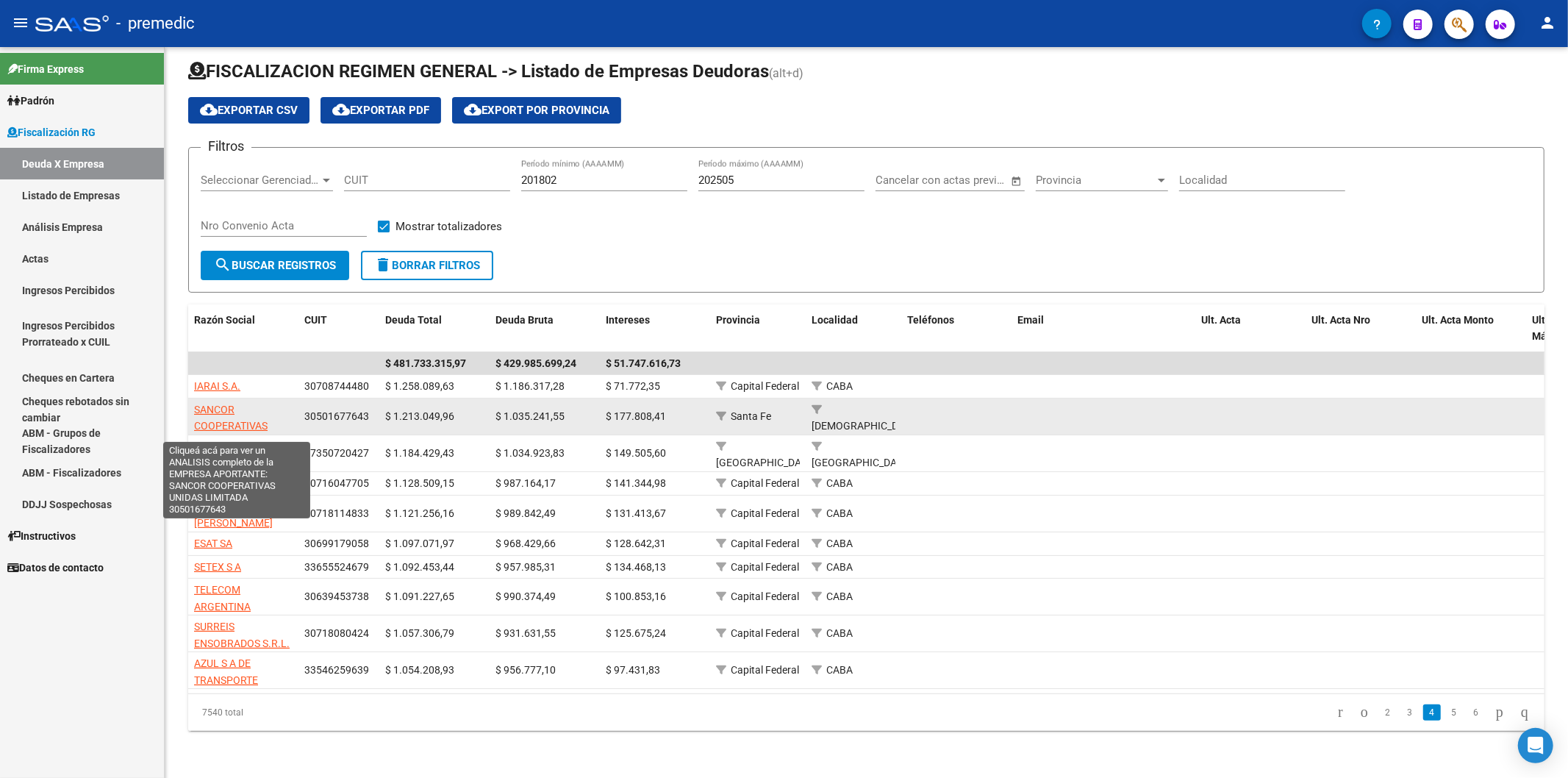
click at [197, 404] on span "SANCOR COOPERATIVAS UNIDAS LIMITADA" at bounding box center [236, 427] width 84 height 46
type textarea "30501677643"
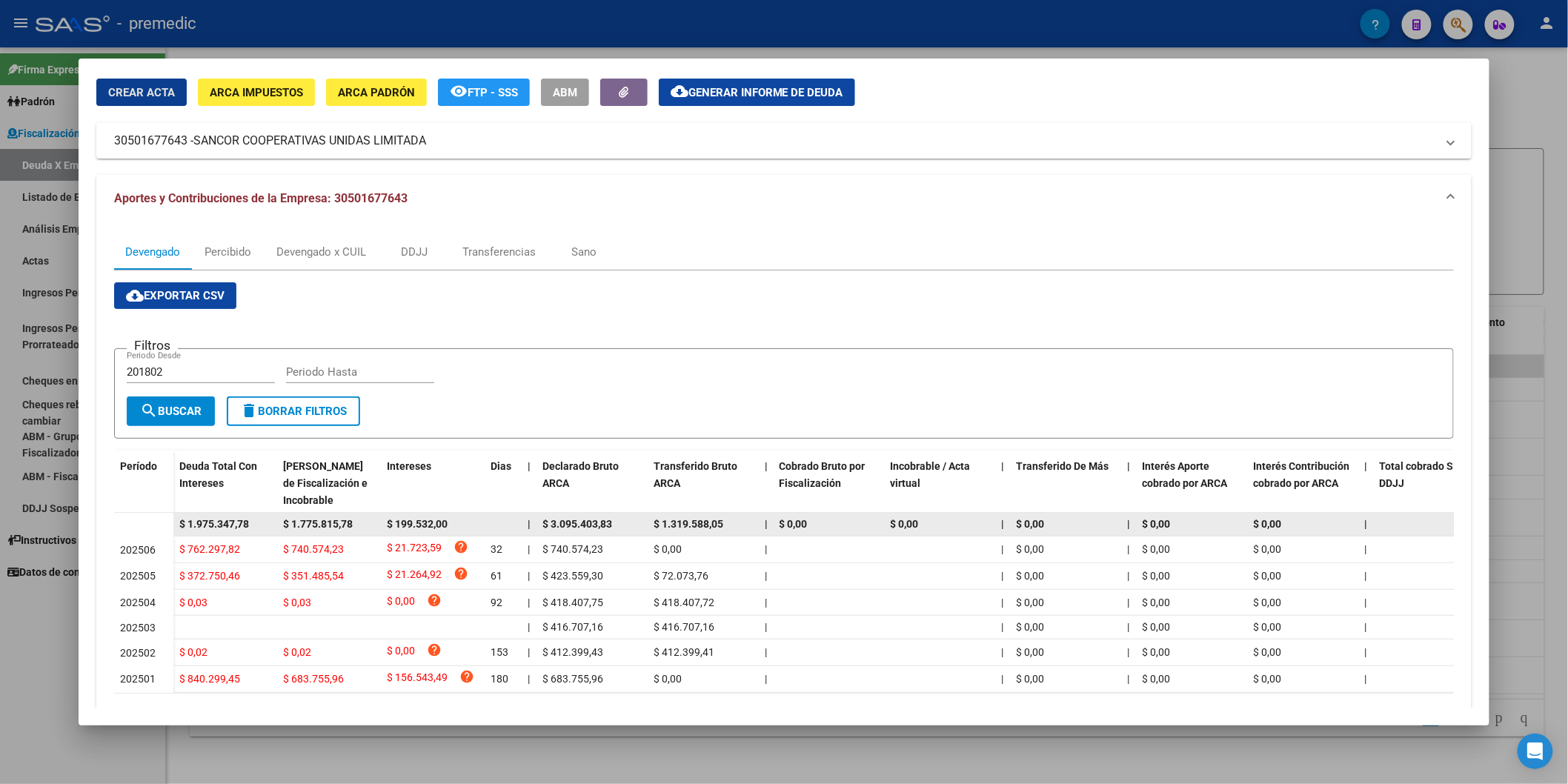
scroll to position [82, 0]
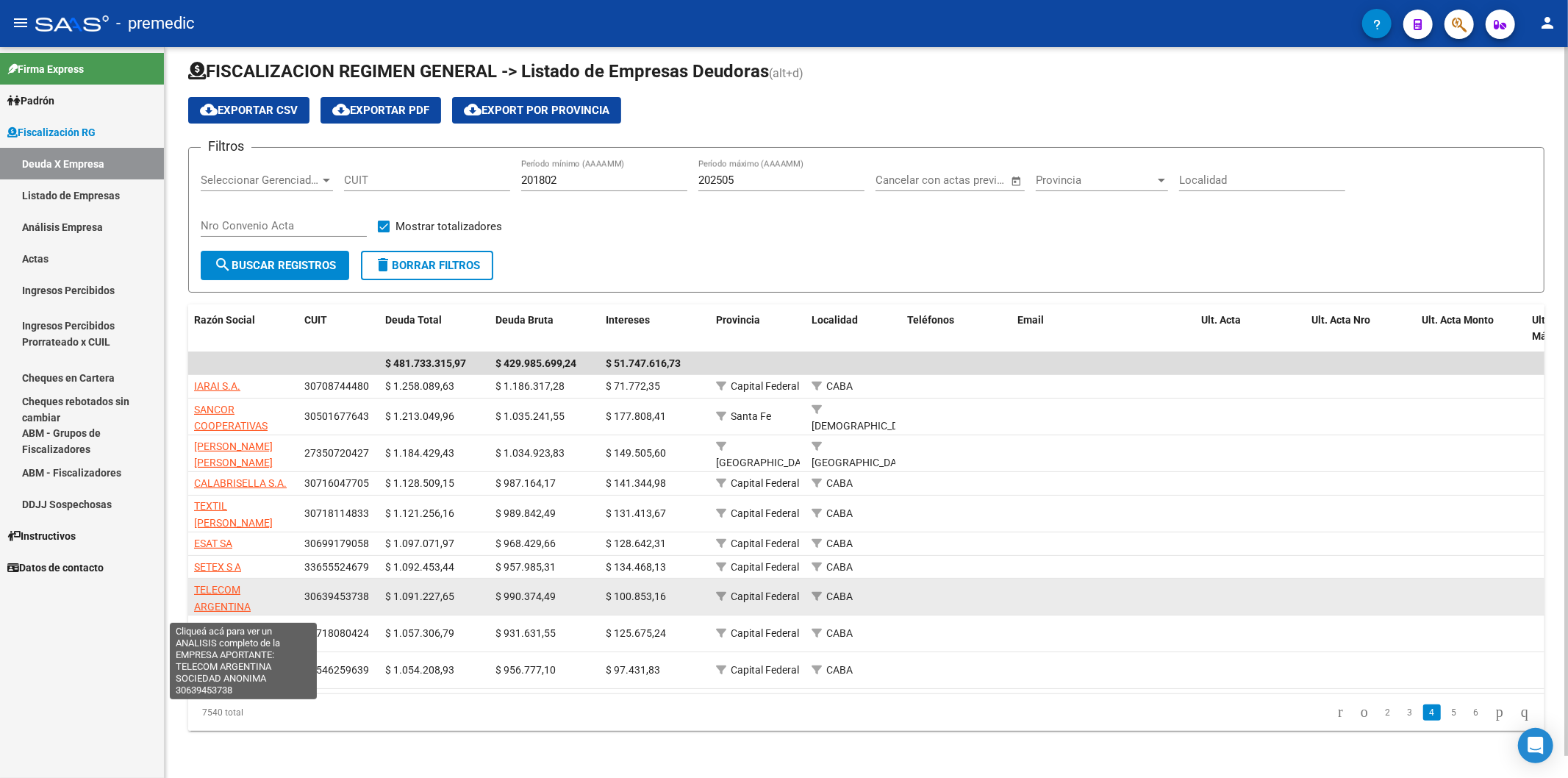
click at [218, 583] on span "TELECOM ARGENTINA SOCIEDAD ANONIMA" at bounding box center [243, 606] width 98 height 46
type textarea "30639453738"
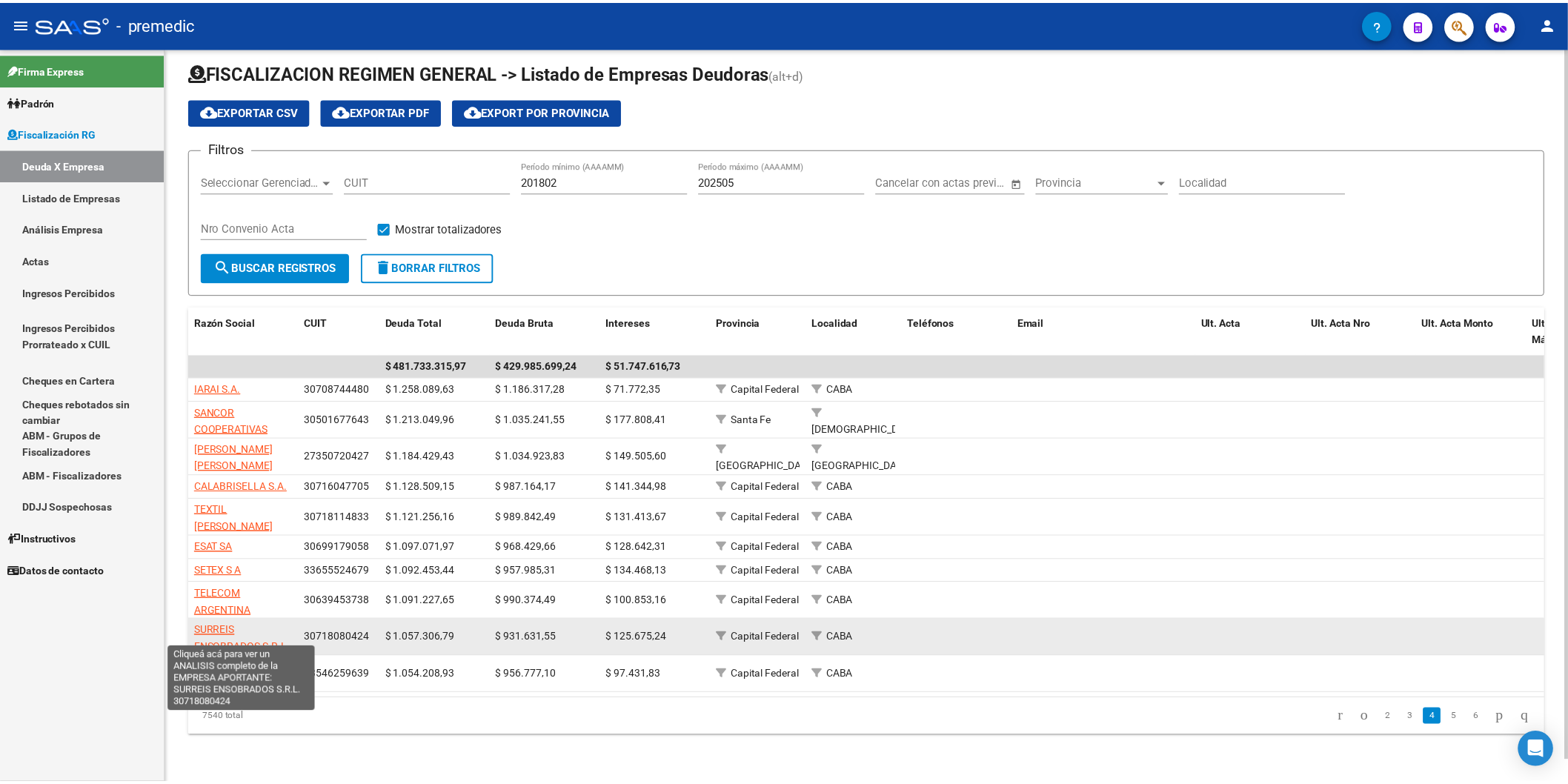
scroll to position [2, 0]
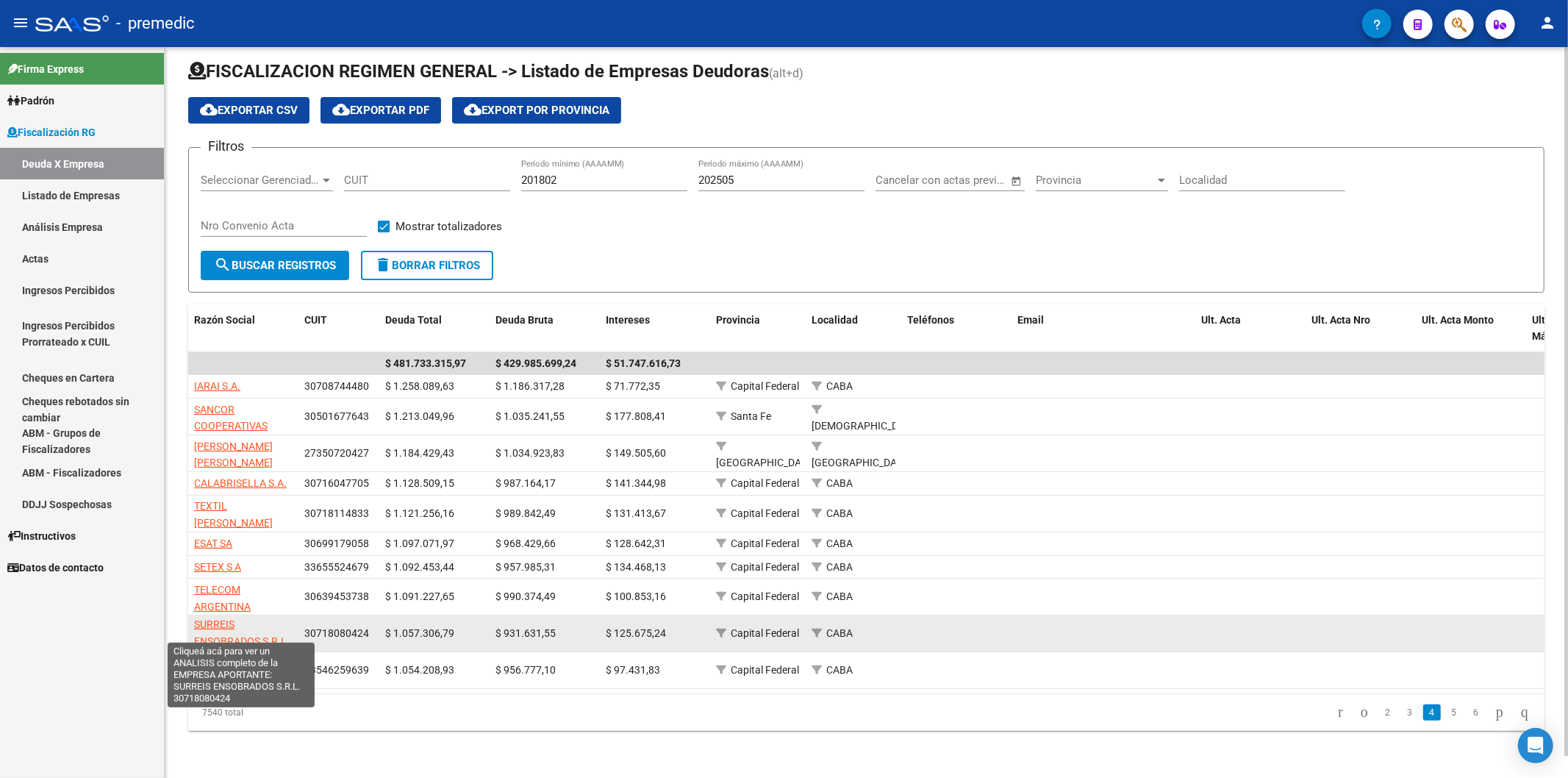
click at [207, 625] on span "SURREIS ENSOBRADOS S.R.L." at bounding box center [242, 633] width 96 height 29
type textarea "30718080424"
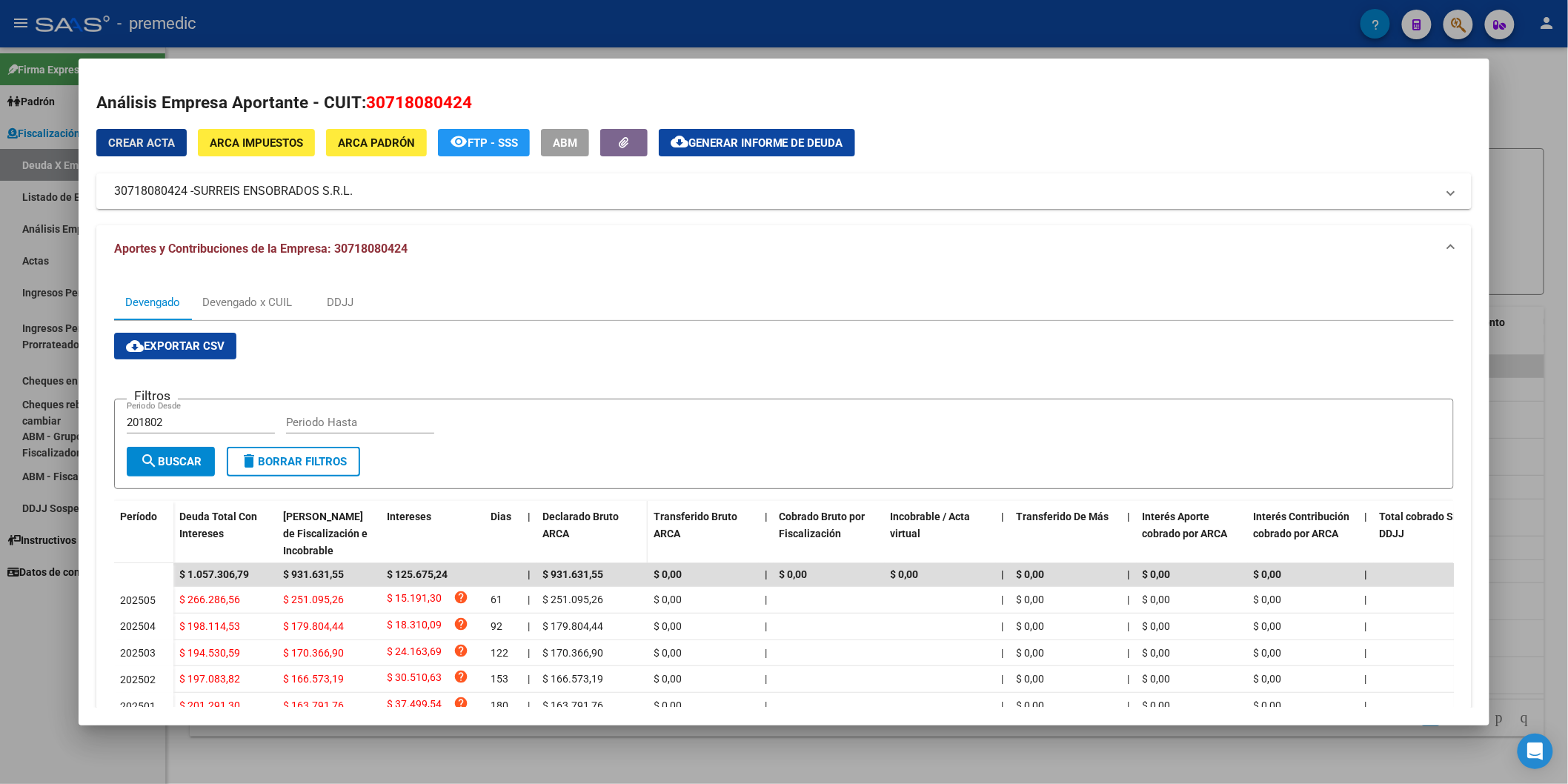
scroll to position [82, 0]
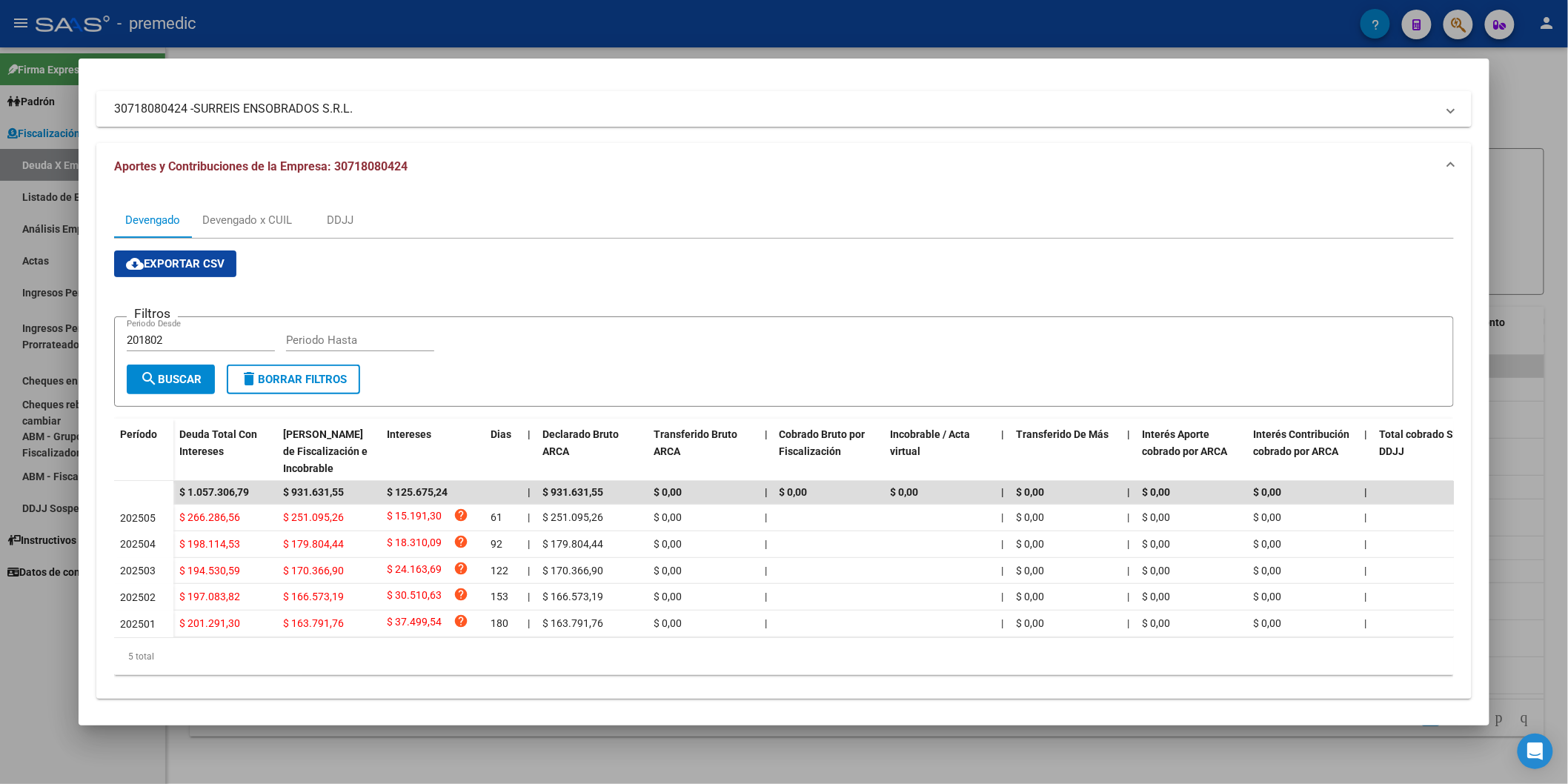
drag, startPoint x: 391, startPoint y: 107, endPoint x: 342, endPoint y: 107, distance: 49.0
click at [343, 107] on mat-panel-title "30718080424 - SURREIS ENSOBRADOS S.R.L." at bounding box center [775, 108] width 1322 height 18
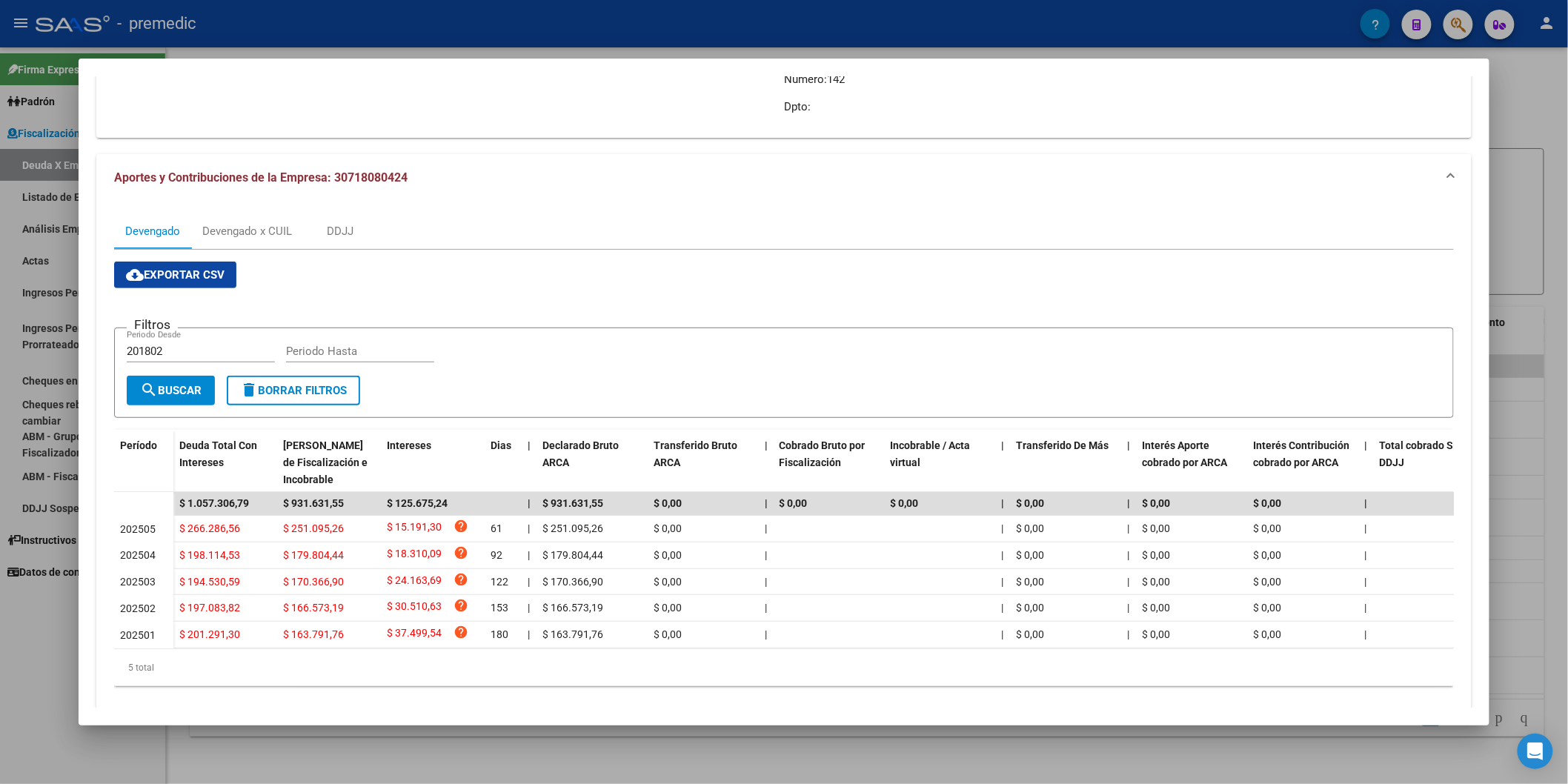
scroll to position [275, 0]
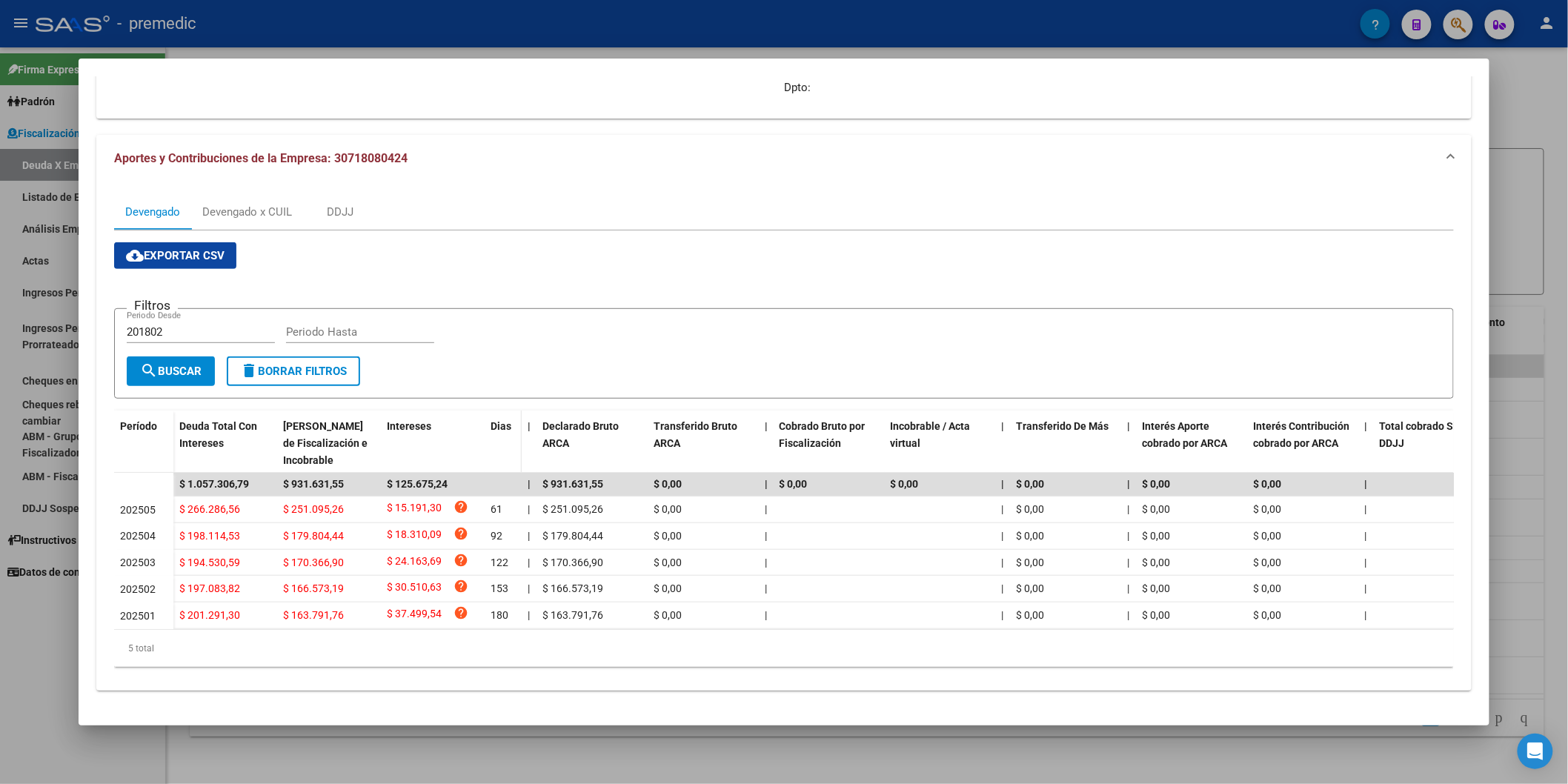
copy mat-panel-title "30718080424 - SURREIS ENSOBRADOS S.R."
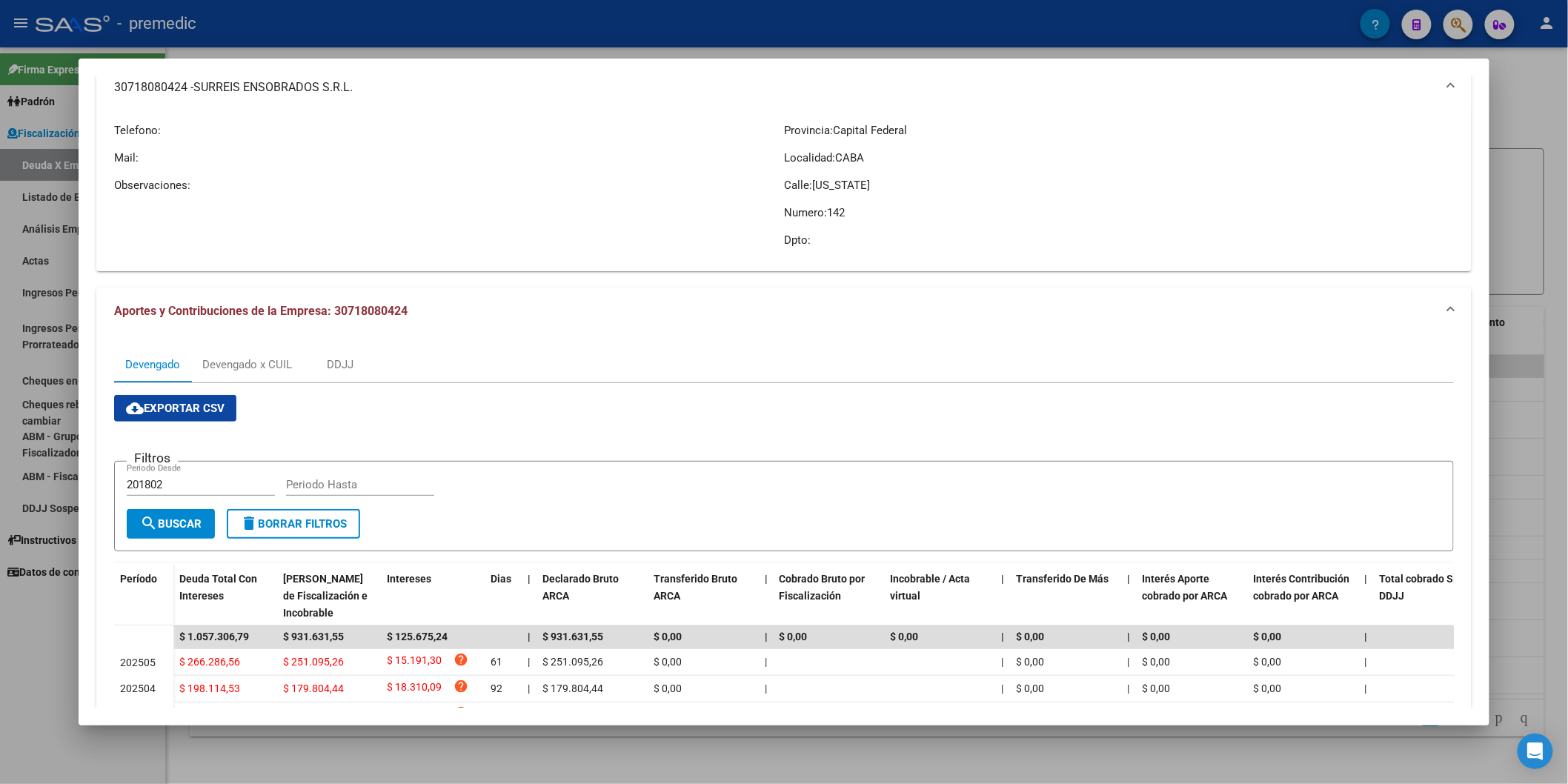
scroll to position [102, 0]
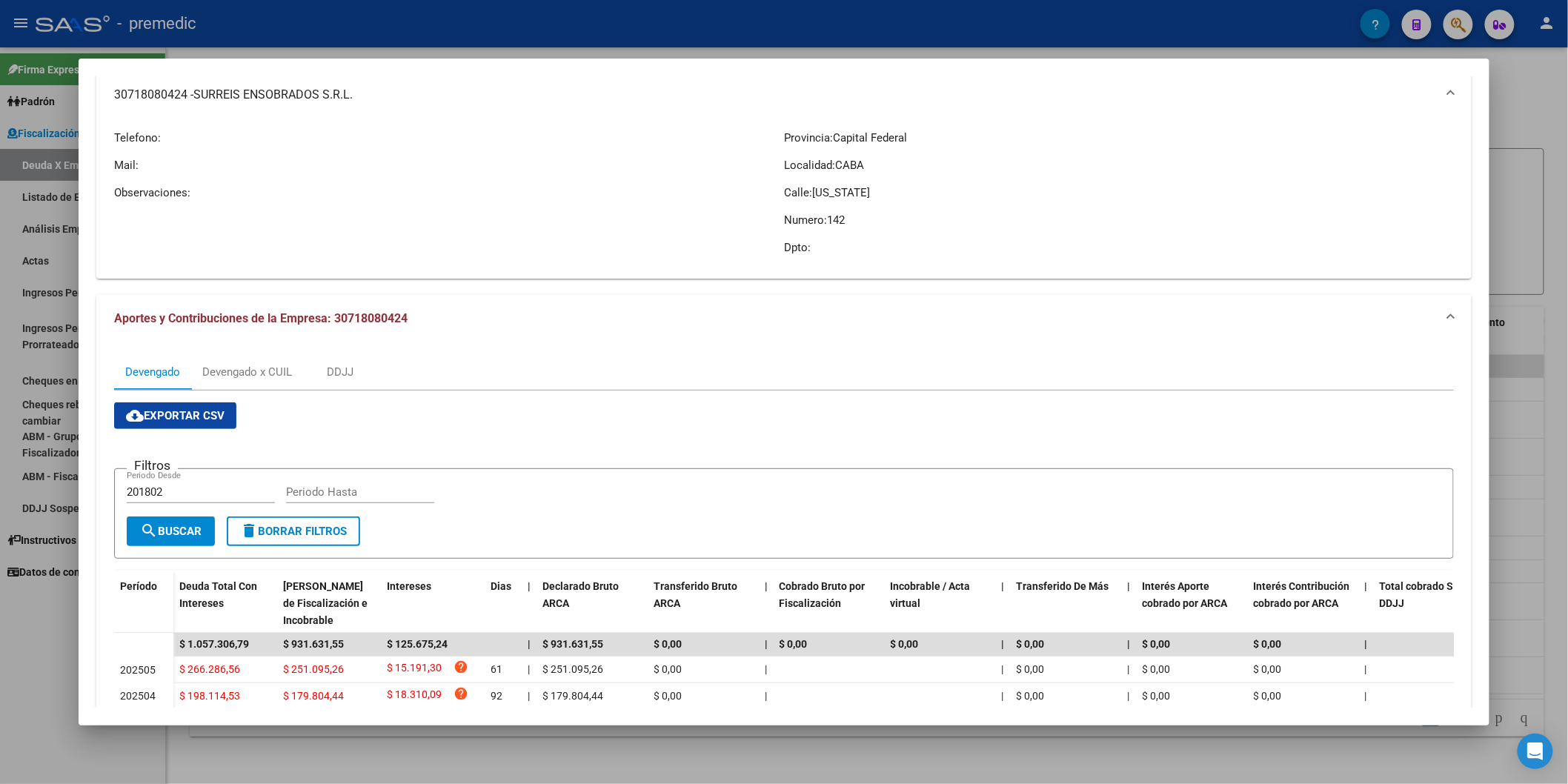
click at [319, 93] on span "SURREIS ENSOBRADOS S.R.L." at bounding box center [273, 94] width 159 height 18
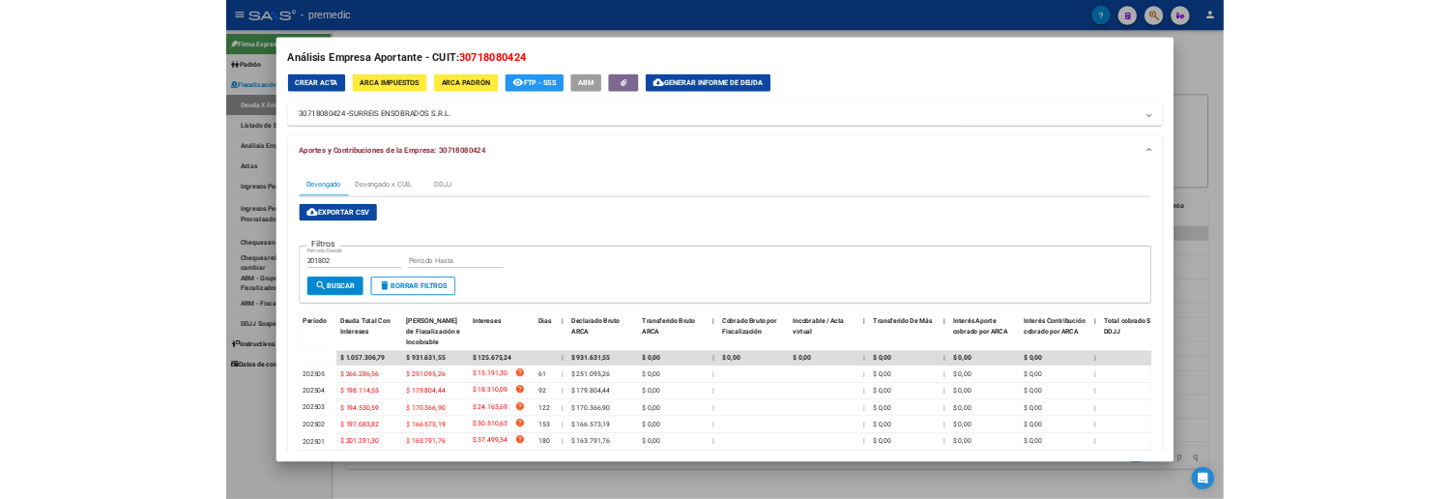
scroll to position [8, 0]
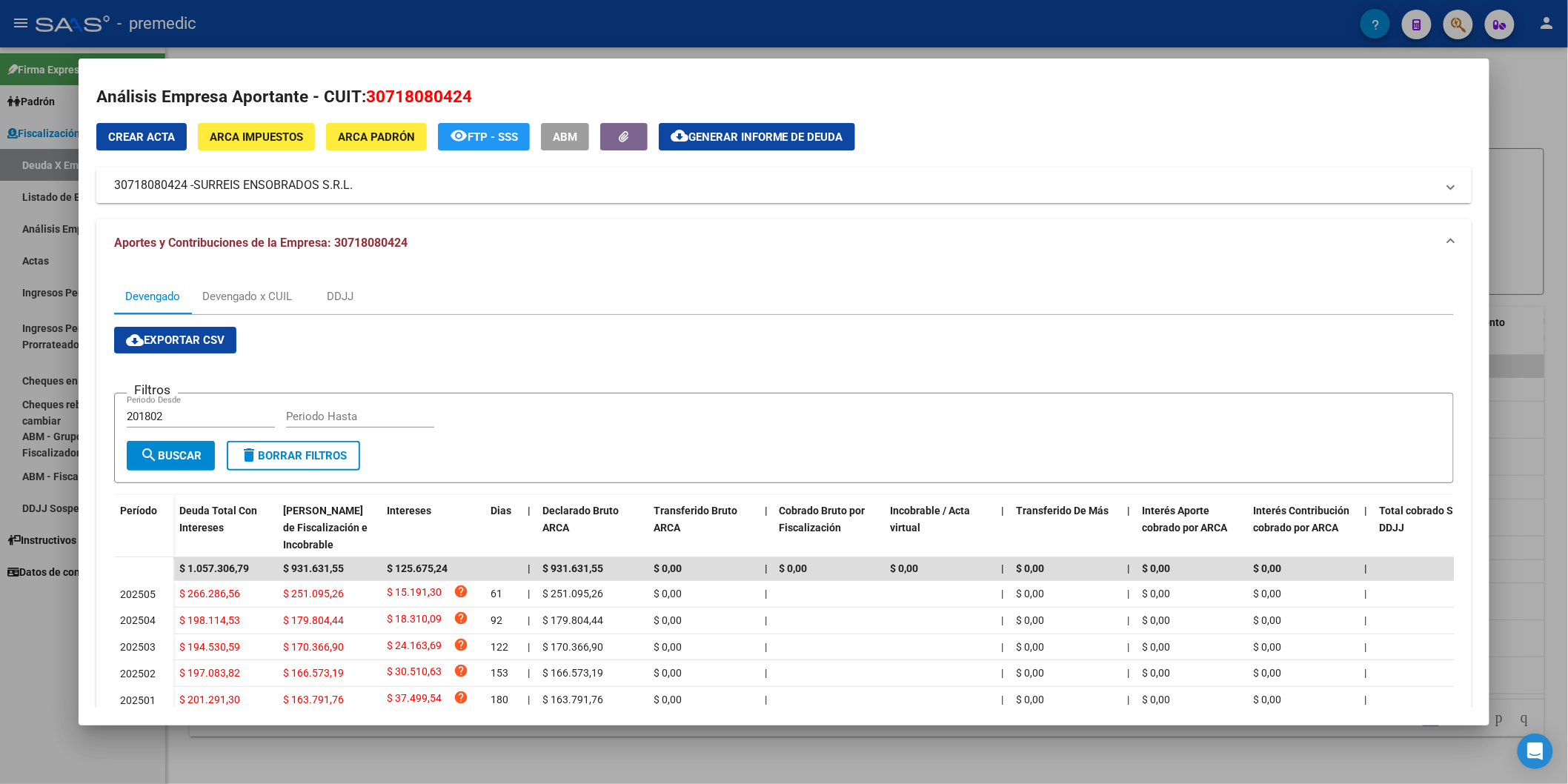
drag, startPoint x: 354, startPoint y: 91, endPoint x: 362, endPoint y: 197, distance: 106.3
click at [362, 197] on mat-expansion-panel-header "30718080424 - SURREIS ENSOBRADOS S.R.L." at bounding box center [784, 185] width 1376 height 35
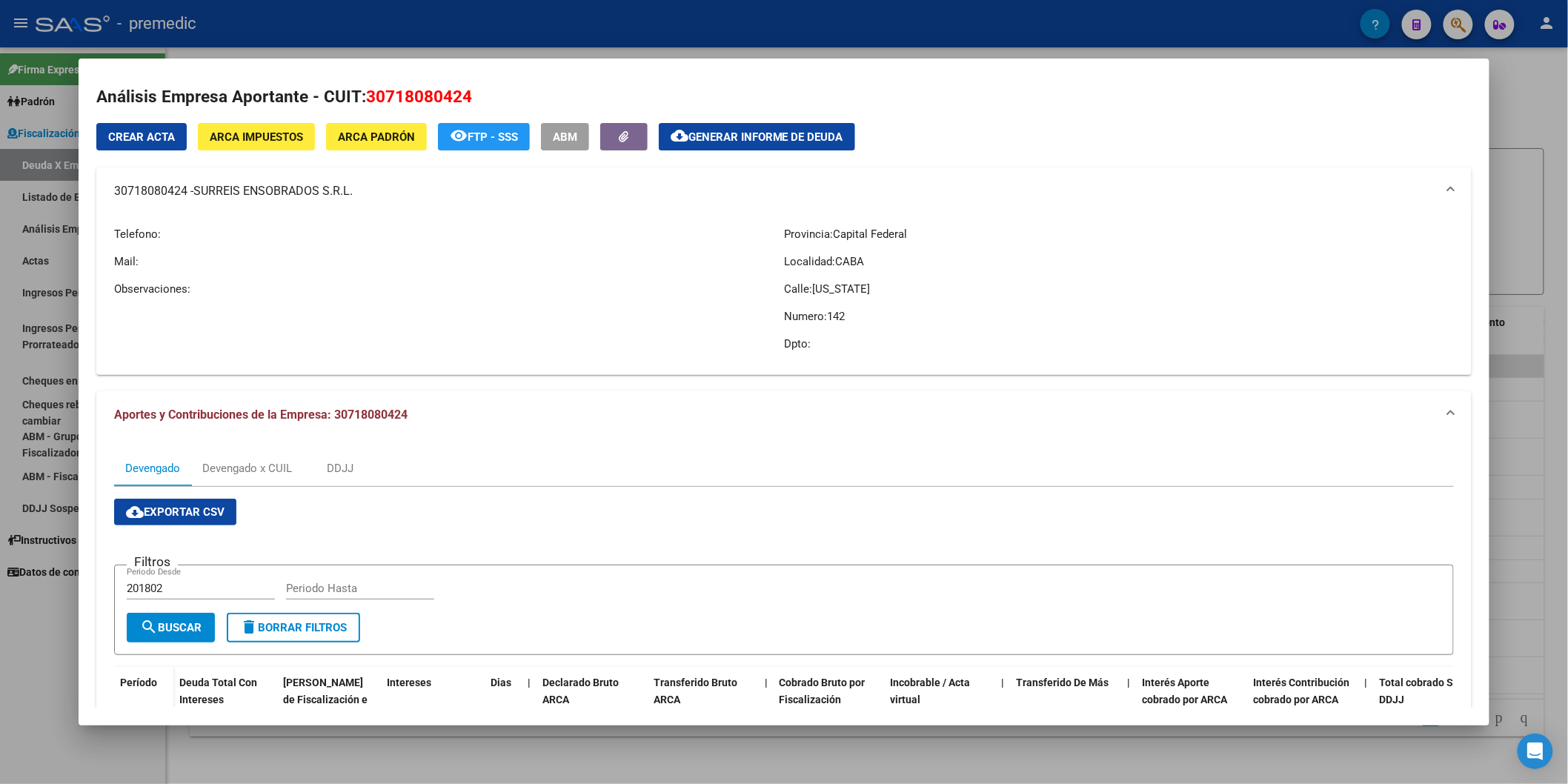
copy mat-panel-title "30718080424 - SURREIS ENSOBRADOS S.R.L."
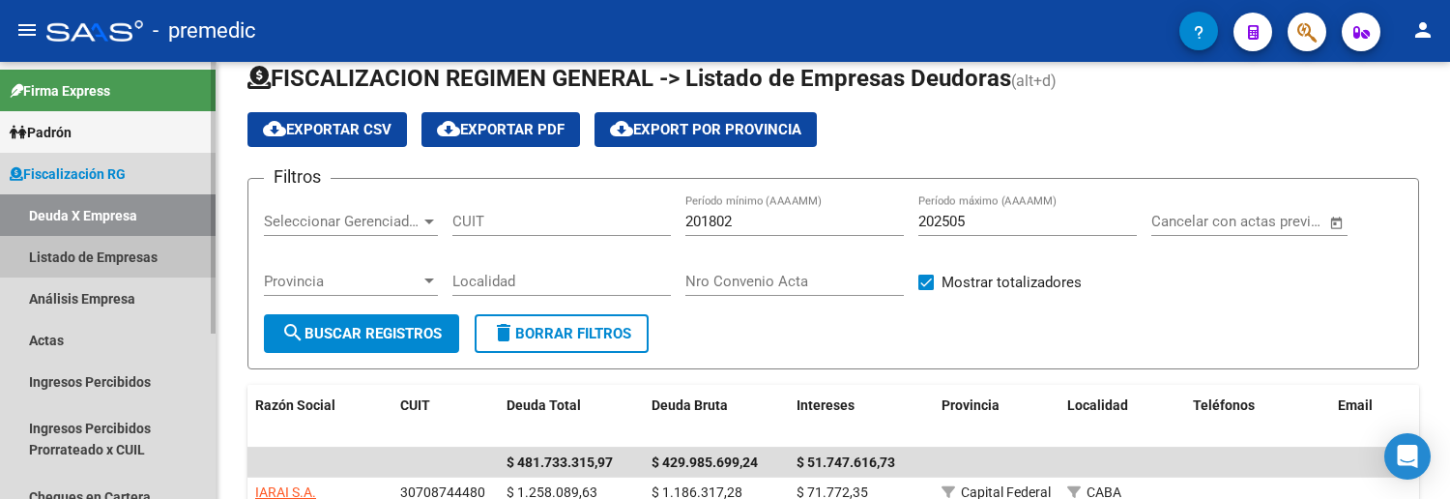
click at [81, 256] on link "Listado de Empresas" at bounding box center [108, 257] width 216 height 42
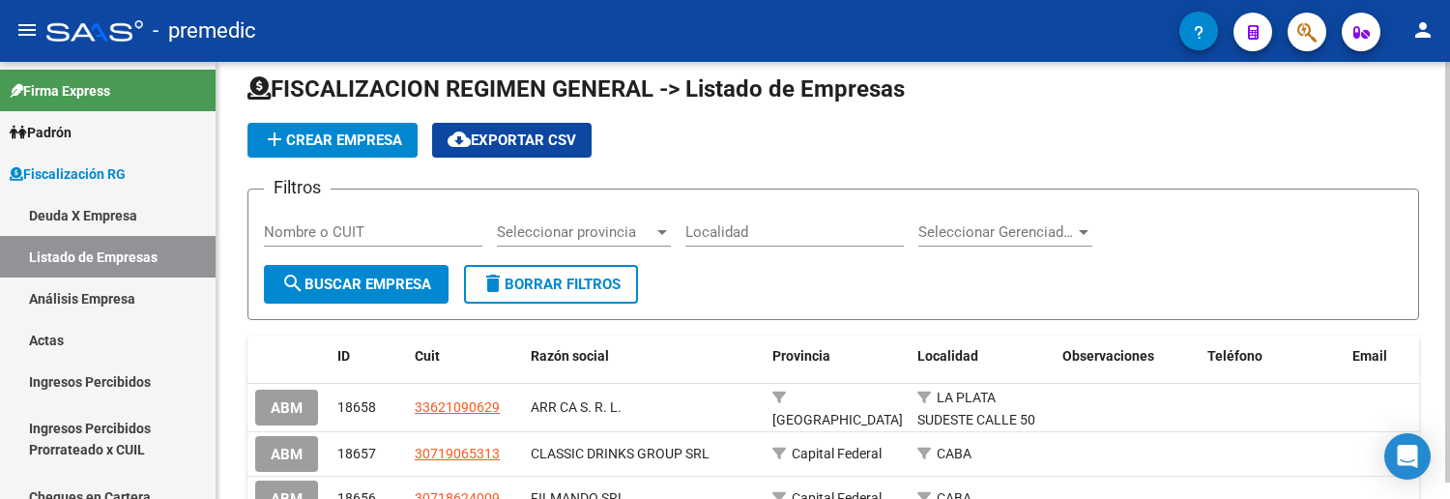
scroll to position [30, 0]
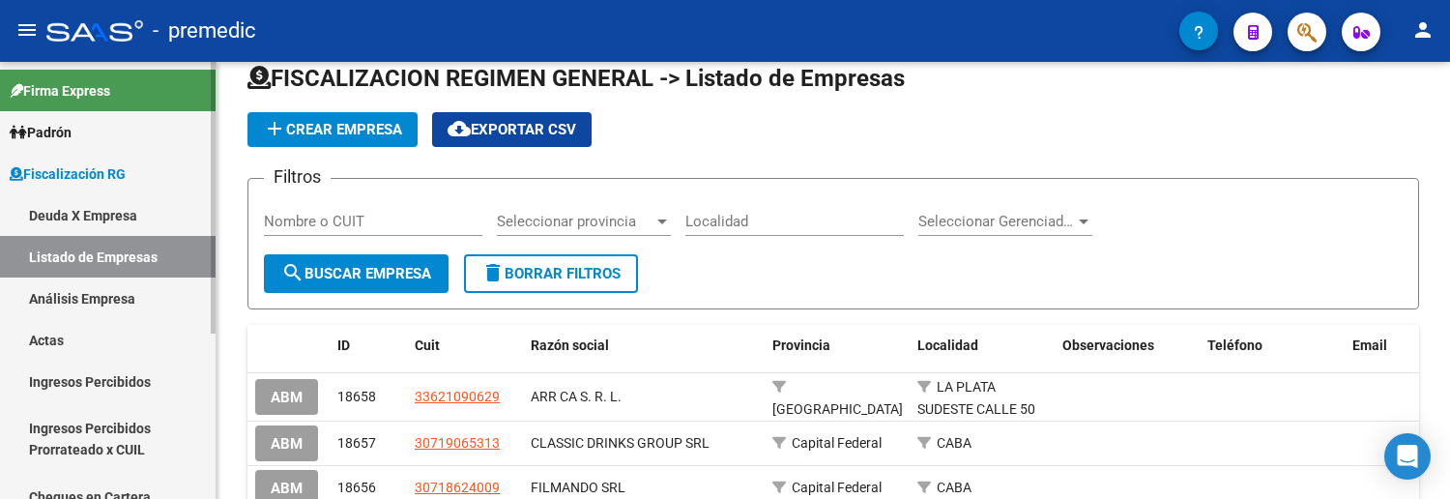
click at [114, 298] on link "Análisis Empresa" at bounding box center [108, 298] width 216 height 42
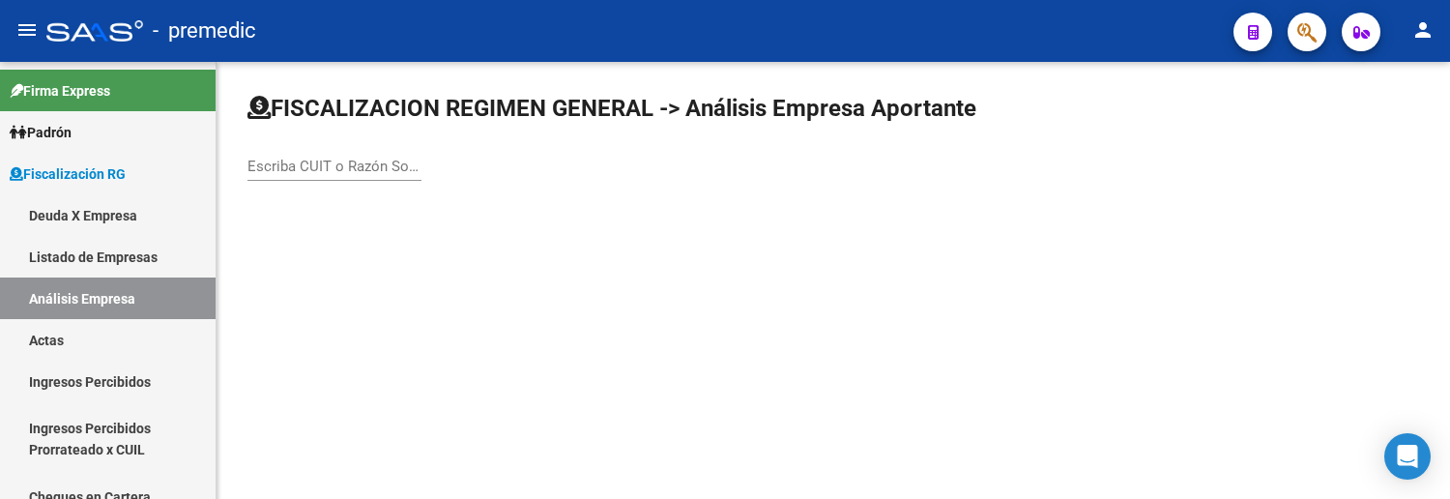
click at [320, 169] on input "Escriba CUIT o Razón Social para buscar" at bounding box center [334, 166] width 174 height 17
paste input "30-65970867-8"
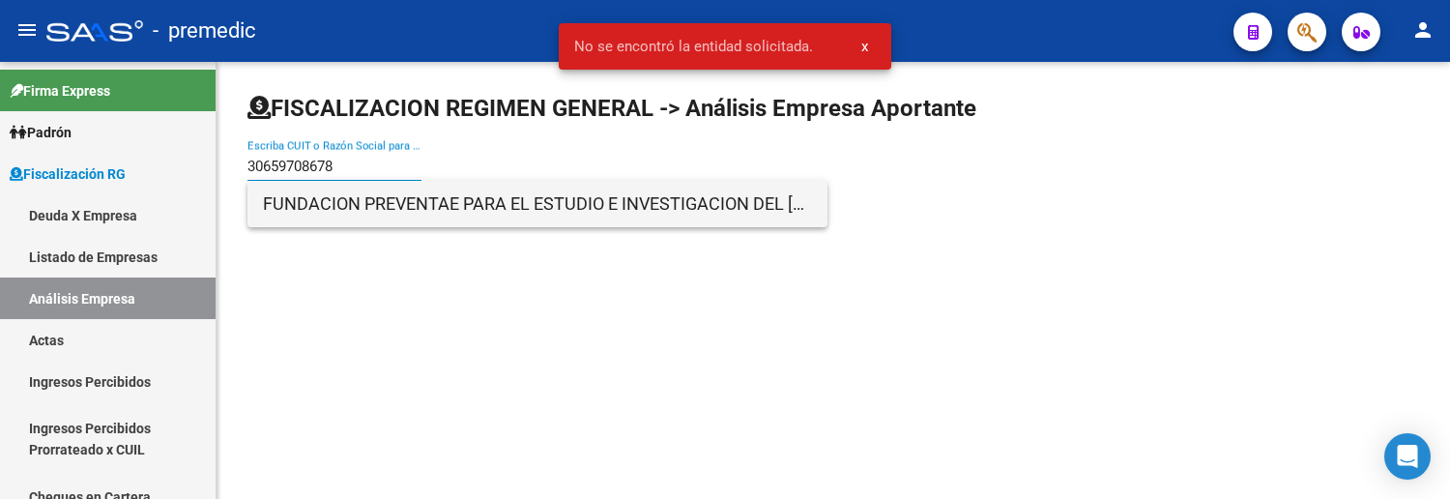
type input "30659708678"
click at [374, 207] on span "FUNDACION PREVENTAE PARA EL ESTUDIO E INVESTIGACION DEL [MEDICAL_DATA] TEMPRANO…" at bounding box center [537, 204] width 549 height 46
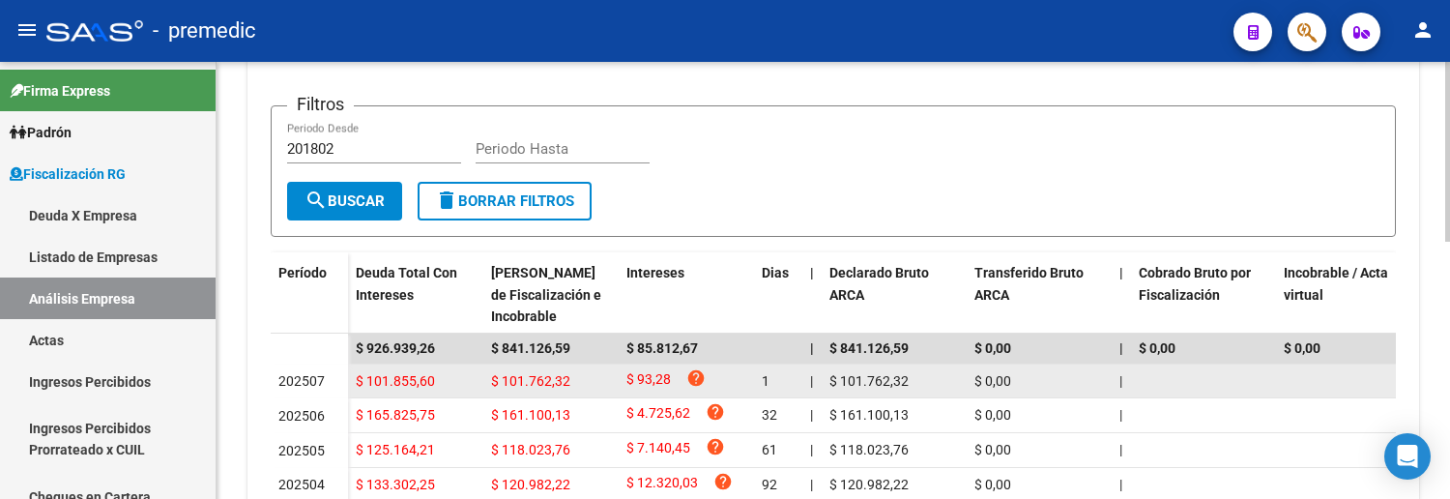
scroll to position [429, 0]
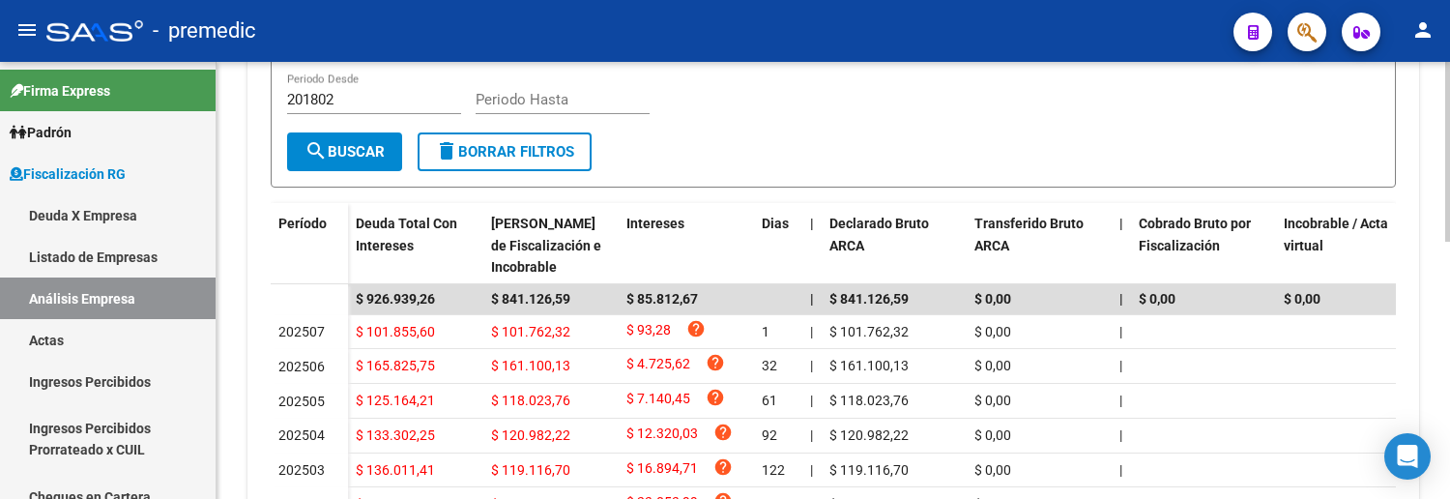
click at [872, 166] on form "Filtros 201802 Periodo Desde Periodo Hasta search Buscar delete Borrar Filtros" at bounding box center [833, 121] width 1125 height 131
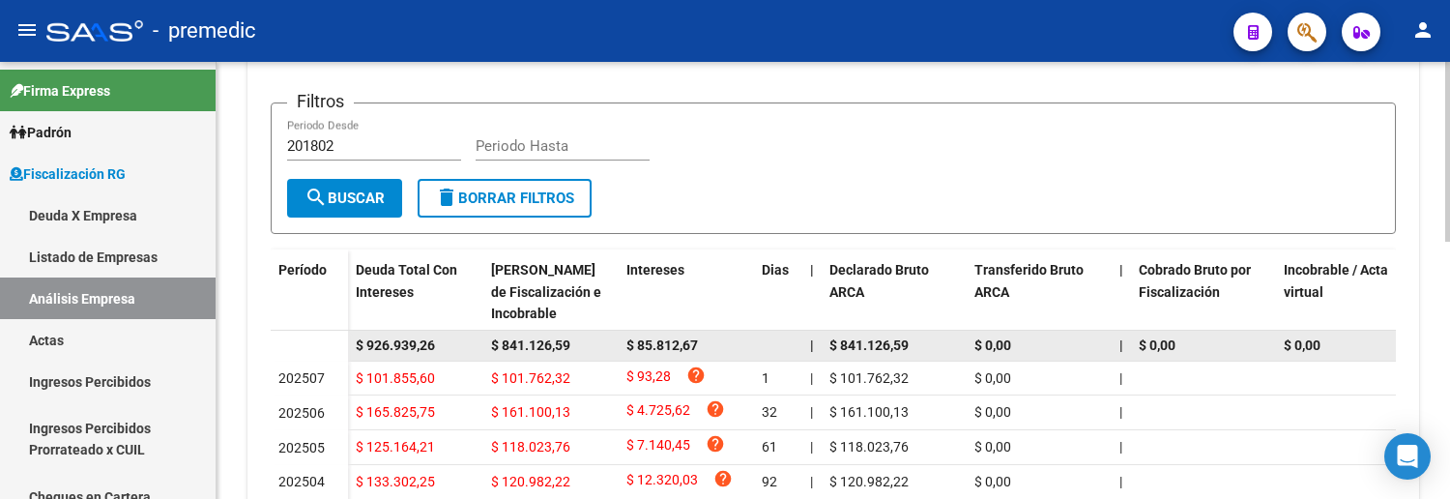
scroll to position [417, 0]
